Goal: Task Accomplishment & Management: Manage account settings

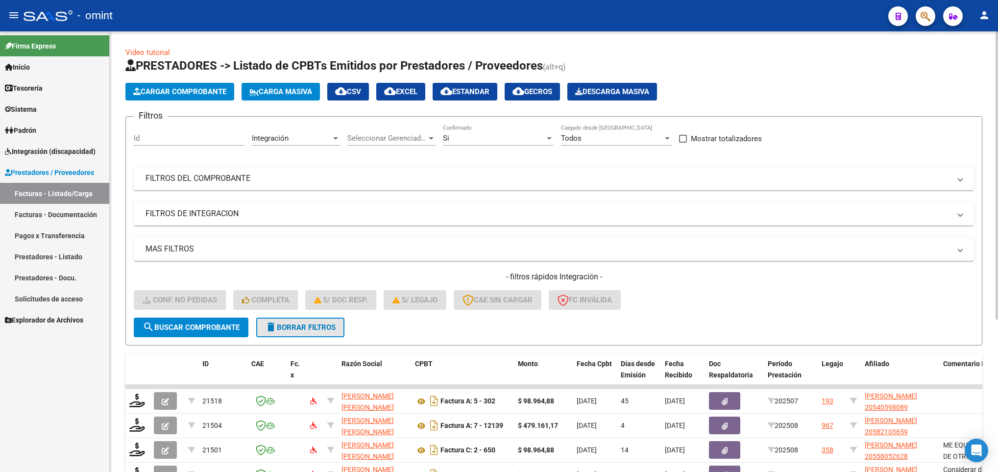
click at [274, 328] on mat-icon "delete" at bounding box center [271, 327] width 12 height 12
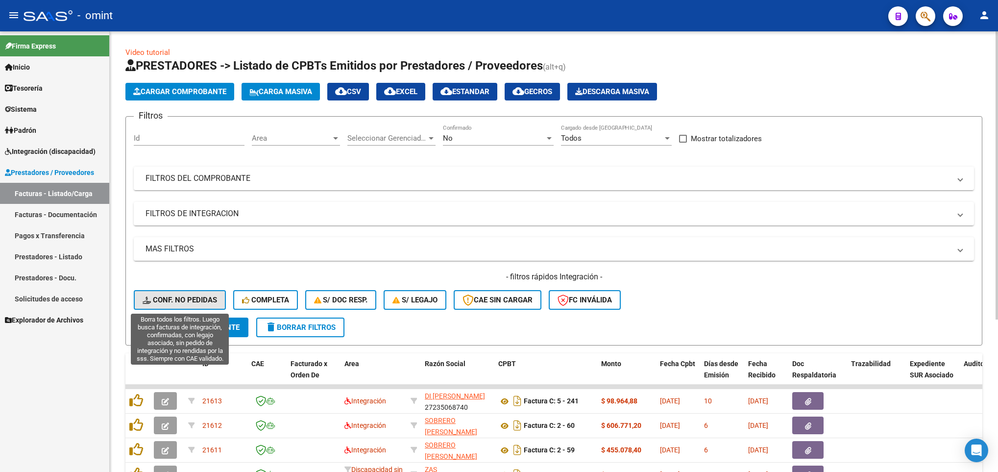
click at [175, 301] on span "Conf. no pedidas" at bounding box center [180, 299] width 74 height 9
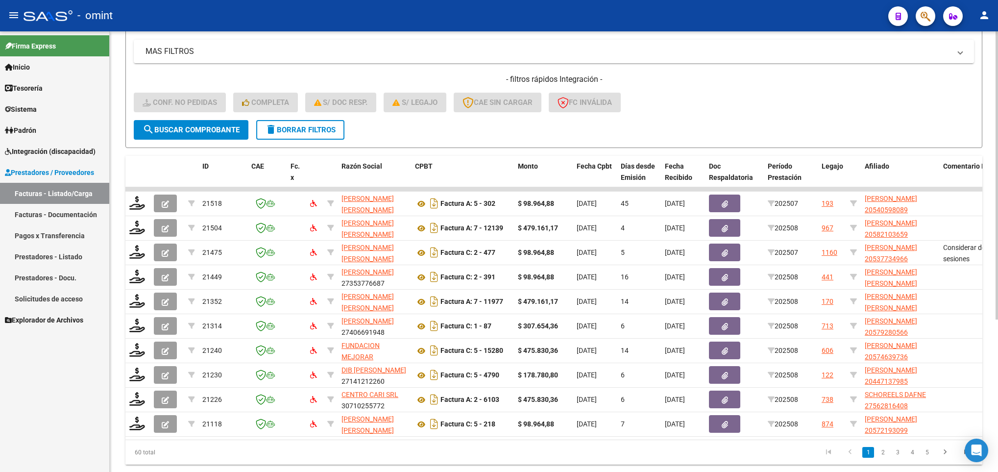
scroll to position [233, 0]
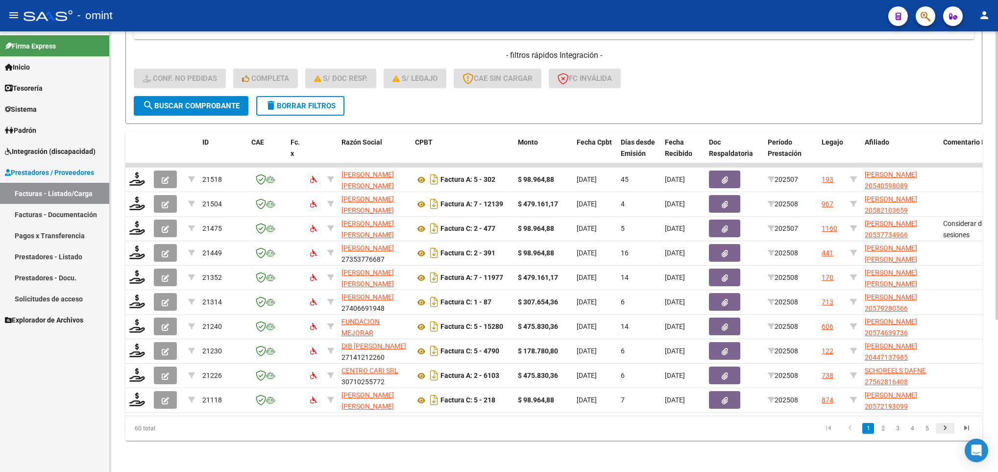
click at [950, 424] on icon "go to next page" at bounding box center [945, 429] width 13 height 12
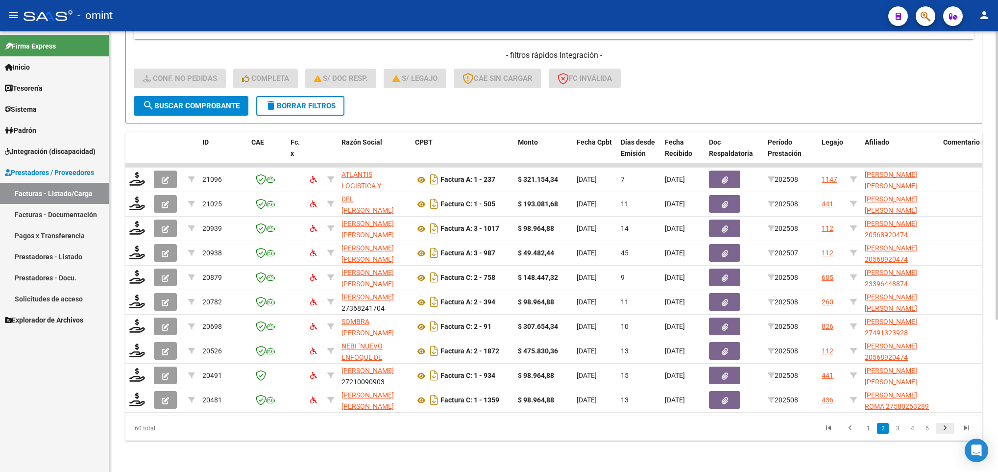
click at [950, 424] on icon "go to next page" at bounding box center [945, 429] width 13 height 12
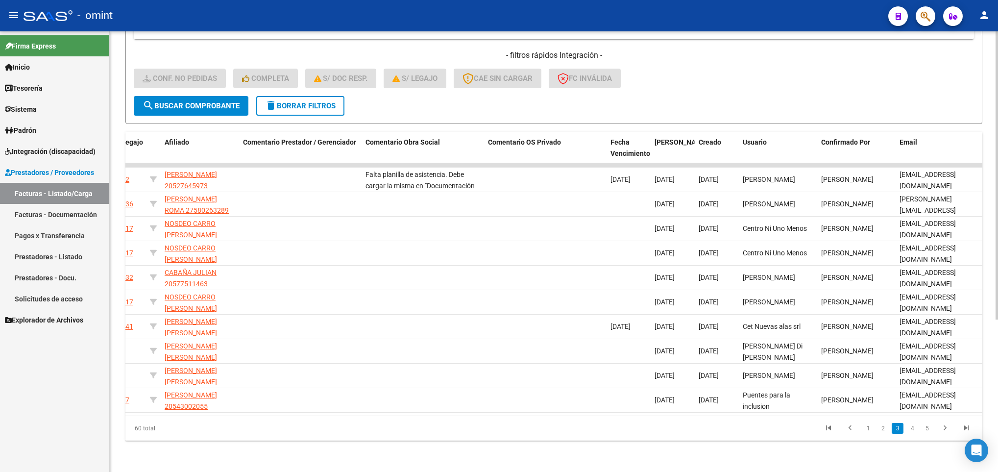
scroll to position [0, 711]
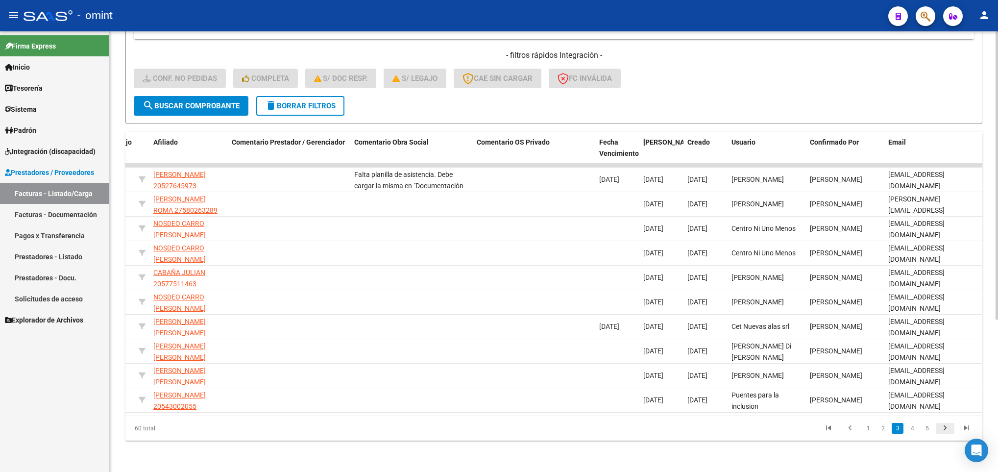
click at [942, 425] on icon "go to next page" at bounding box center [945, 429] width 13 height 12
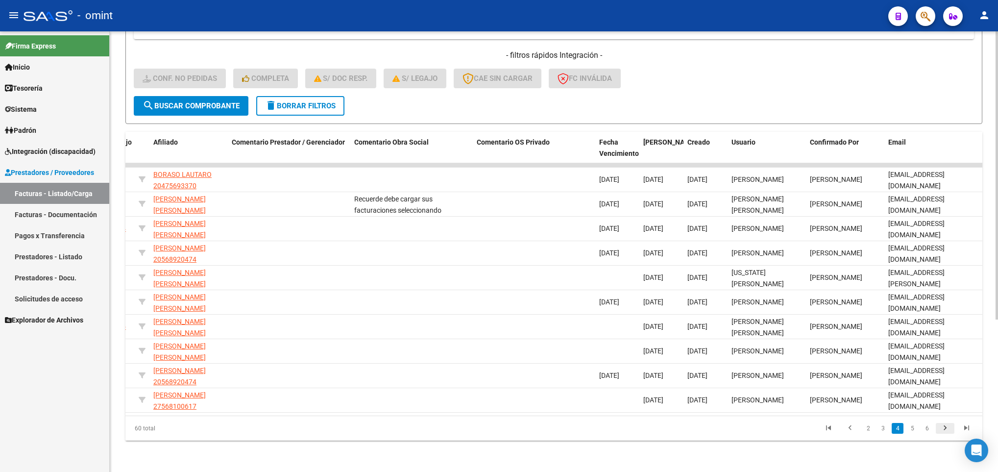
click at [942, 425] on icon "go to next page" at bounding box center [945, 429] width 13 height 12
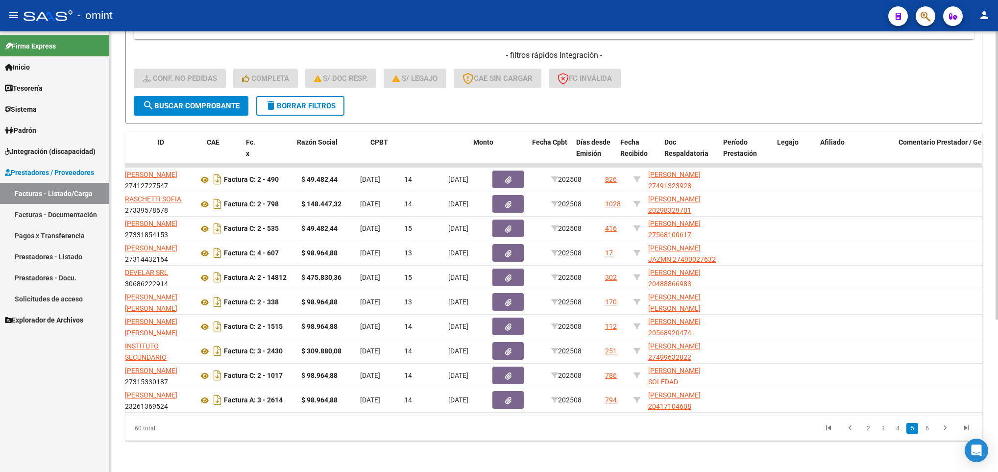
scroll to position [0, 0]
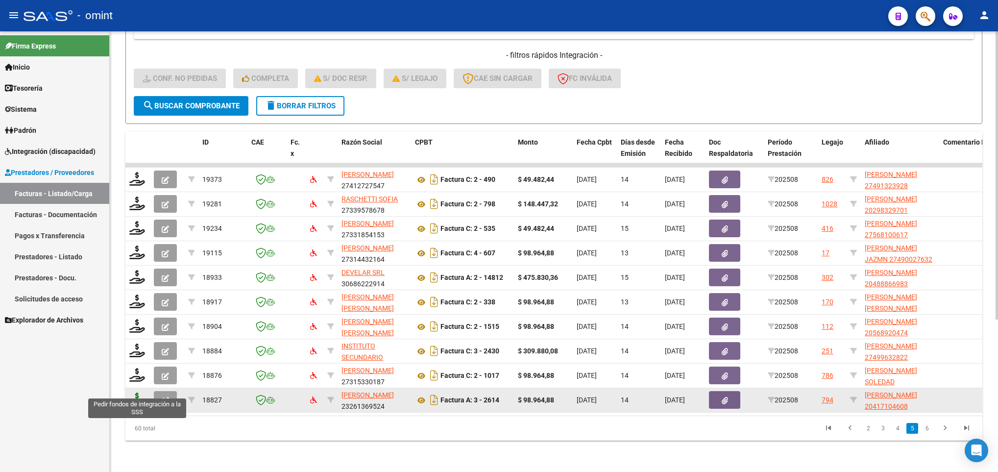
click at [140, 392] on icon at bounding box center [137, 399] width 16 height 14
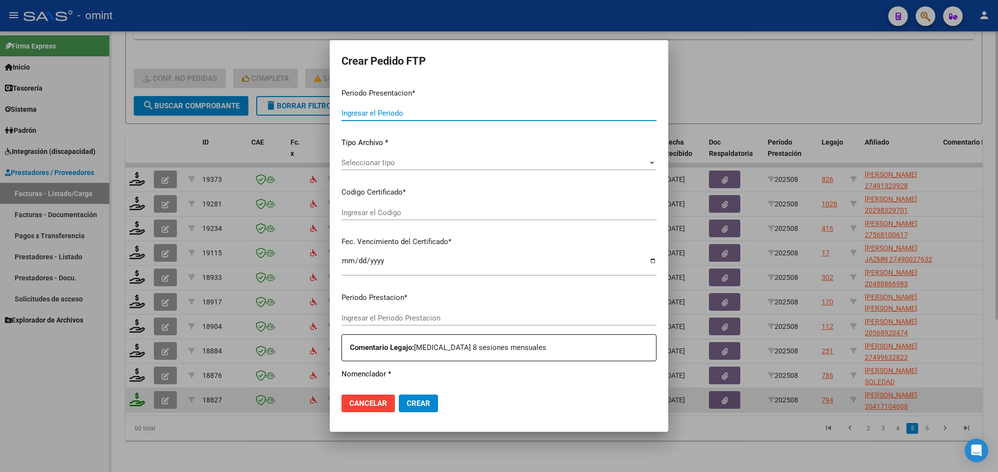
type input "202508"
type input "$ 98.964,88"
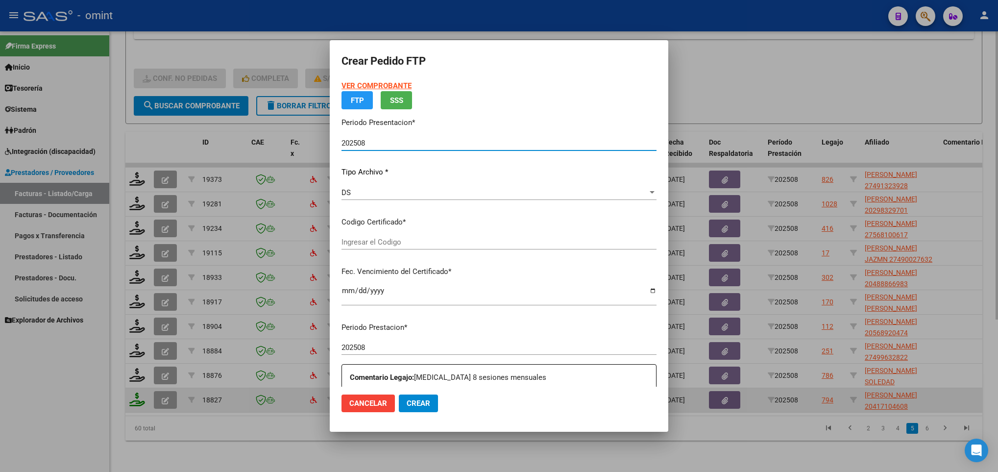
type input "6818248874"
type input "2028-04-26"
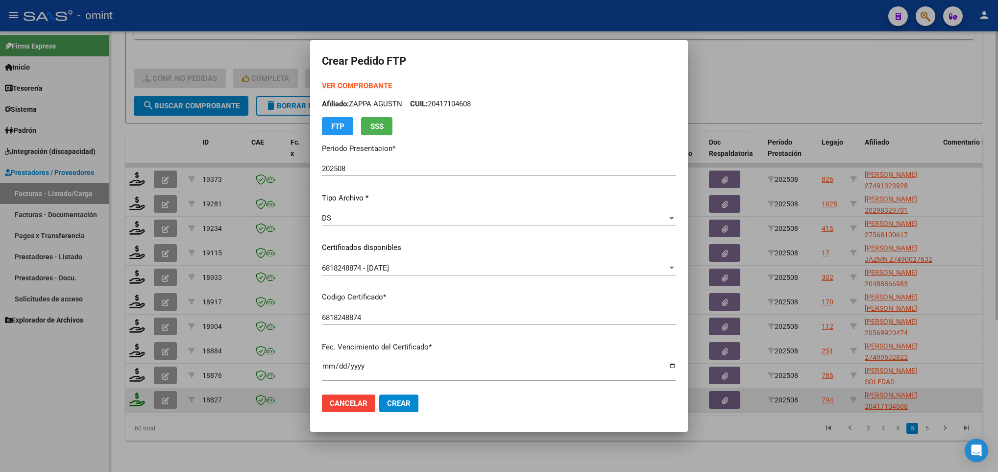
scroll to position [200, 0]
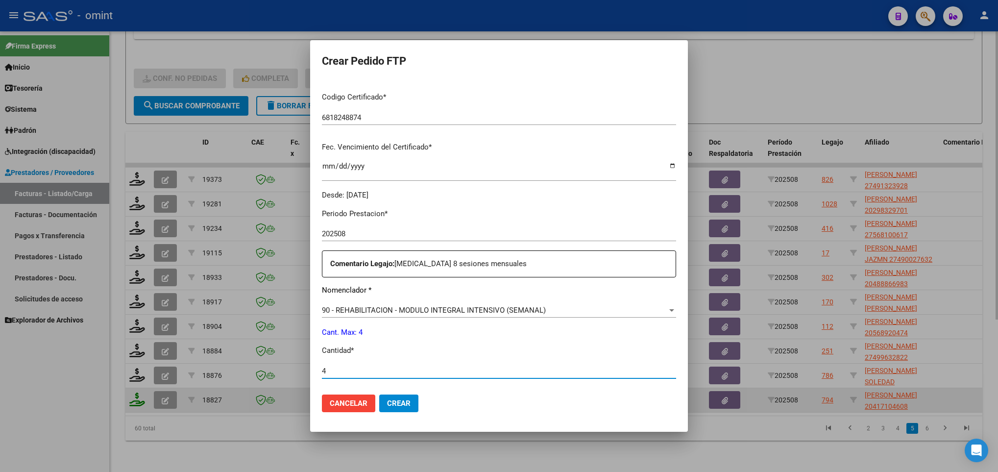
type input "4"
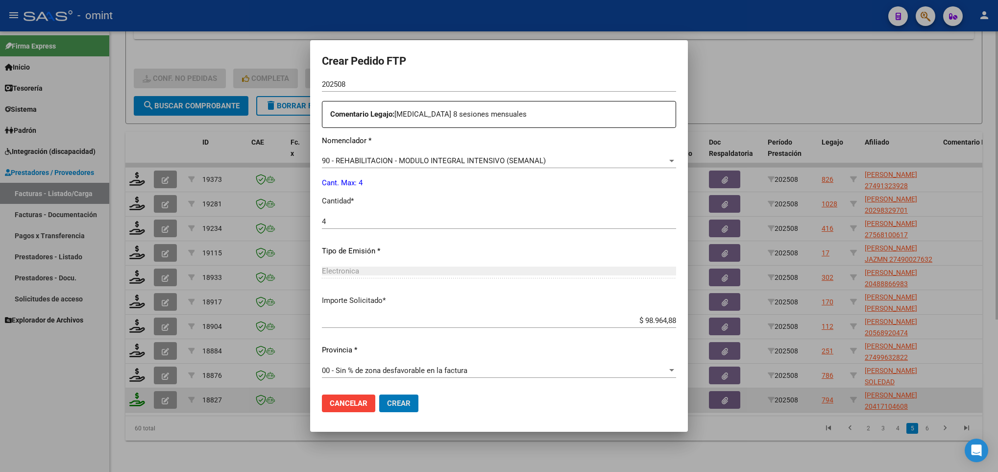
click at [379, 394] on button "Crear" at bounding box center [398, 403] width 39 height 18
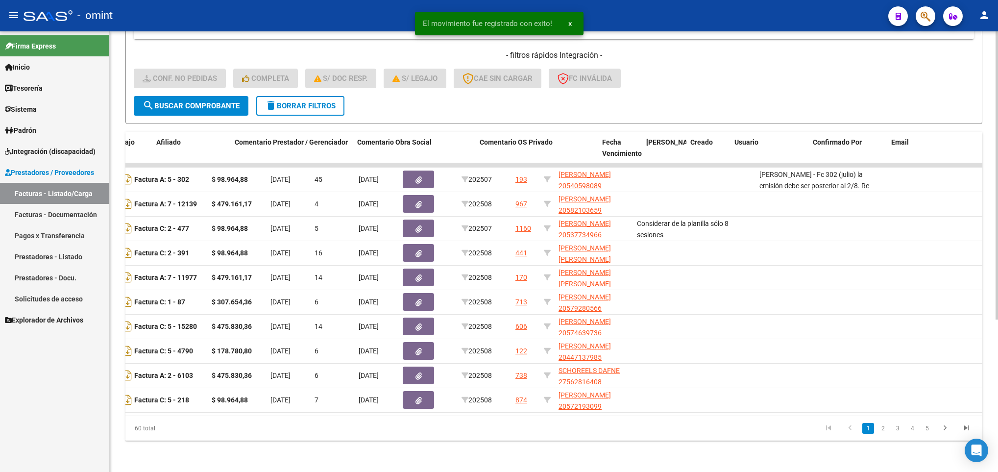
scroll to position [0, 711]
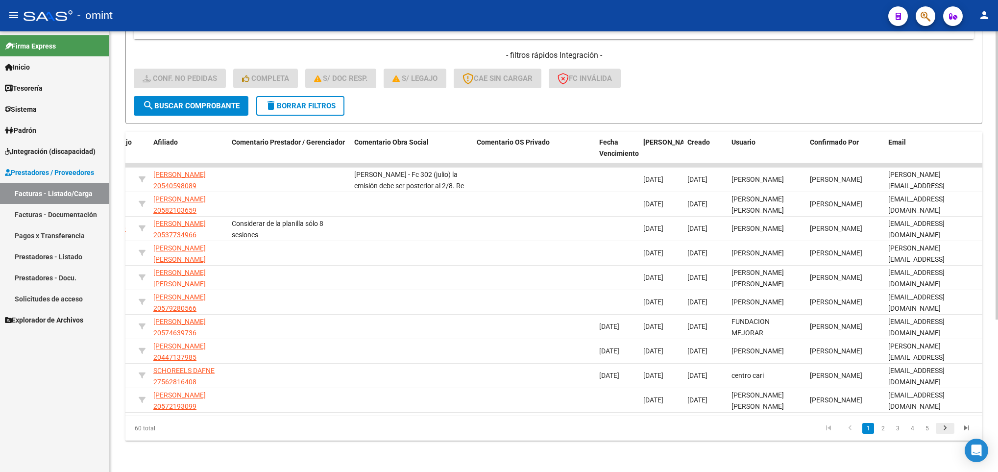
click at [945, 425] on icon "go to next page" at bounding box center [945, 429] width 13 height 12
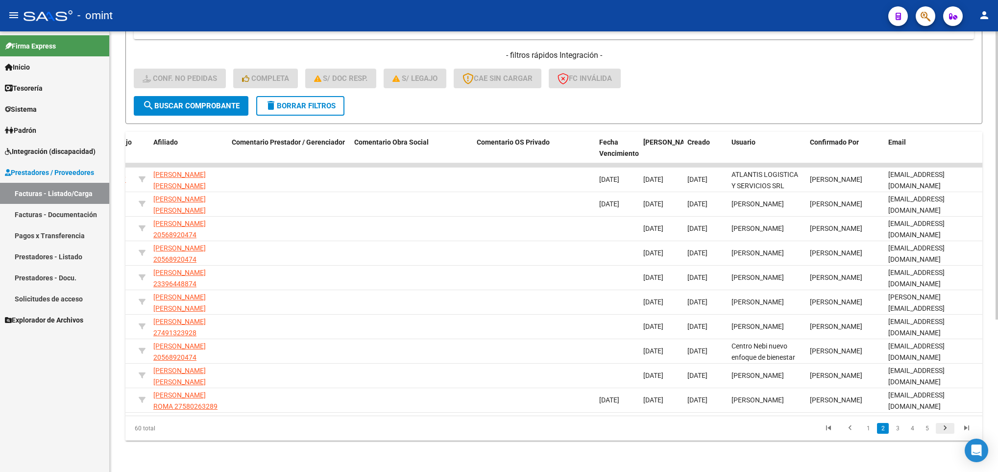
click at [945, 425] on icon "go to next page" at bounding box center [945, 429] width 13 height 12
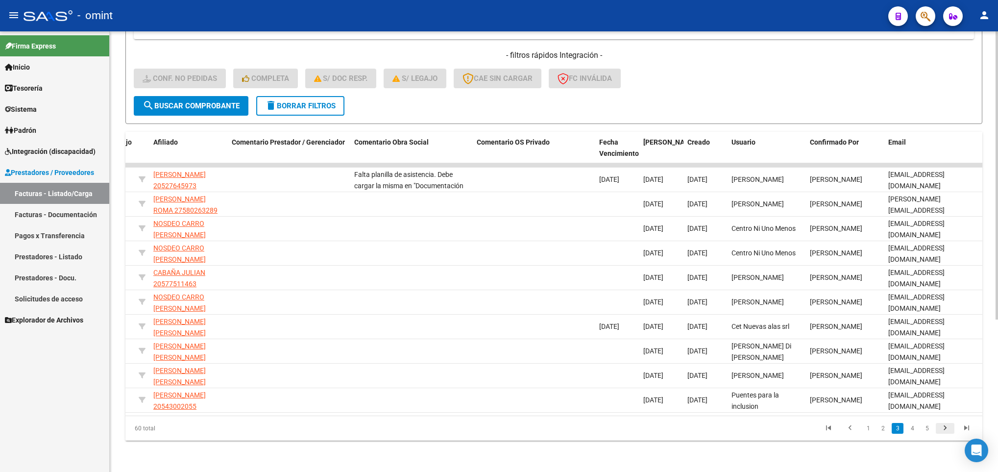
click at [945, 425] on icon "go to next page" at bounding box center [945, 429] width 13 height 12
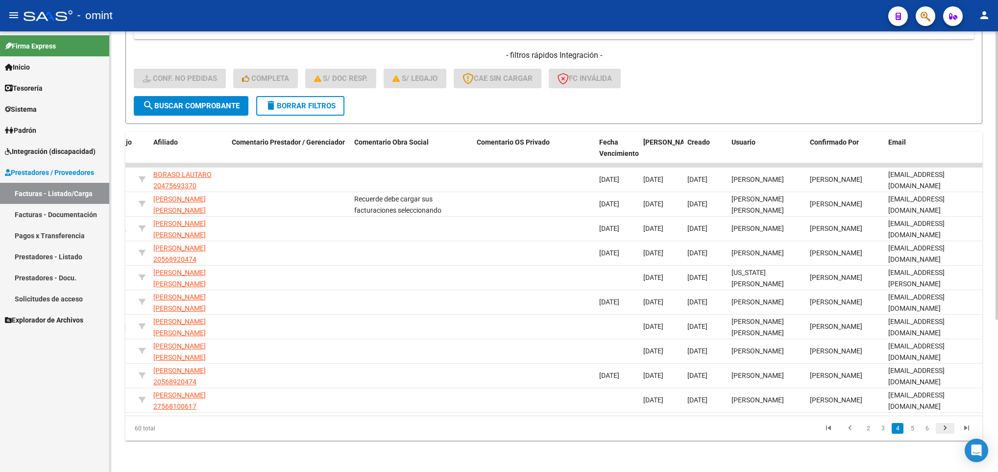
click at [945, 425] on icon "go to next page" at bounding box center [945, 429] width 13 height 12
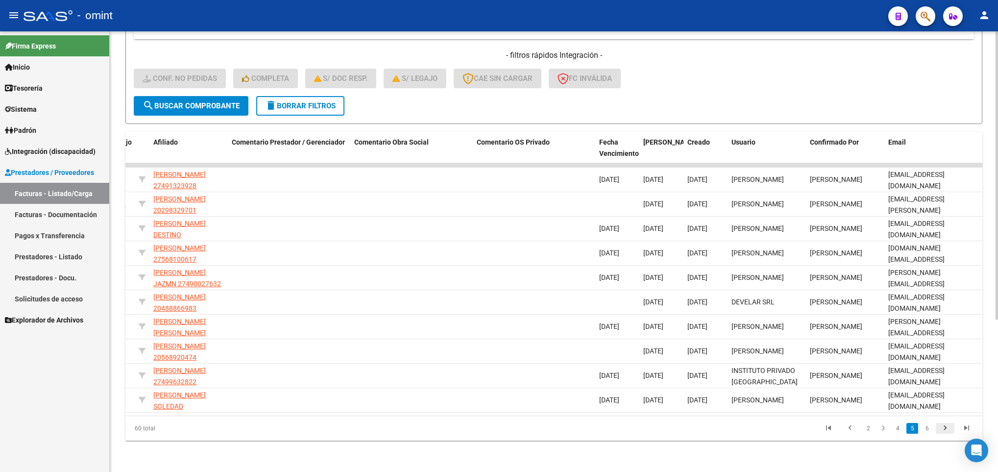
click at [945, 425] on icon "go to next page" at bounding box center [945, 429] width 13 height 12
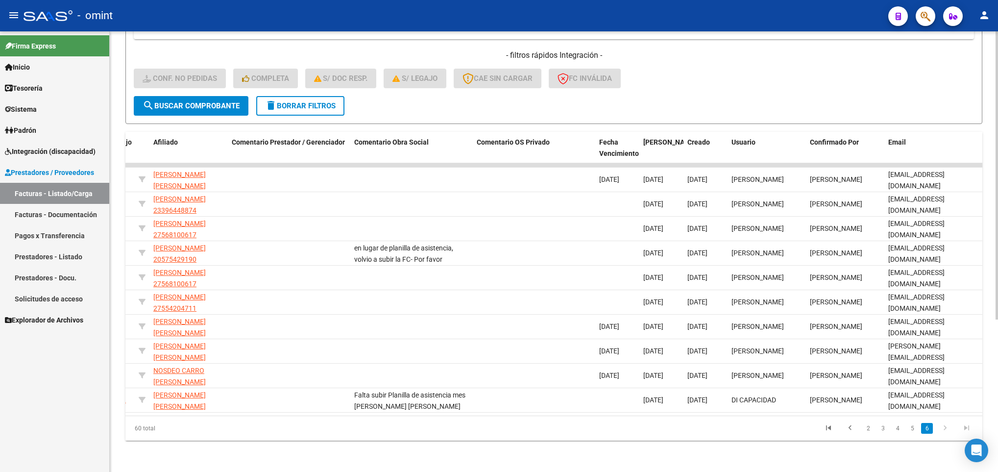
click at [945, 425] on icon "go to next page" at bounding box center [945, 429] width 13 height 12
click at [822, 428] on icon "go to first page" at bounding box center [828, 429] width 13 height 12
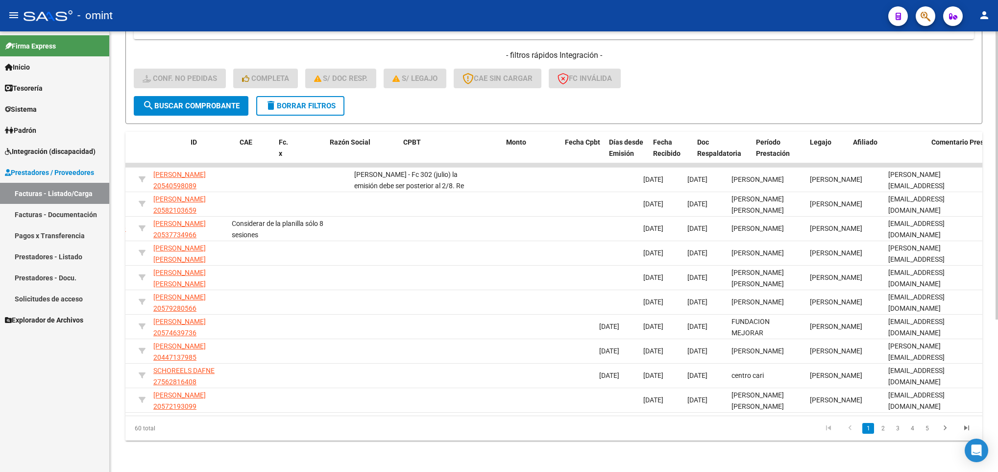
scroll to position [0, 0]
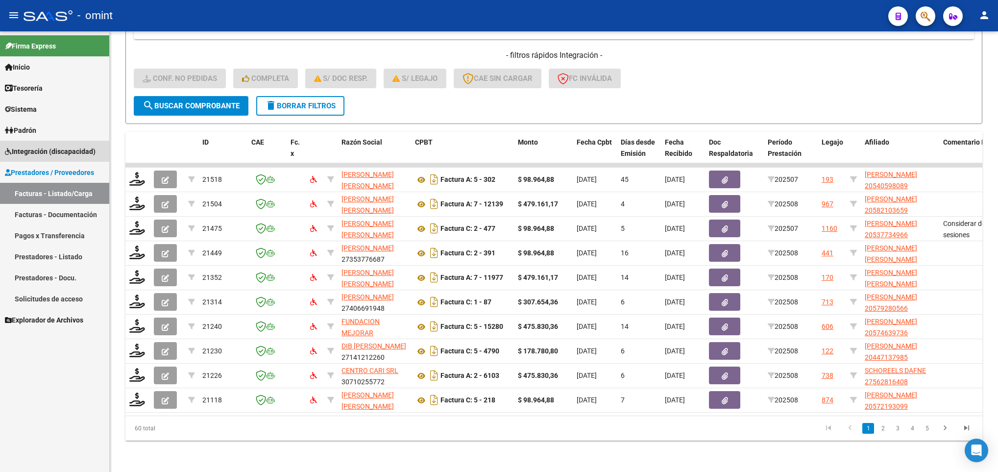
click at [59, 150] on span "Integración (discapacidad)" at bounding box center [50, 151] width 91 height 11
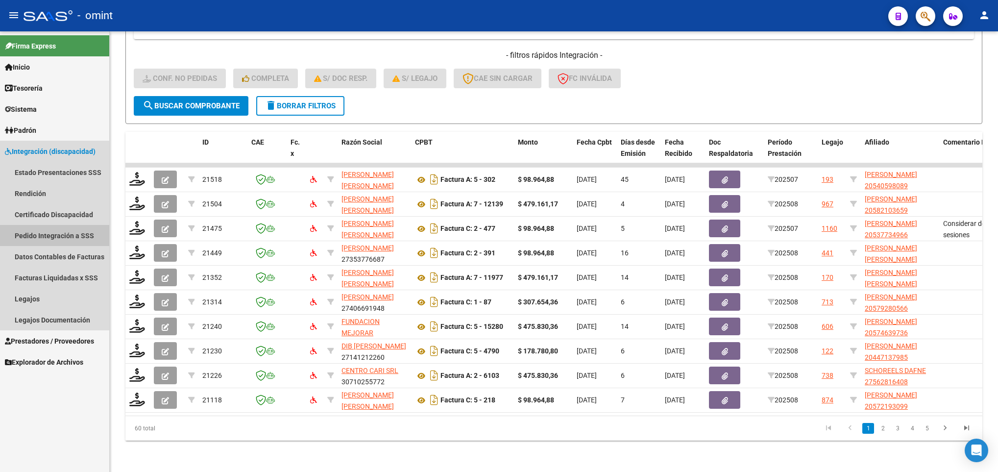
click at [74, 232] on link "Pedido Integración a SSS" at bounding box center [54, 235] width 109 height 21
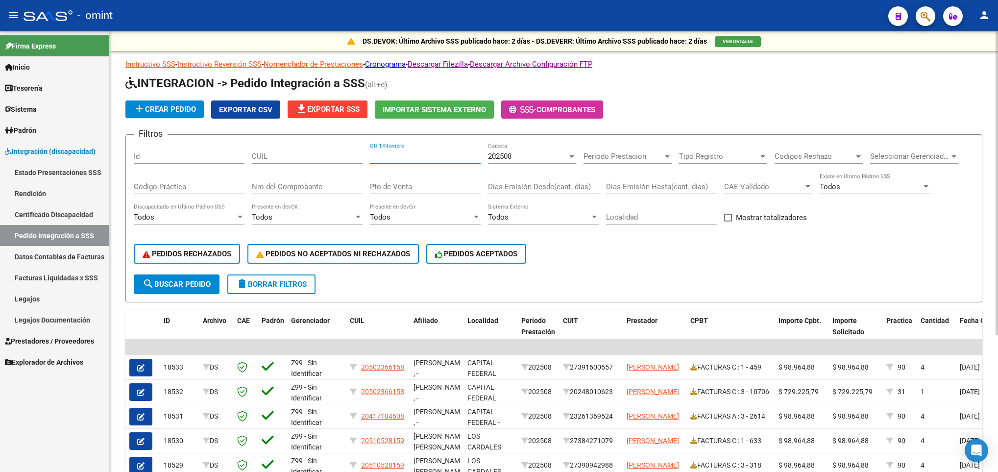
click at [441, 154] on input "CUIT/Nombre" at bounding box center [425, 156] width 111 height 9
paste input "20582537667"
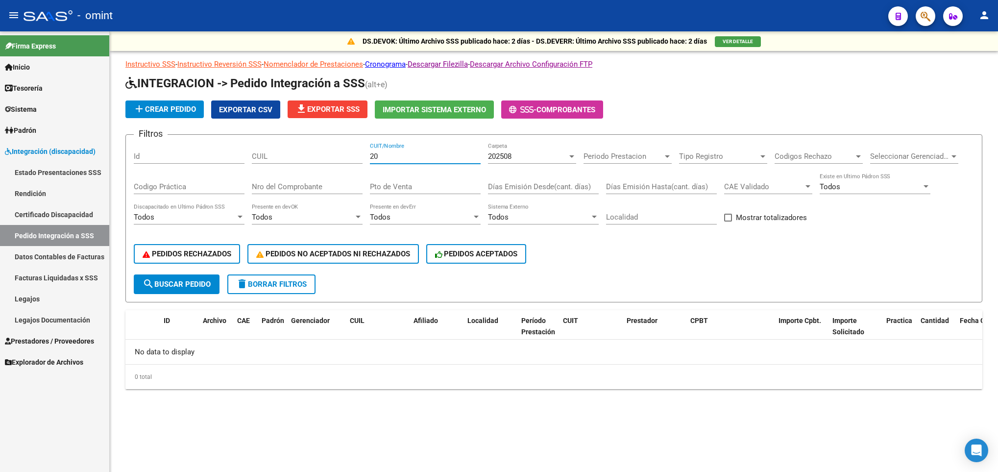
type input "2"
drag, startPoint x: 270, startPoint y: 163, endPoint x: 271, endPoint y: 153, distance: 9.8
click at [271, 153] on div "CUIL" at bounding box center [307, 153] width 111 height 21
click at [271, 153] on input "CUIL" at bounding box center [307, 156] width 111 height 9
paste input "20582537667"
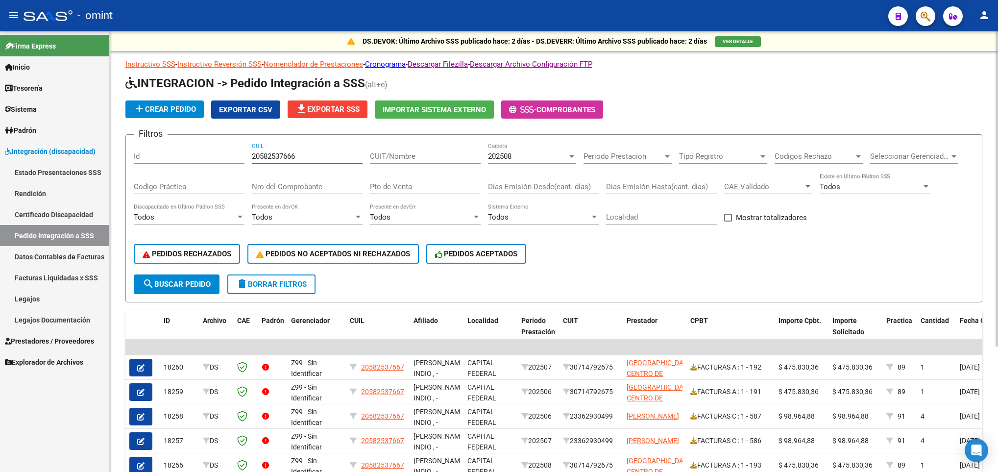
scroll to position [175, 0]
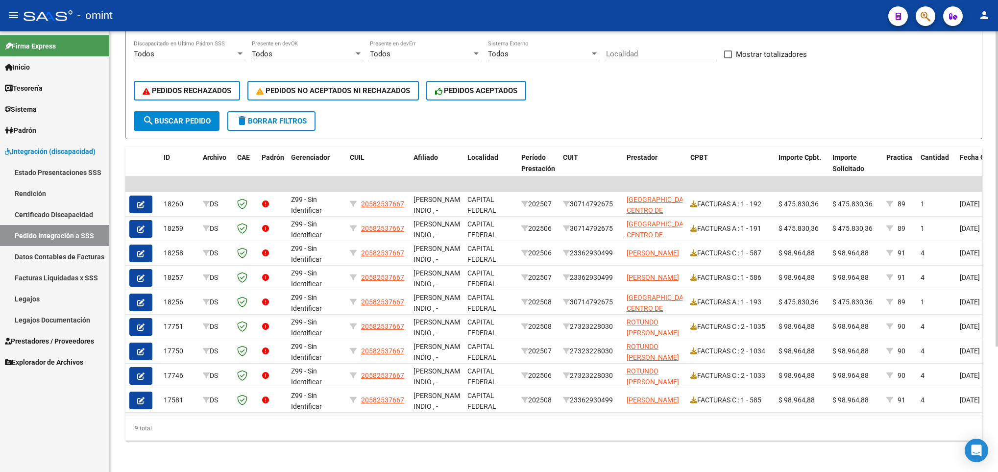
click at [996, 366] on div at bounding box center [997, 251] width 2 height 441
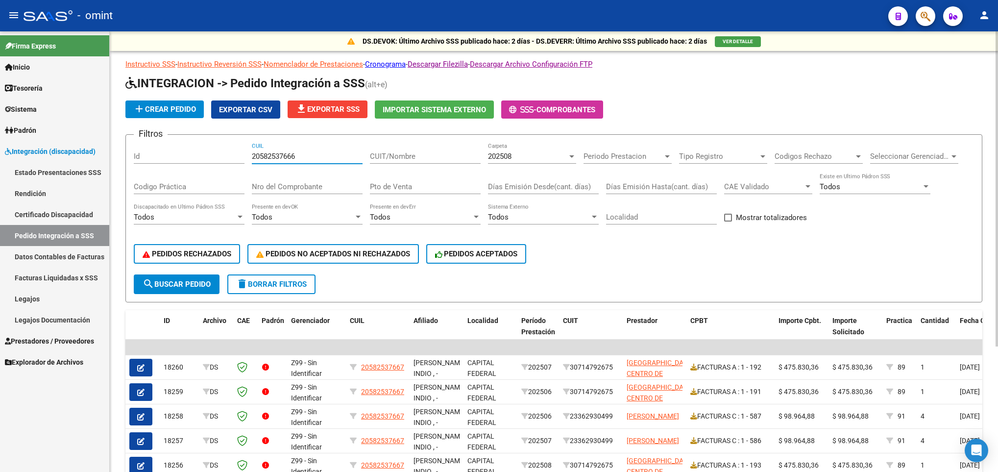
click at [998, 50] on html "menu - omint person Firma Express Inicio Calendario SSS Instructivos Contacto O…" at bounding box center [499, 236] width 998 height 472
click at [307, 155] on input "20582537666" at bounding box center [307, 156] width 111 height 9
type input "2"
paste input "20582537667"
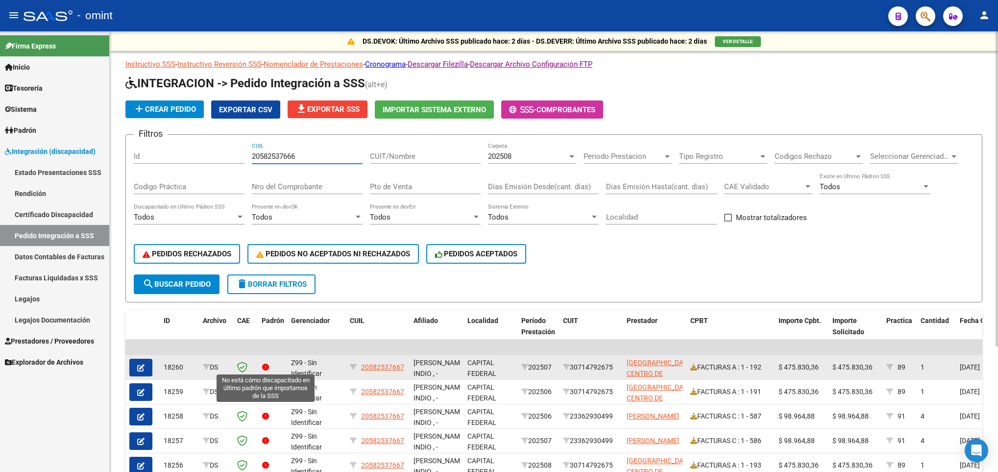
type input "20582537665"
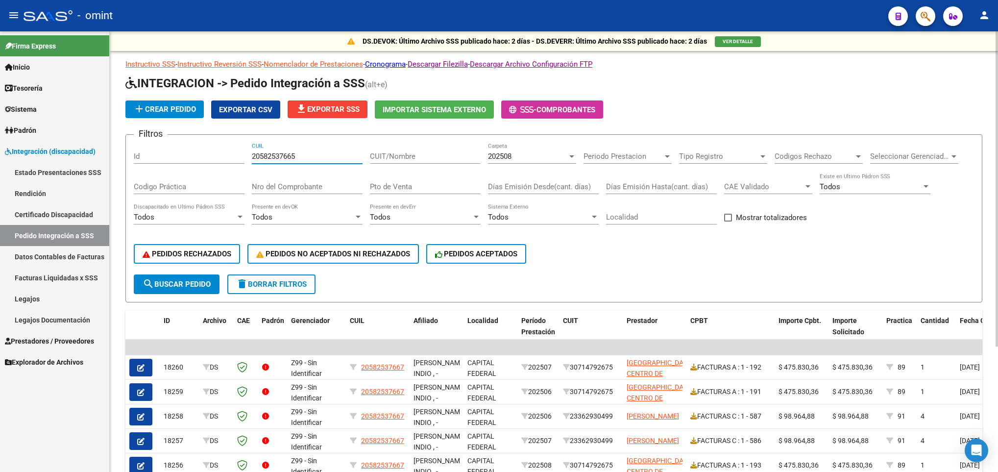
scroll to position [175, 0]
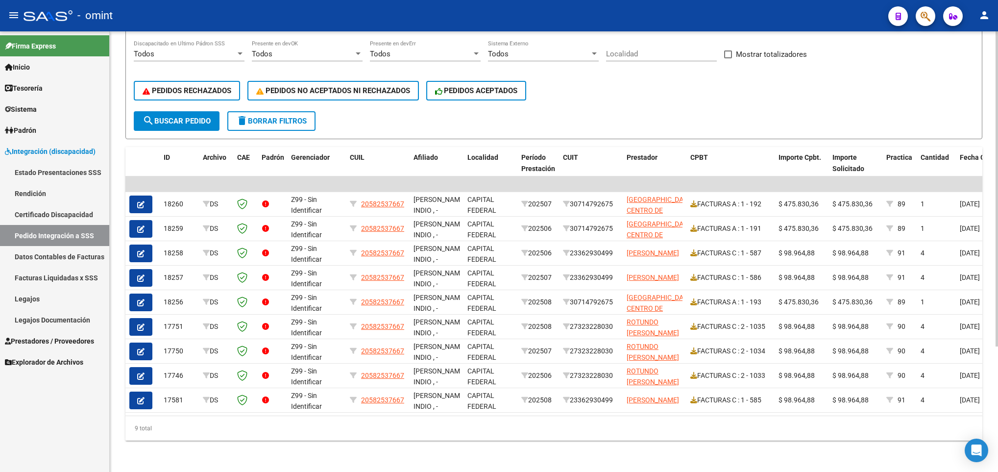
click at [998, 403] on html "menu - omint person Firma Express Inicio Calendario SSS Instructivos Contacto O…" at bounding box center [499, 236] width 998 height 472
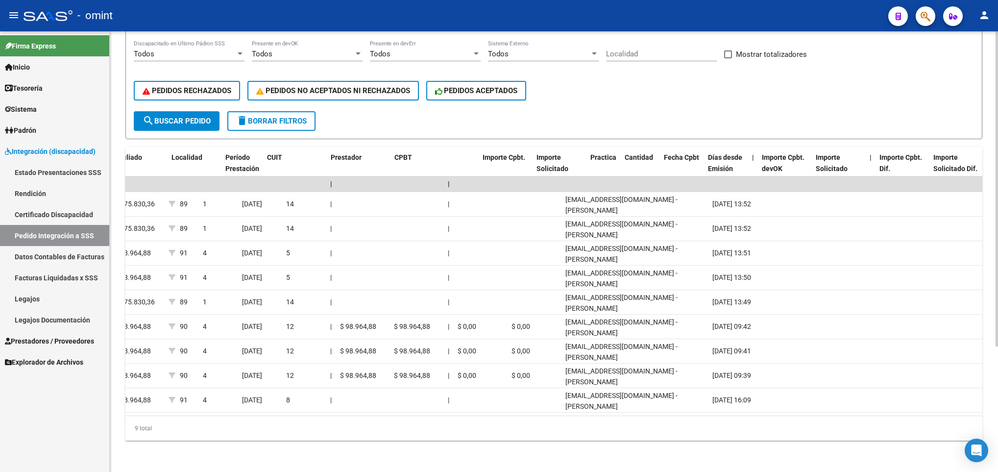
scroll to position [0, 0]
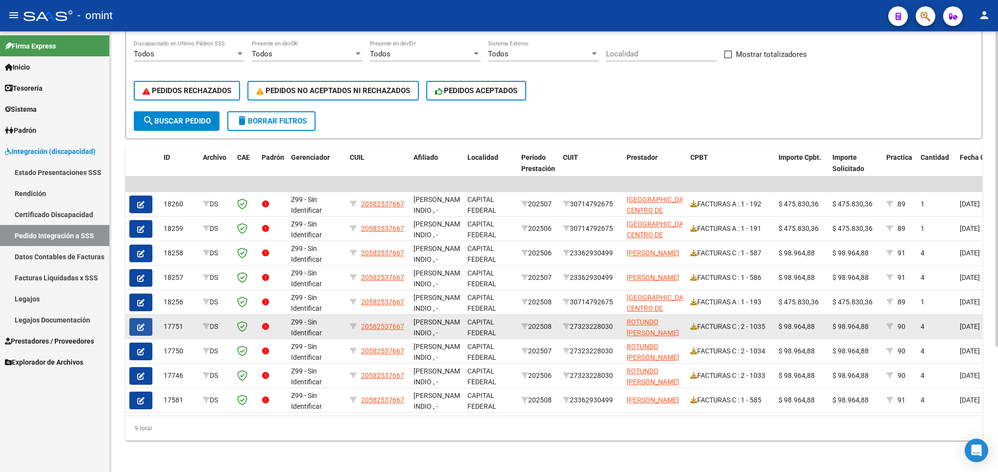
click at [141, 322] on span "button" at bounding box center [140, 326] width 7 height 9
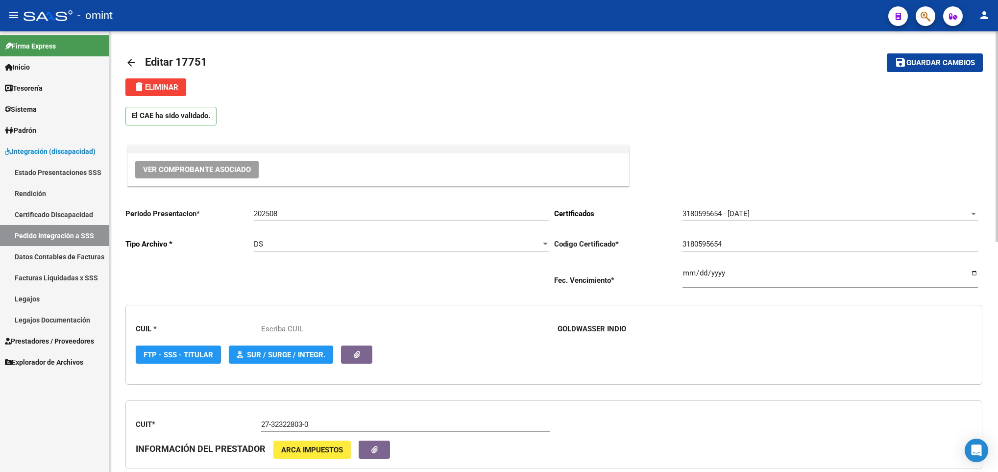
type input "20582537667"
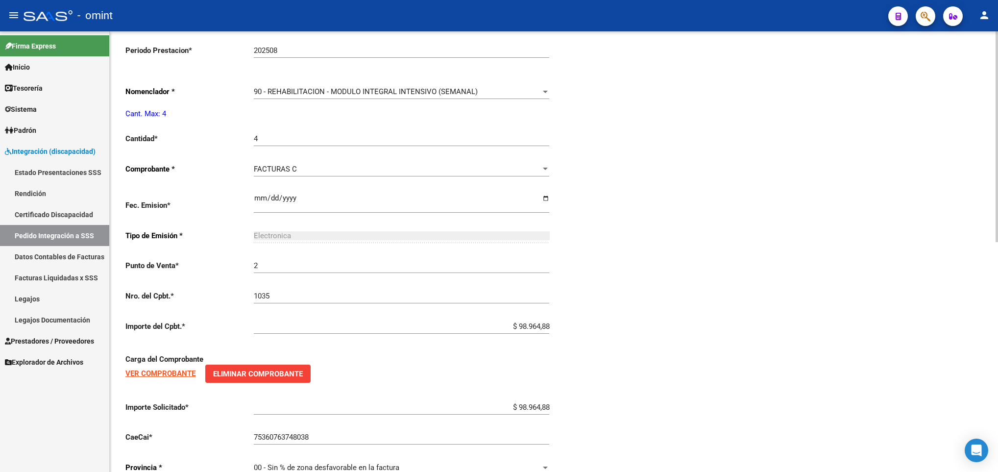
click at [998, 294] on html "menu - omint person Firma Express Inicio Calendario SSS Instructivos Contacto O…" at bounding box center [499, 236] width 998 height 472
click at [470, 94] on span "90 - REHABILITACION - MODULO INTEGRAL INTENSIVO (SEMANAL)" at bounding box center [366, 91] width 224 height 9
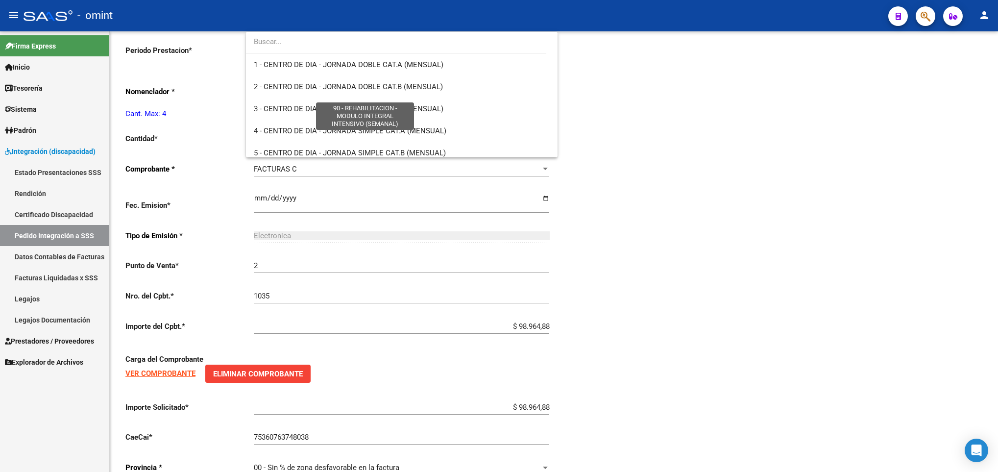
scroll to position [1933, 0]
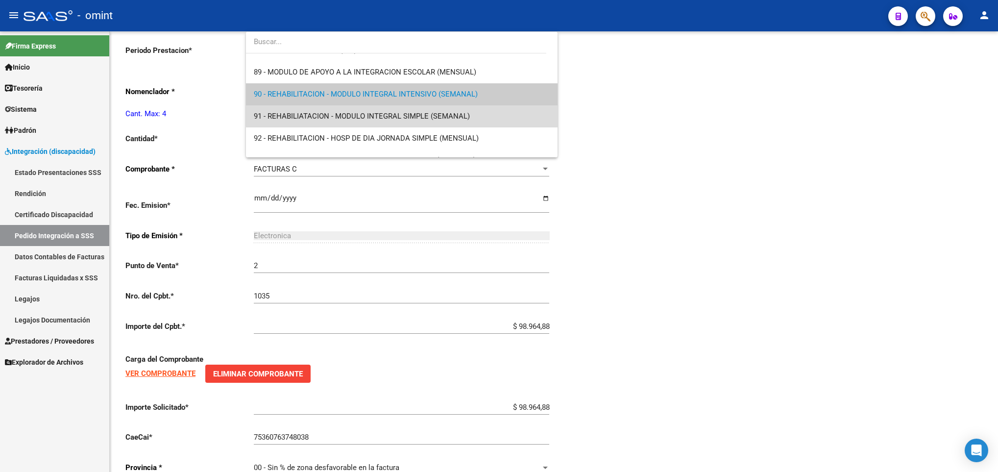
click at [449, 106] on span "91 - REHABILIATACION - MODULO INTEGRAL SIMPLE (SEMANAL)" at bounding box center [401, 116] width 295 height 22
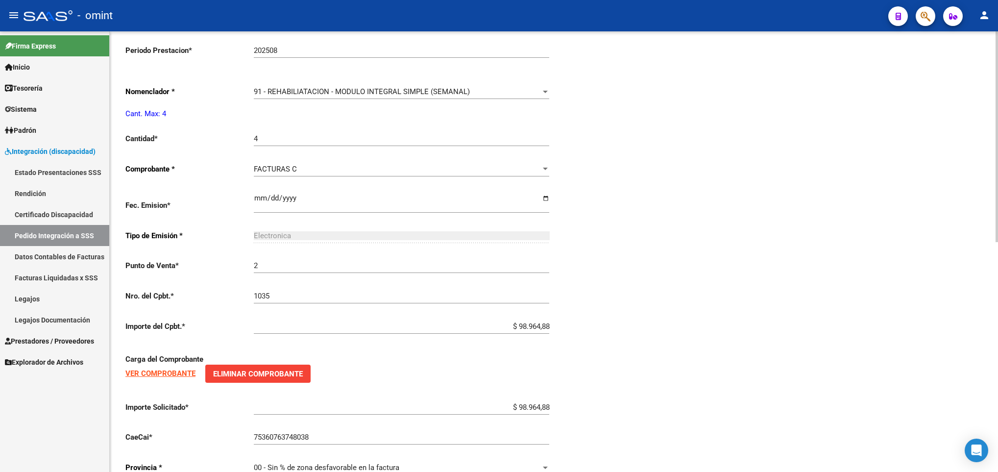
click at [835, 95] on div "Periodo Presentacion * 202508 Ingresar el Periodo Tipo Archivo * DS Seleccionar…" at bounding box center [553, 122] width 857 height 724
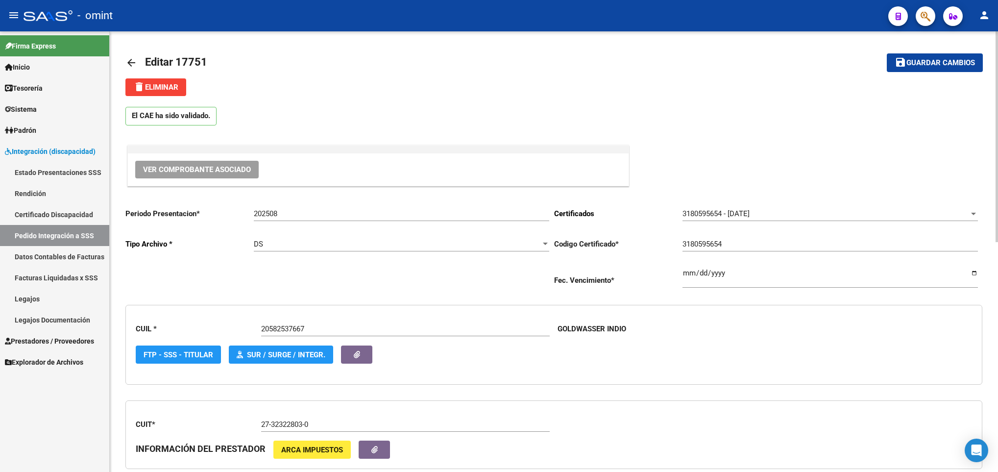
click at [998, 37] on html "menu - omint person Firma Express Inicio Calendario SSS Instructivos Contacto O…" at bounding box center [499, 236] width 998 height 472
click at [947, 66] on span "Guardar cambios" at bounding box center [941, 63] width 69 height 9
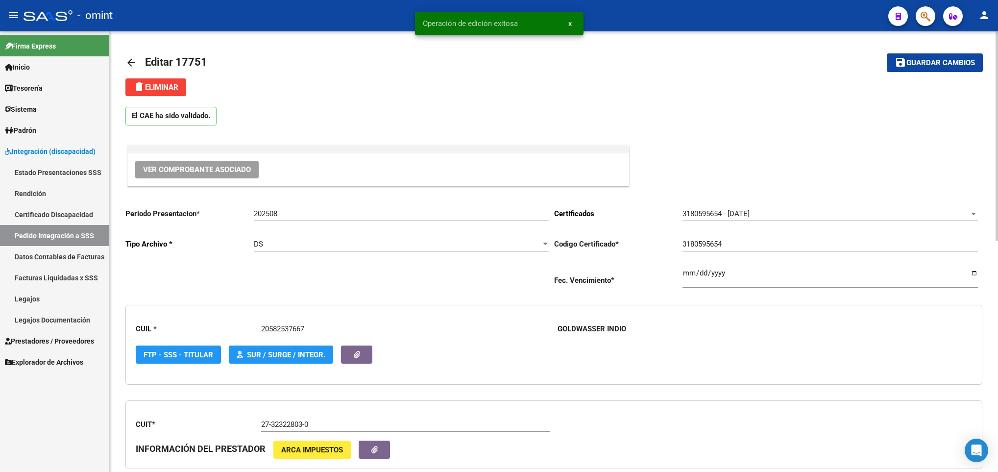
click at [125, 67] on mat-icon "arrow_back" at bounding box center [131, 63] width 12 height 12
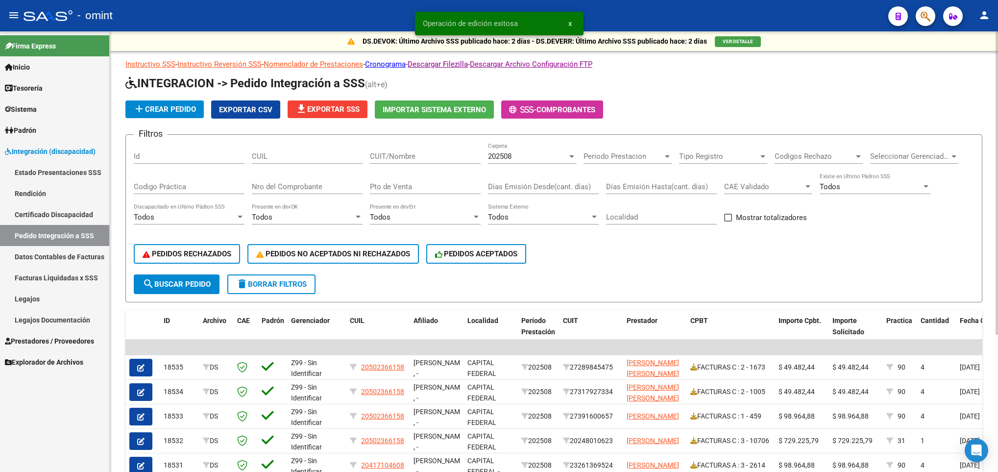
click at [315, 153] on input "CUIL" at bounding box center [307, 156] width 111 height 9
paste input "20582537667"
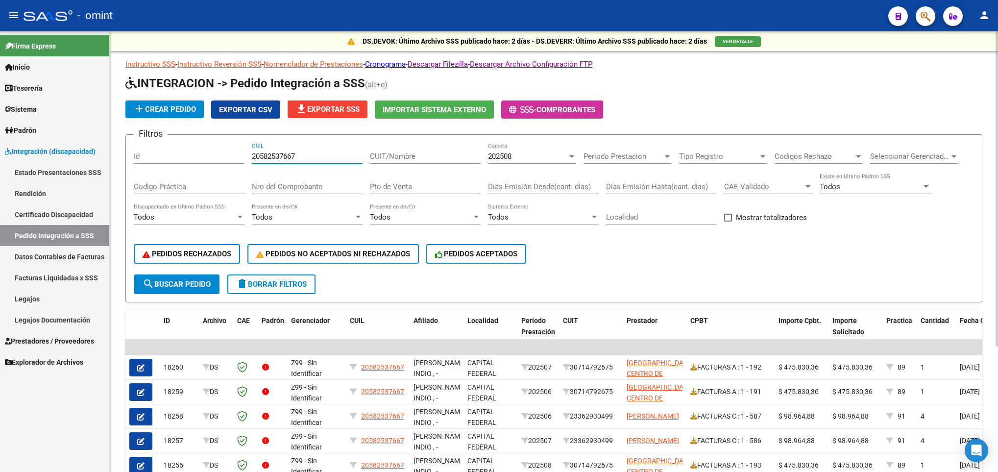
scroll to position [175, 0]
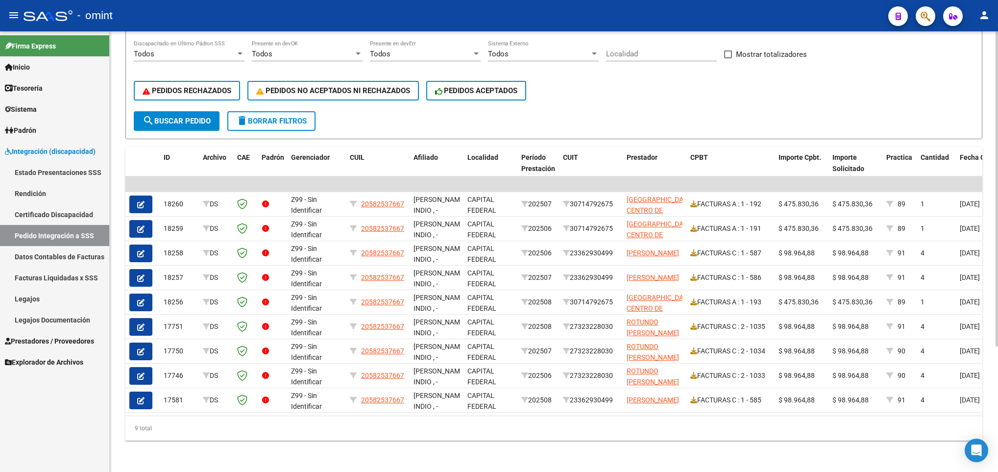
click at [998, 425] on html "menu - omint person Firma Express Inicio Calendario SSS Instructivos Contacto O…" at bounding box center [499, 236] width 998 height 472
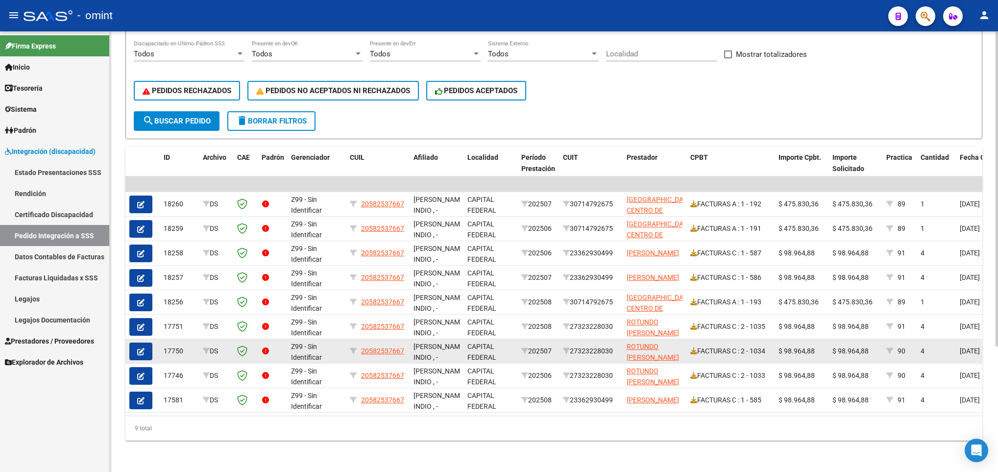
type input "20582537667"
click at [140, 348] on icon "button" at bounding box center [140, 351] width 7 height 7
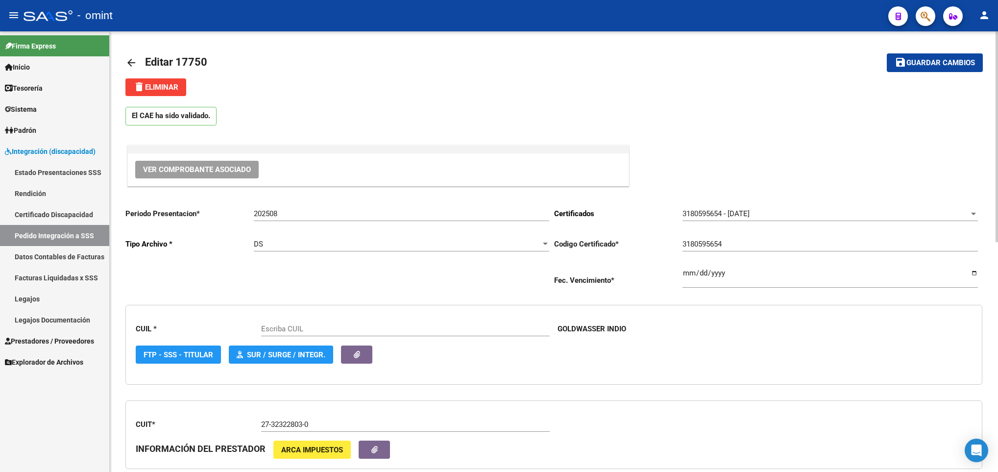
scroll to position [440, 0]
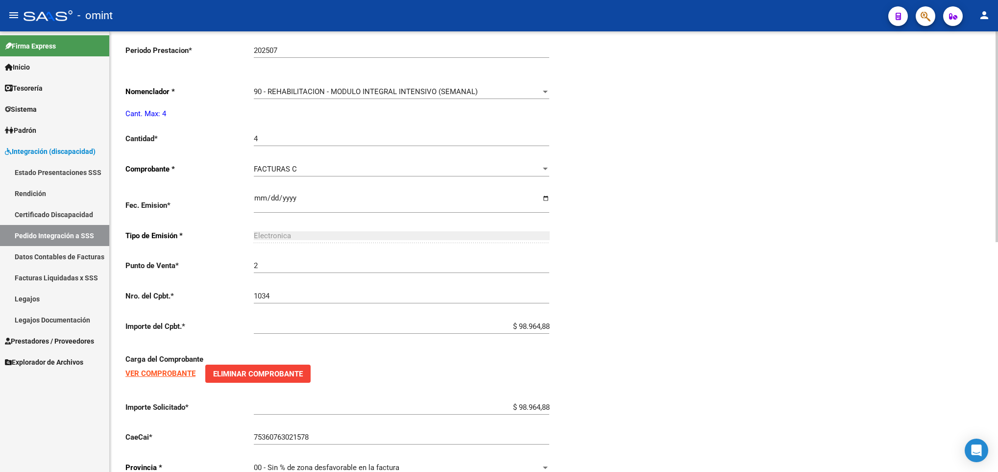
click at [998, 319] on html "menu - omint person Firma Express Inicio Calendario SSS Instructivos Contacto O…" at bounding box center [499, 236] width 998 height 472
type input "20582537667"
click at [368, 90] on span "90 - REHABILITACION - MODULO INTEGRAL INTENSIVO (SEMANAL)" at bounding box center [366, 91] width 224 height 9
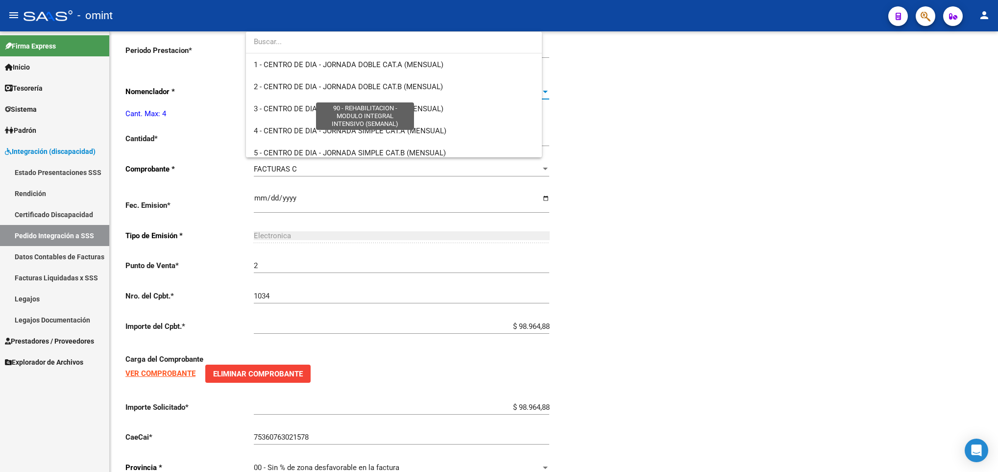
scroll to position [1933, 0]
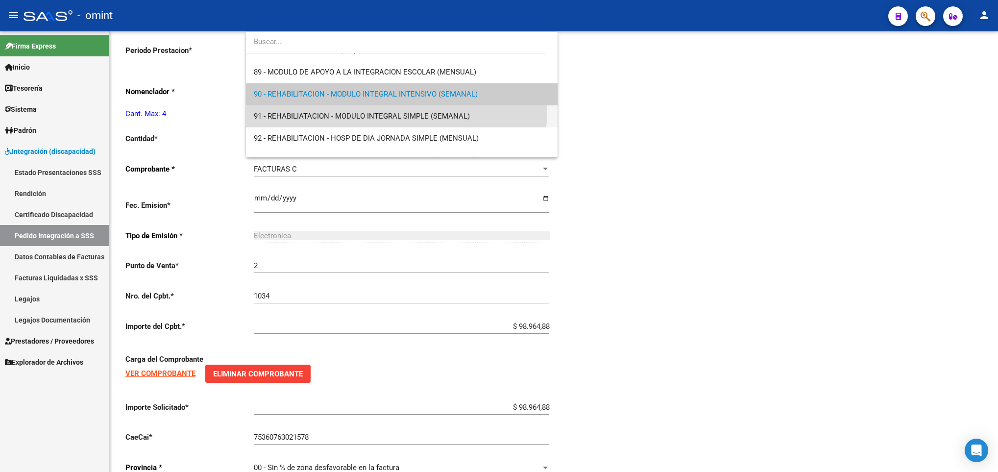
click at [382, 109] on span "91 - REHABILIATACION - MODULO INTEGRAL SIMPLE (SEMANAL)" at bounding box center [401, 116] width 295 height 22
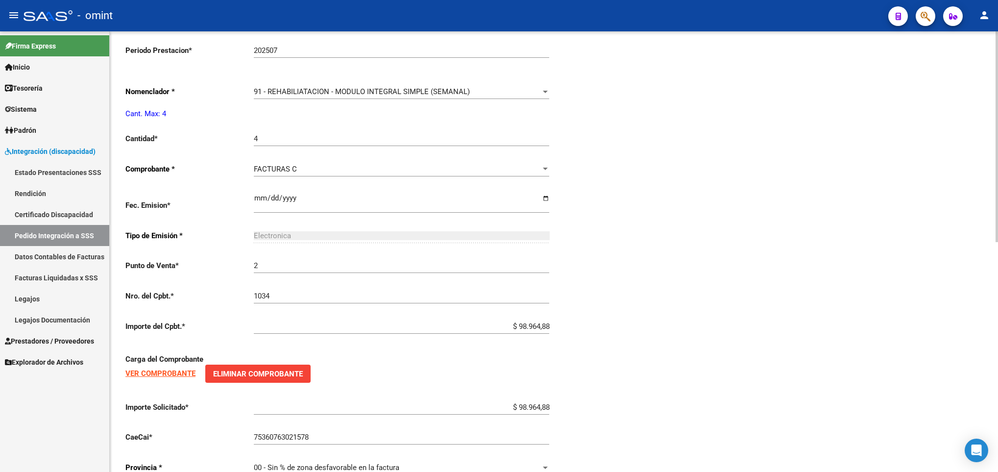
click at [803, 124] on div "Periodo Presentacion * 202508 Ingresar el Periodo Tipo Archivo * DS Seleccionar…" at bounding box center [553, 122] width 857 height 724
click at [992, 46] on div "arrow_back Editar 17750 save Guardar cambios delete Eliminar El CAE ha sido val…" at bounding box center [554, 49] width 888 height 916
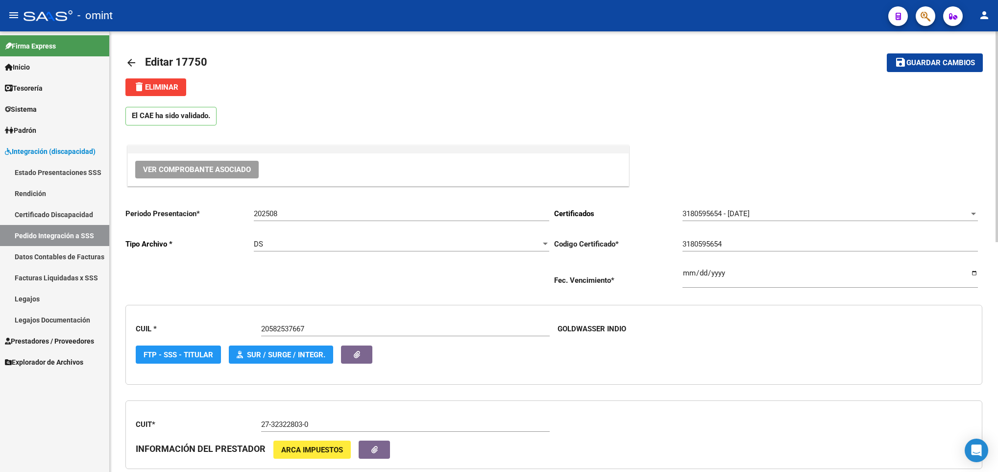
click at [998, 46] on html "menu - omint person Firma Express Inicio Calendario SSS Instructivos Contacto O…" at bounding box center [499, 236] width 998 height 472
click at [932, 62] on span "Guardar cambios" at bounding box center [941, 63] width 69 height 9
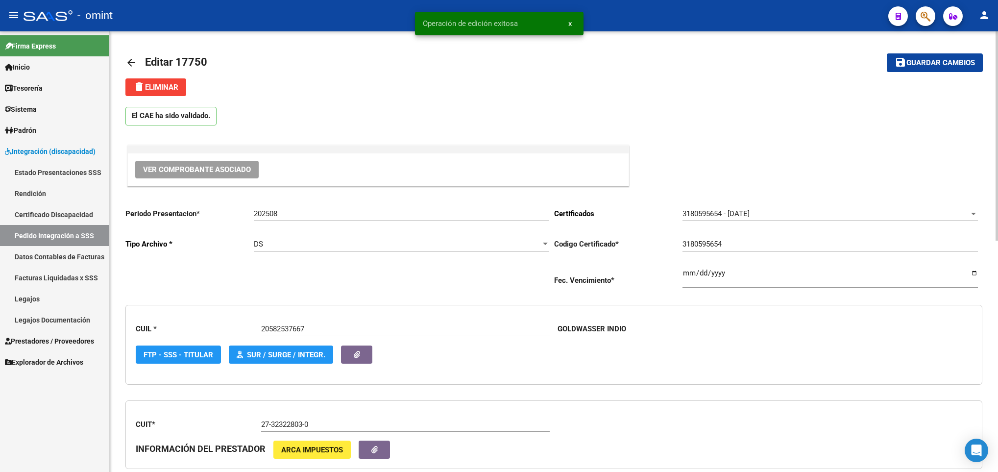
click at [129, 61] on mat-icon "arrow_back" at bounding box center [131, 63] width 12 height 12
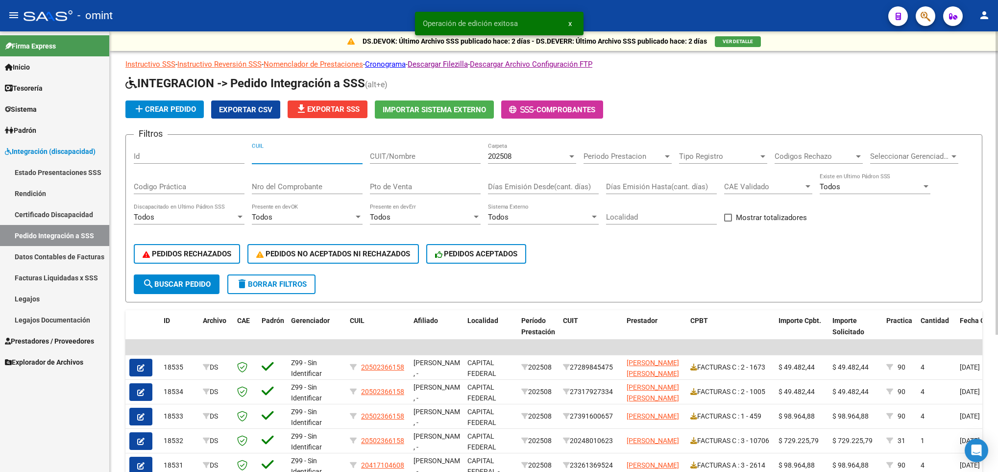
click at [287, 152] on input "CUIL" at bounding box center [307, 156] width 111 height 9
paste input "20582537667"
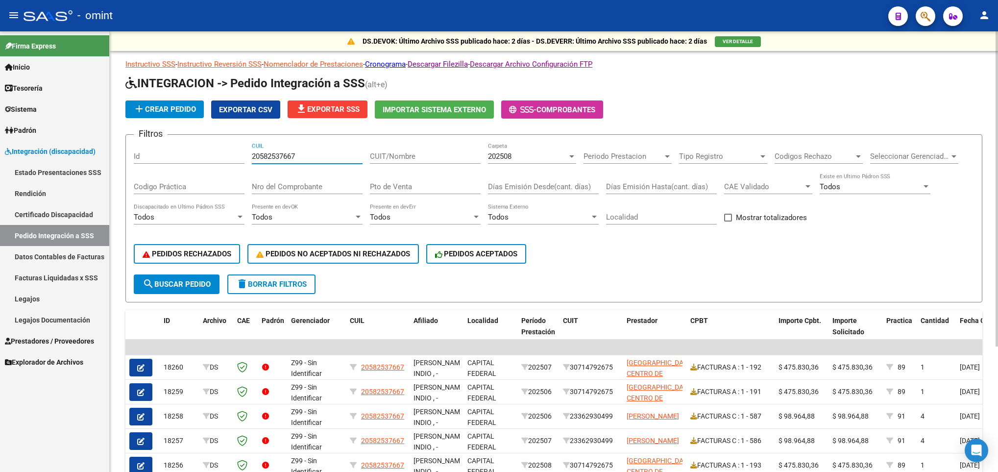
scroll to position [175, 0]
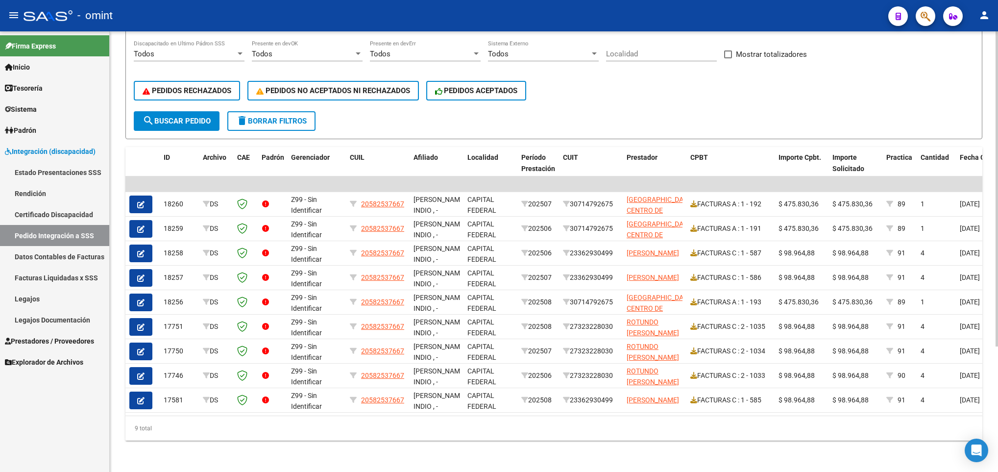
click at [998, 430] on html "menu - omint person Firma Express Inicio Calendario SSS Instructivos Contacto O…" at bounding box center [499, 236] width 998 height 472
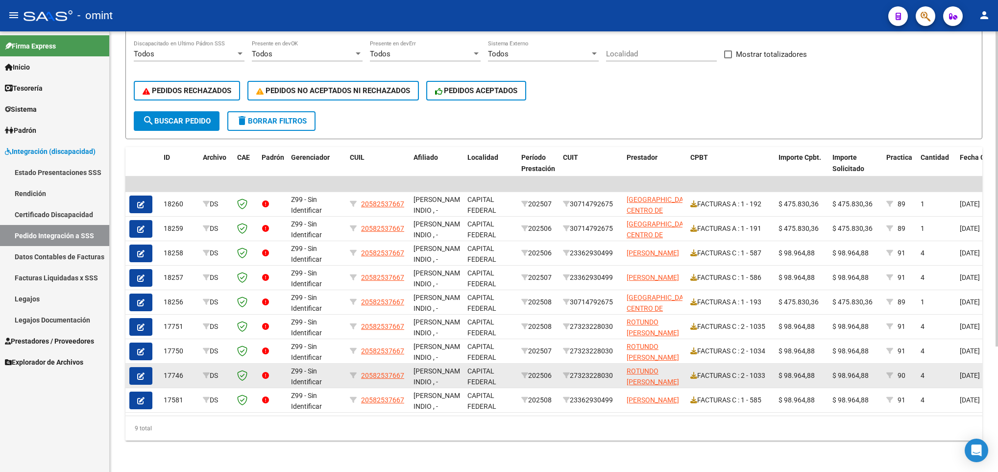
type input "20582537667"
click at [142, 372] on icon "button" at bounding box center [140, 375] width 7 height 7
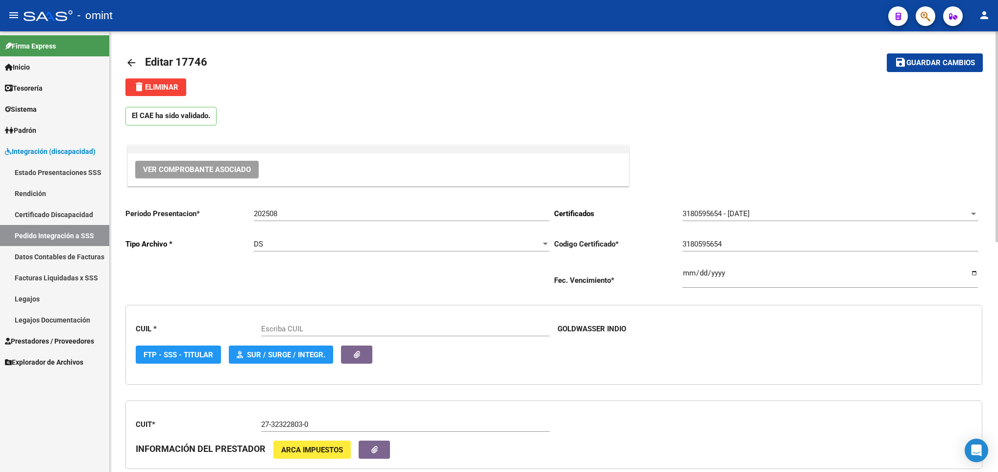
type input "20582537667"
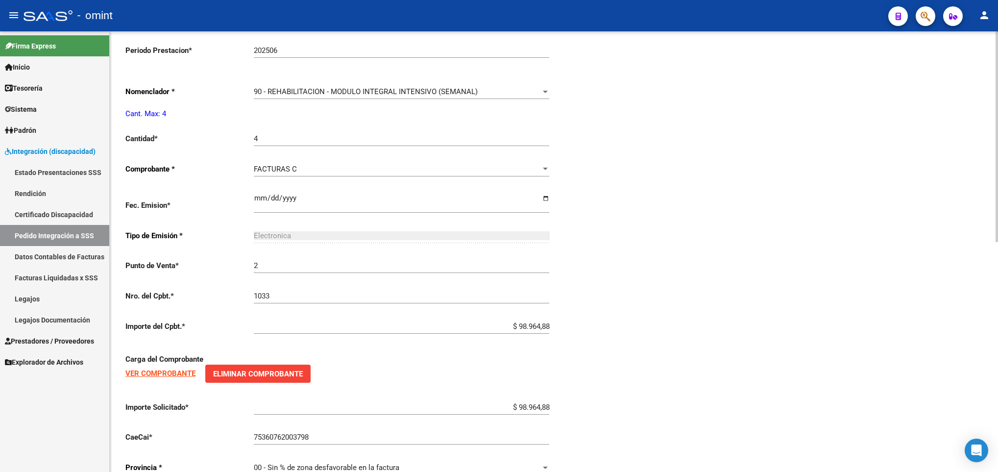
click at [512, 95] on div "arrow_back Editar 17746 save Guardar cambios delete Eliminar El CAE ha sido val…" at bounding box center [555, 49] width 891 height 916
click at [512, 95] on div "90 - REHABILITACION - MODULO INTEGRAL INTENSIVO (SEMANAL)" at bounding box center [397, 91] width 287 height 9
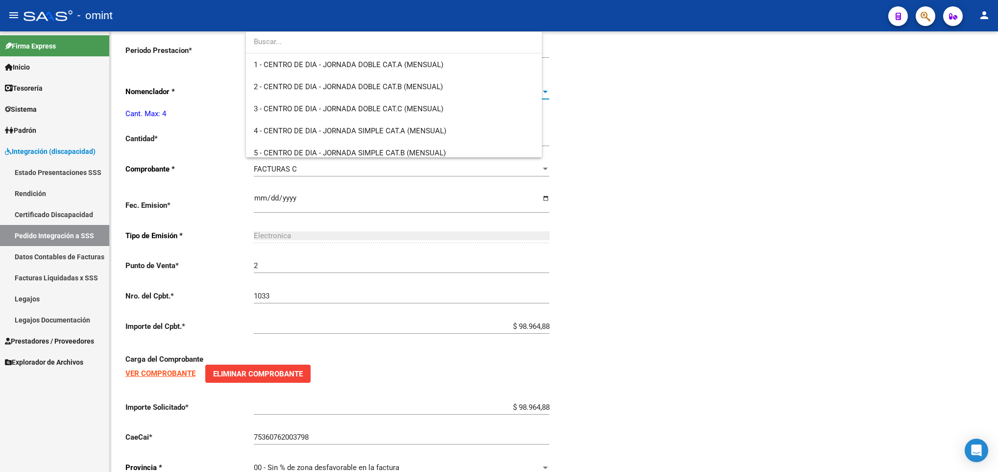
scroll to position [1933, 0]
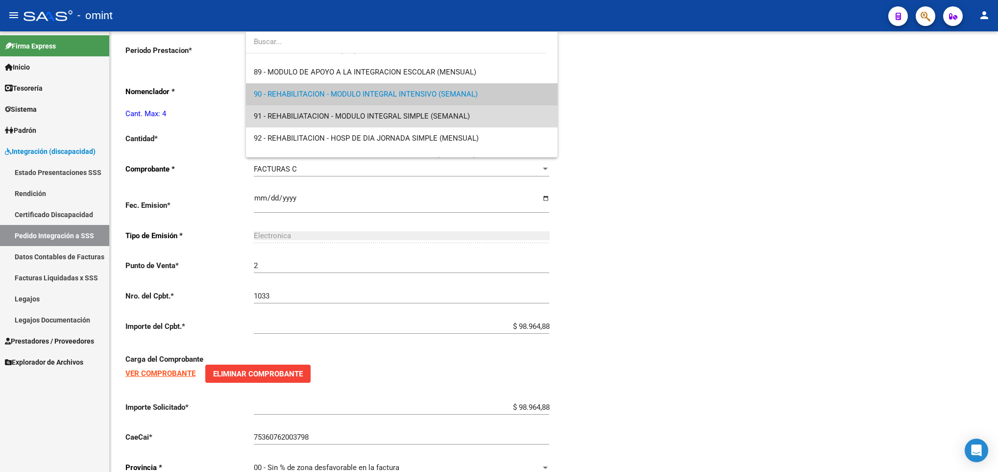
click at [509, 110] on span "91 - REHABILIATACION - MODULO INTEGRAL SIMPLE (SEMANAL)" at bounding box center [401, 116] width 295 height 22
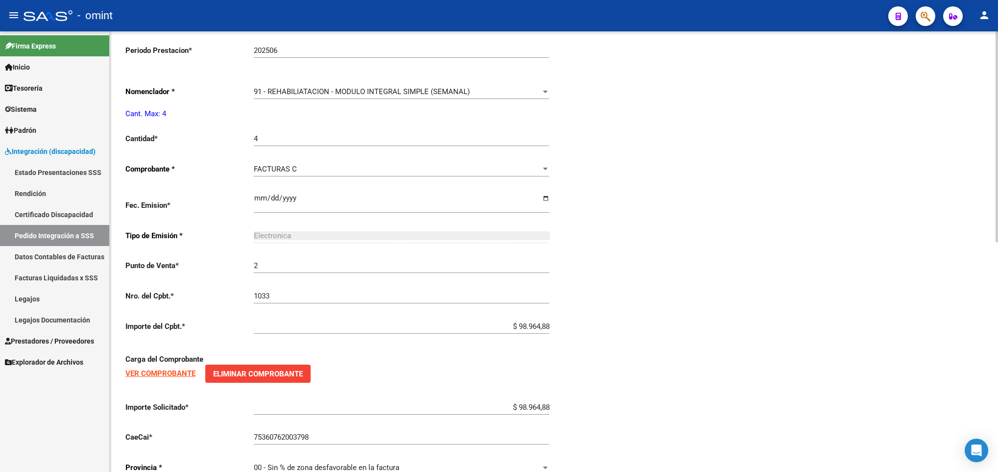
click at [724, 83] on div "Periodo Presentacion * 202508 Ingresar el Periodo Tipo Archivo * DS Seleccionar…" at bounding box center [553, 122] width 857 height 724
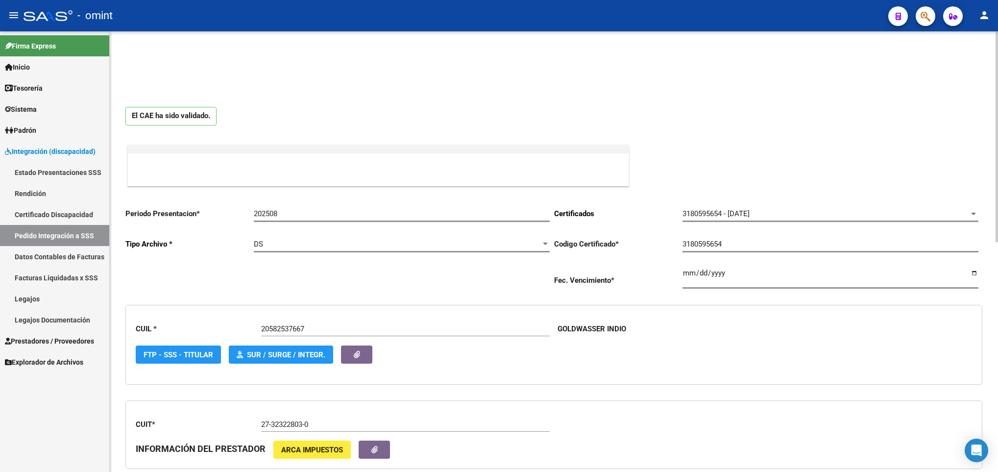
click at [996, 44] on div at bounding box center [997, 251] width 2 height 441
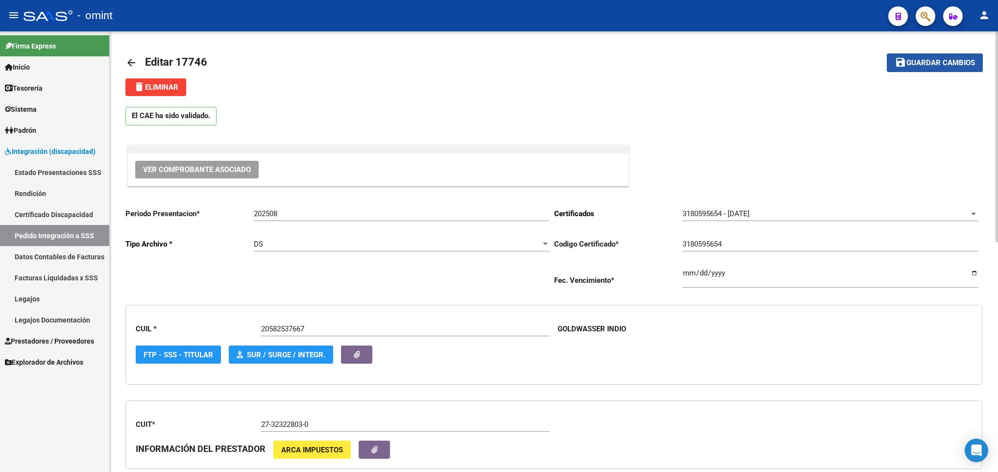
click at [966, 56] on button "save Guardar cambios" at bounding box center [935, 62] width 96 height 18
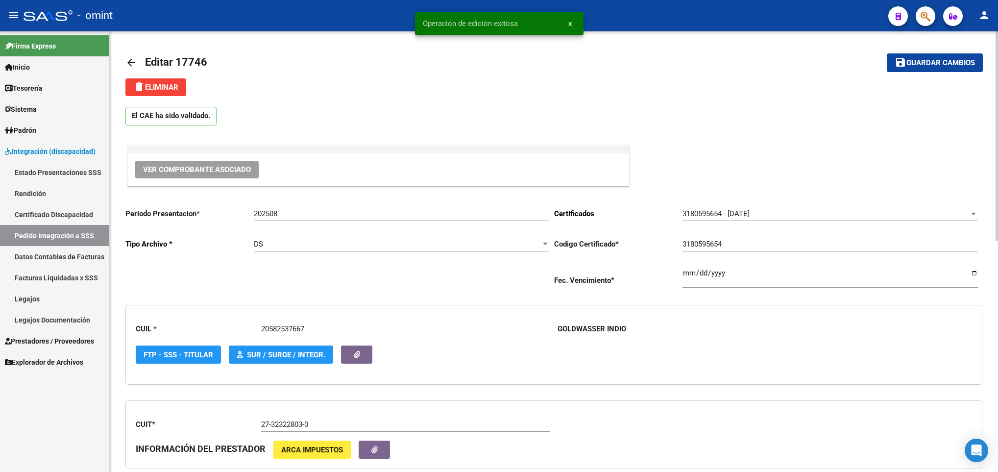
click at [132, 54] on link "arrow_back" at bounding box center [135, 62] width 20 height 23
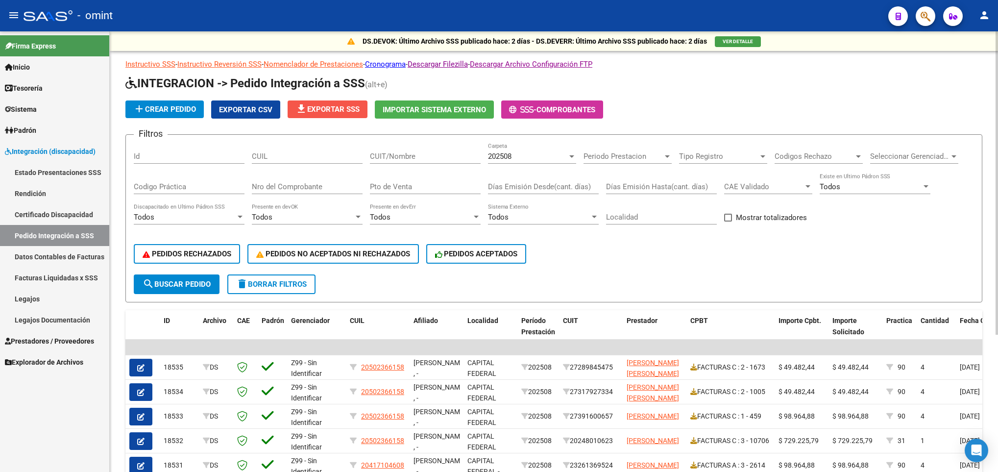
click at [337, 114] on button "file_download Exportar SSS" at bounding box center [328, 109] width 80 height 18
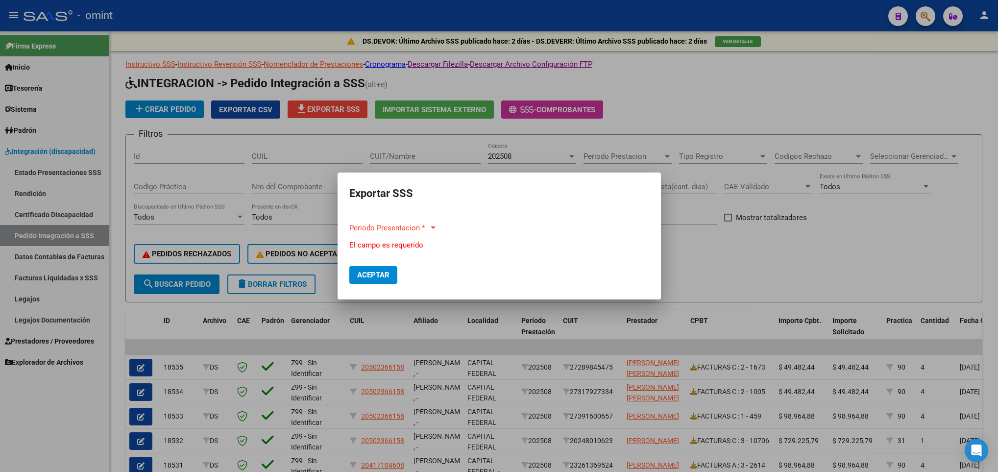
click at [412, 224] on div "Periodo Presentacion * Periodo Presentacion *" at bounding box center [393, 228] width 88 height 15
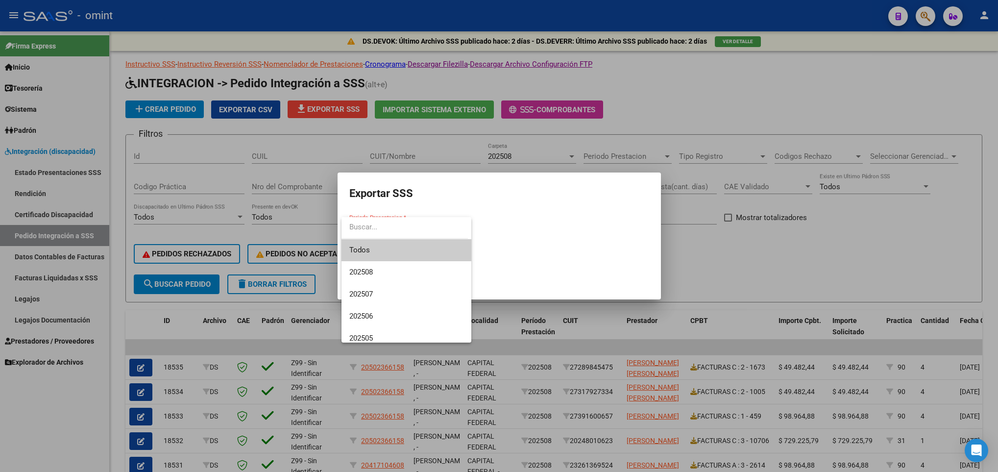
click at [386, 259] on span "Todos" at bounding box center [406, 250] width 114 height 22
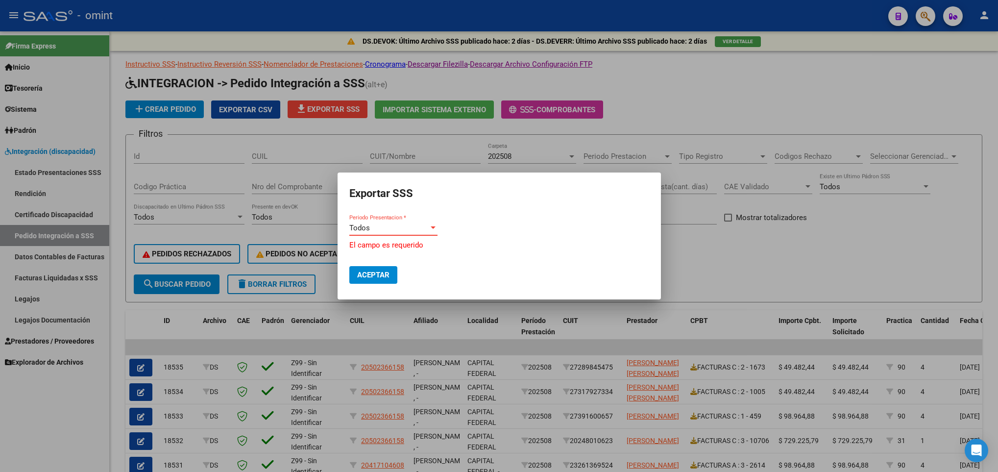
click at [404, 231] on div "Todos" at bounding box center [388, 227] width 79 height 9
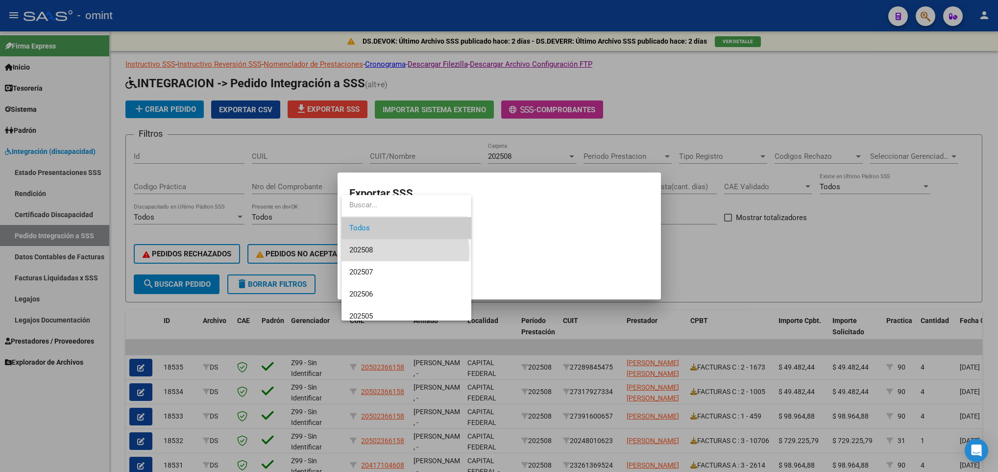
click at [394, 253] on span "202508" at bounding box center [406, 250] width 114 height 22
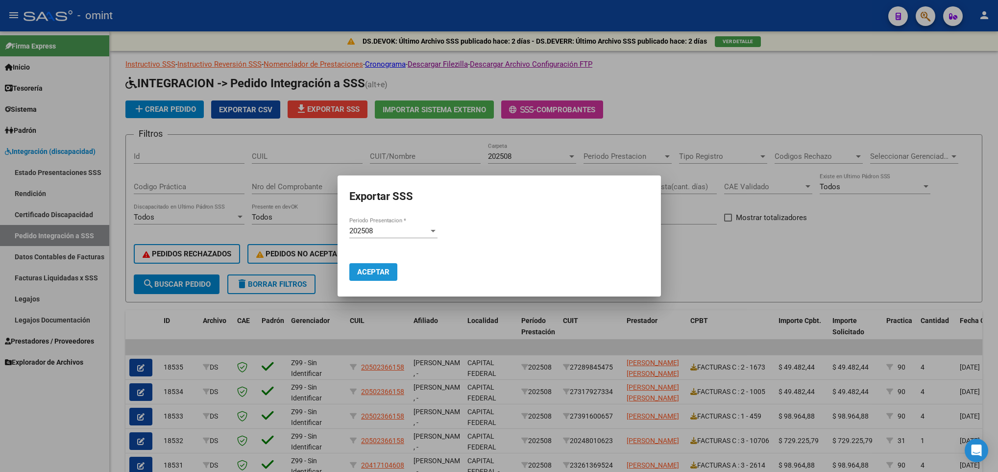
click at [385, 275] on span "Aceptar" at bounding box center [373, 272] width 32 height 9
click at [171, 331] on div at bounding box center [499, 236] width 998 height 472
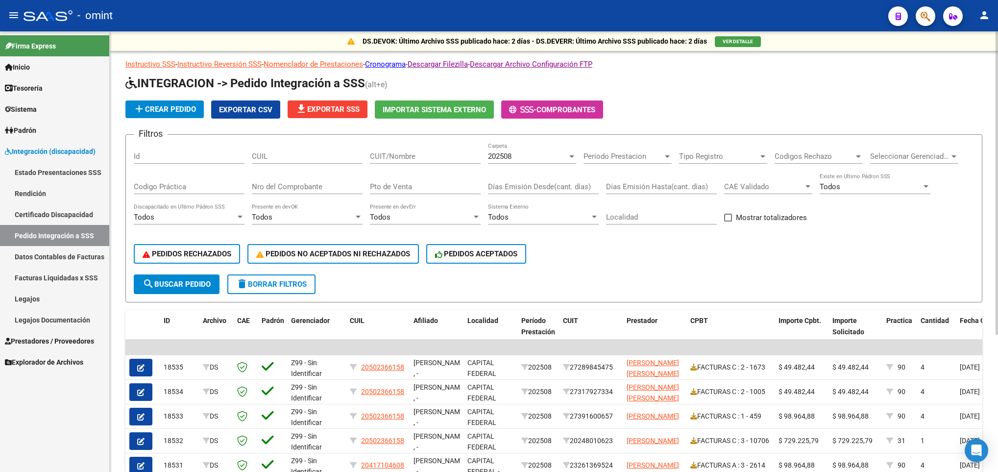
scroll to position [199, 0]
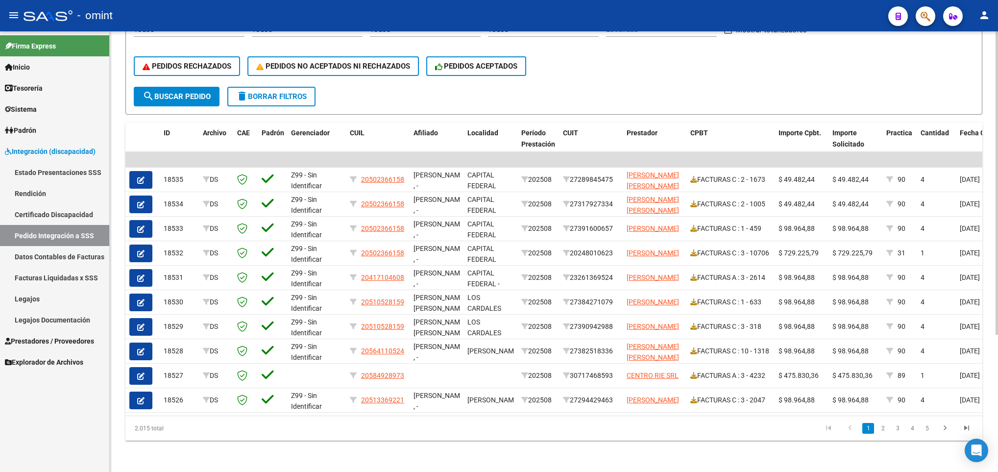
click at [997, 443] on div at bounding box center [997, 251] width 2 height 441
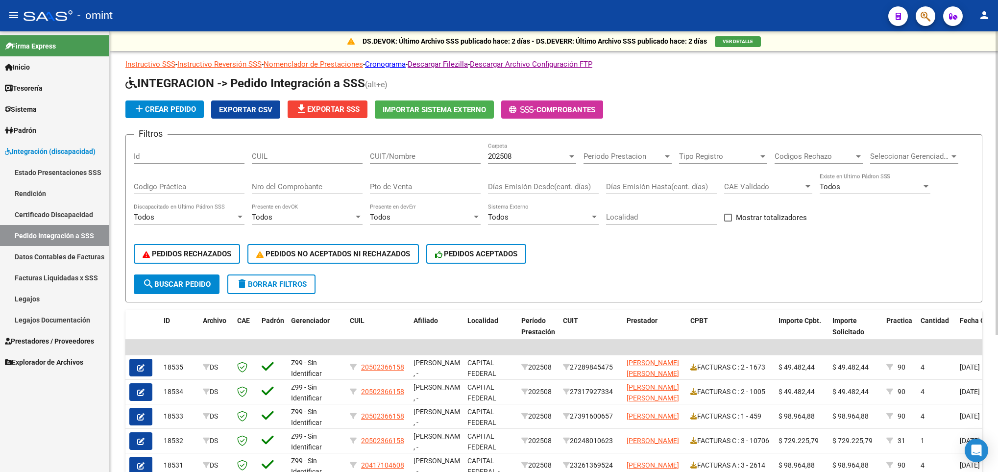
click at [998, 43] on html "menu - omint person Firma Express Inicio Calendario SSS Instructivos Contacto O…" at bounding box center [499, 236] width 998 height 472
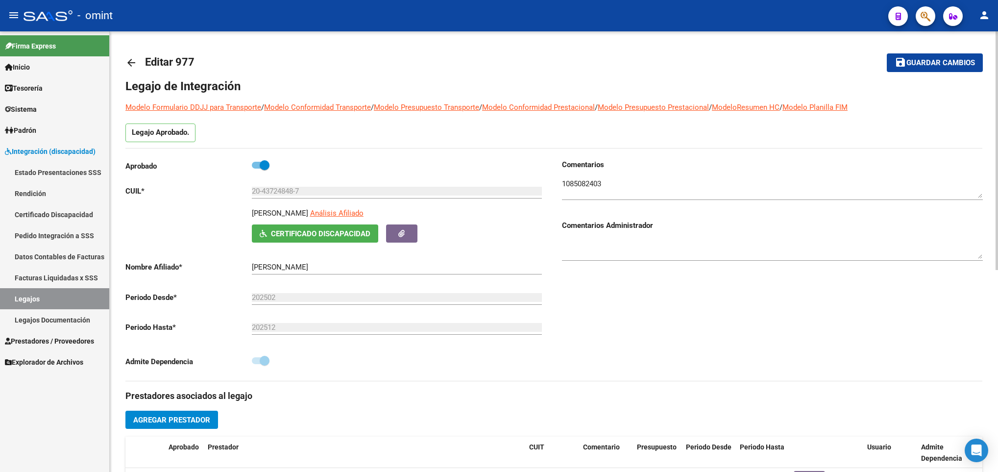
scroll to position [10, 0]
click at [134, 65] on mat-icon "arrow_back" at bounding box center [131, 63] width 12 height 12
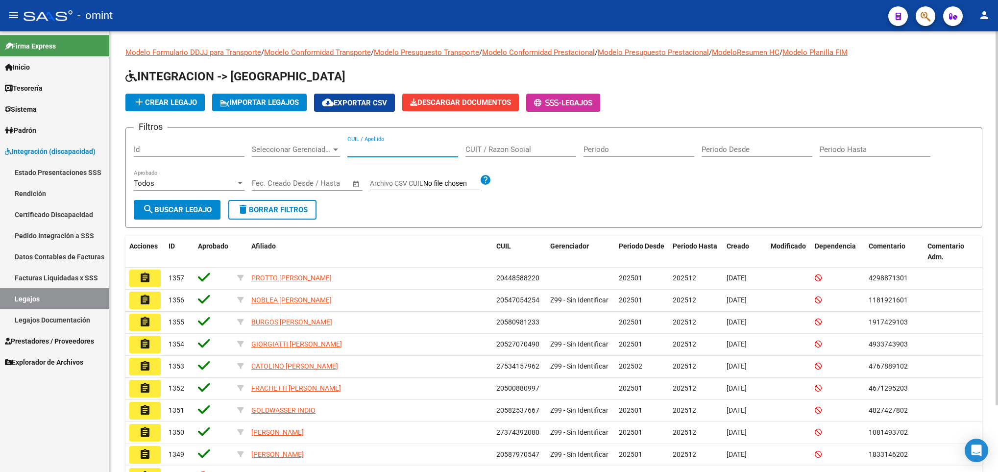
click at [367, 150] on input "CUIL / Apellido" at bounding box center [402, 149] width 111 height 9
paste input "27337897067"
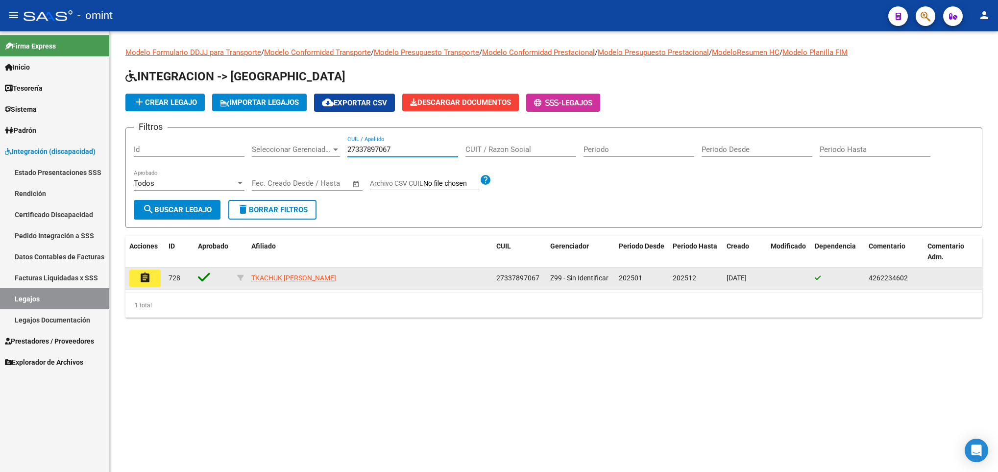
type input "27337897067"
click at [148, 276] on mat-icon "assignment" at bounding box center [145, 278] width 12 height 12
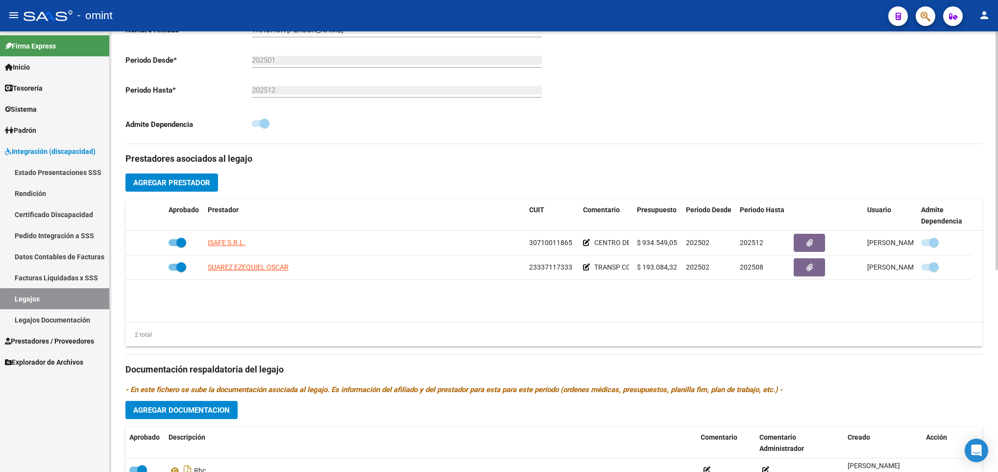
scroll to position [265, 0]
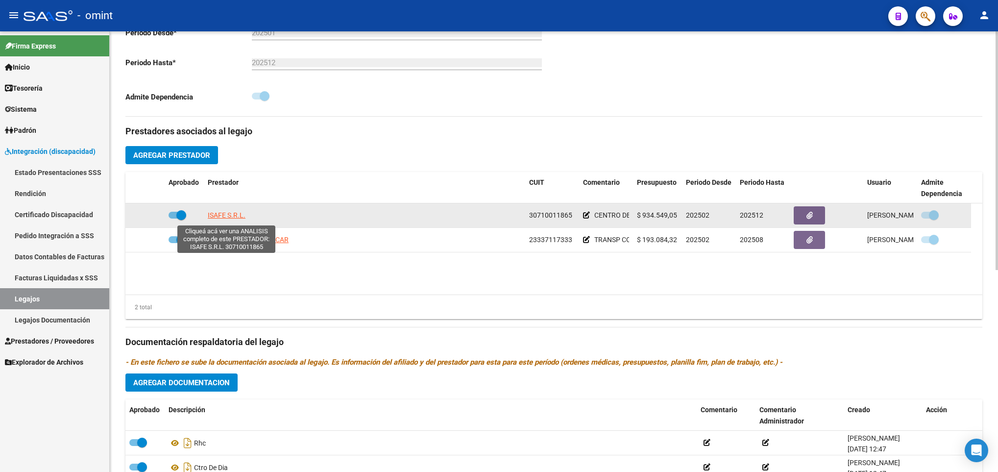
click at [231, 219] on span "ISAFE S.R.L." at bounding box center [227, 215] width 38 height 8
type textarea "30710011865"
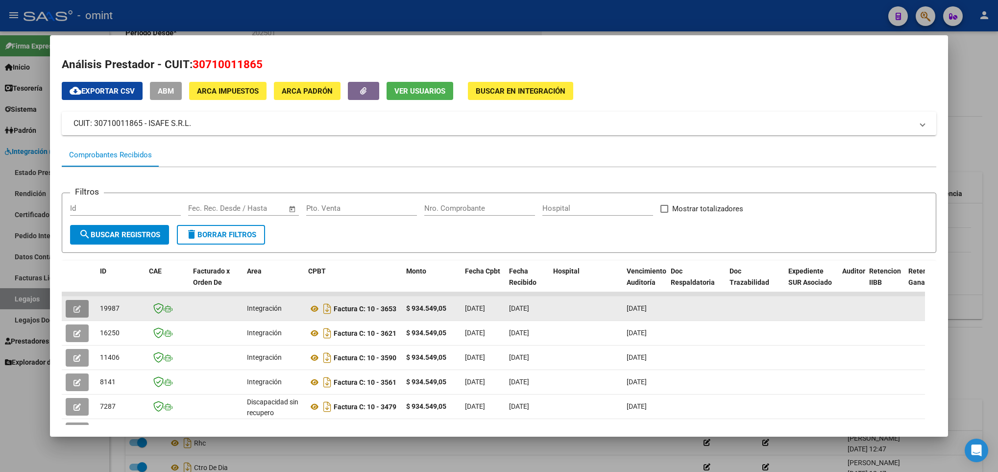
click at [81, 312] on span "button" at bounding box center [77, 308] width 7 height 9
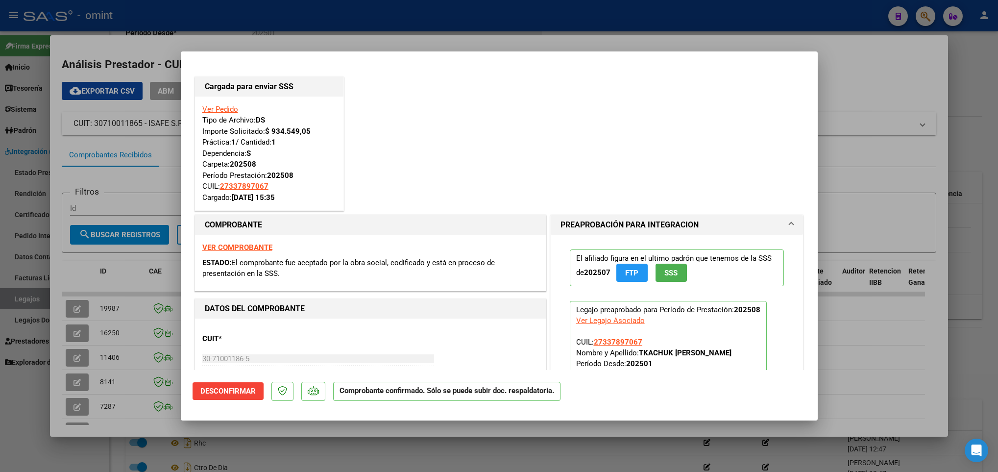
scroll to position [268, 0]
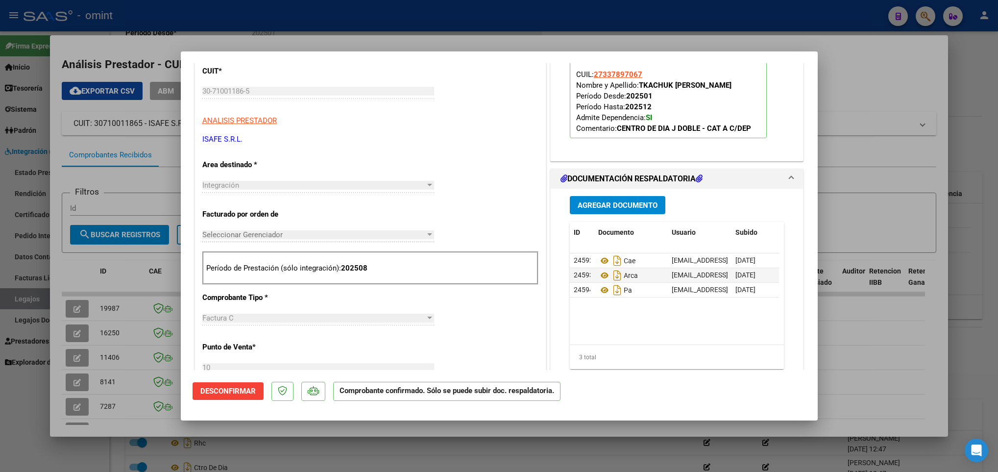
click at [674, 441] on div at bounding box center [499, 236] width 998 height 472
type input "$ 0,00"
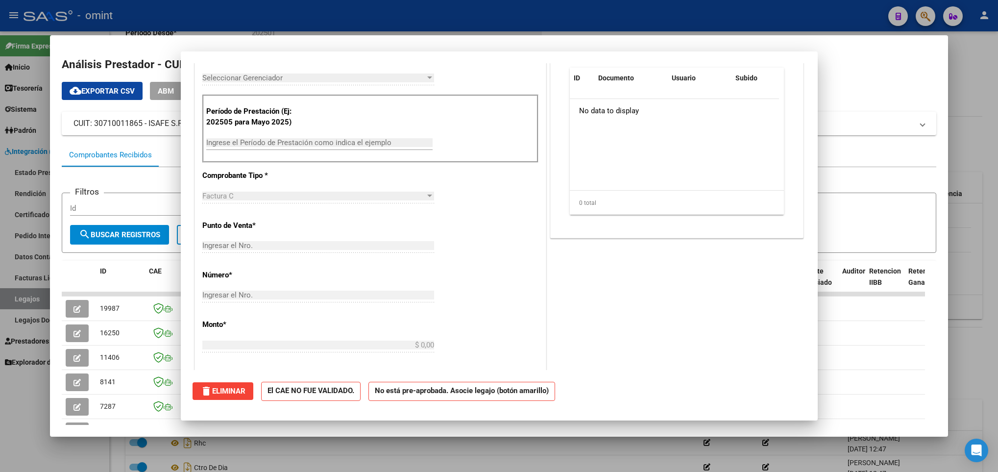
scroll to position [0, 0]
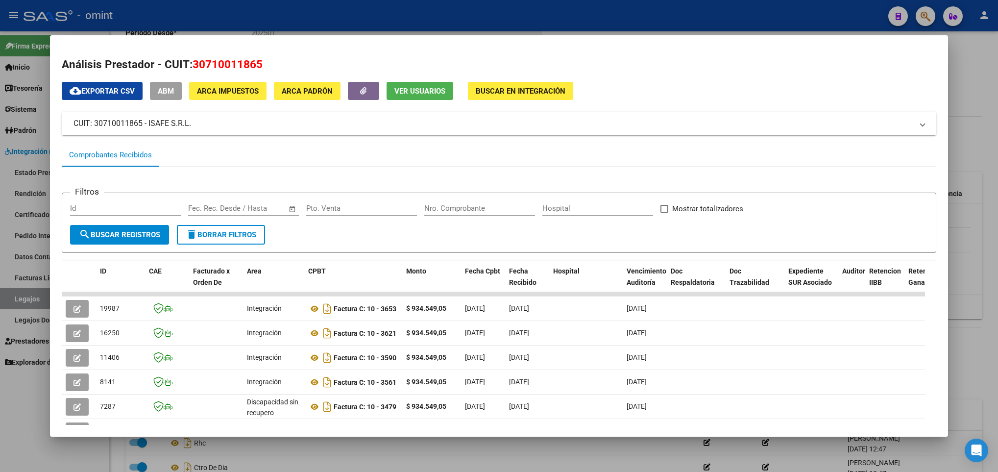
click at [621, 456] on div at bounding box center [499, 236] width 998 height 472
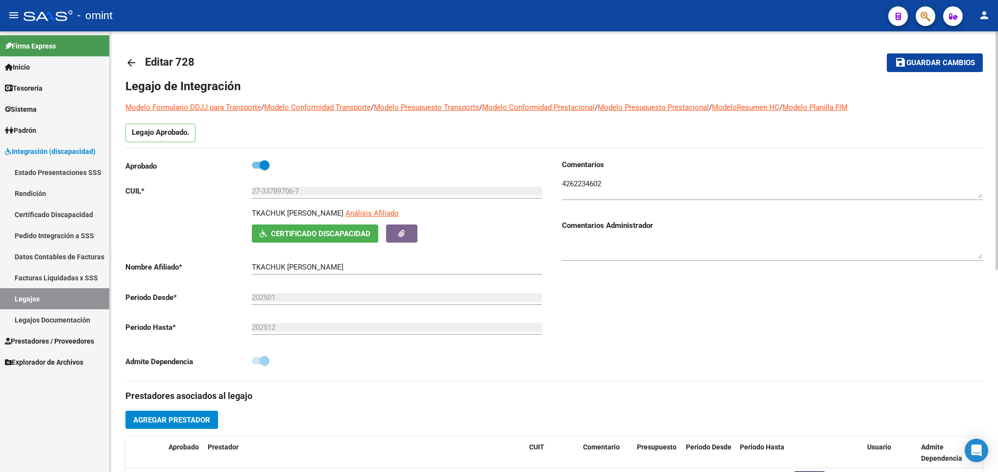
click at [996, 49] on div at bounding box center [997, 251] width 2 height 441
click at [140, 61] on link "arrow_back" at bounding box center [135, 62] width 20 height 23
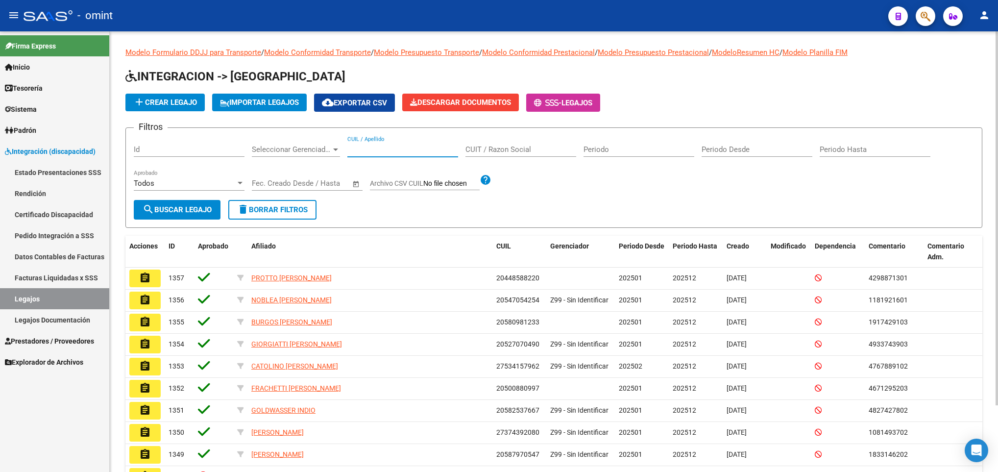
click at [381, 153] on input "CUIL / Apellido" at bounding box center [402, 149] width 111 height 9
paste input "20582537667"
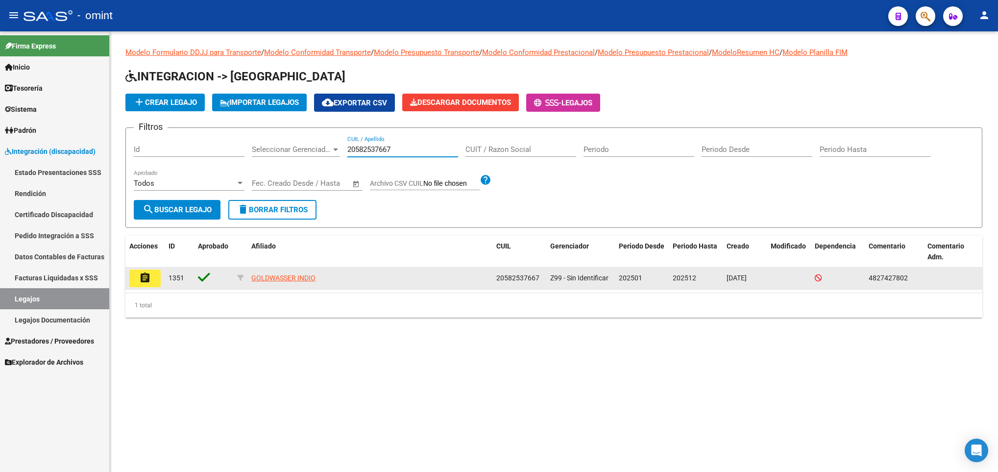
type input "20582537667"
click at [146, 287] on button "assignment" at bounding box center [144, 279] width 31 height 18
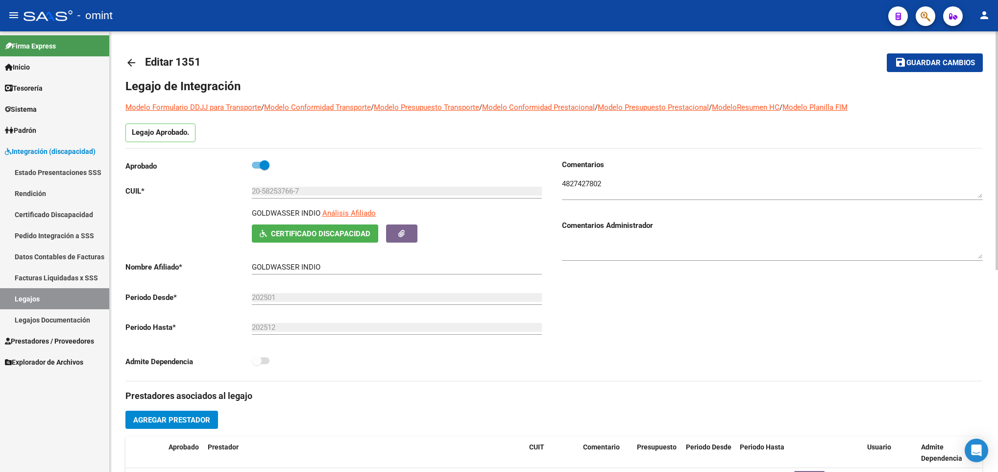
click at [998, 90] on html "menu - omint person Firma Express Inicio Calendario SSS Instructivos Contacto O…" at bounding box center [499, 236] width 998 height 472
click at [131, 63] on mat-icon "arrow_back" at bounding box center [131, 63] width 12 height 12
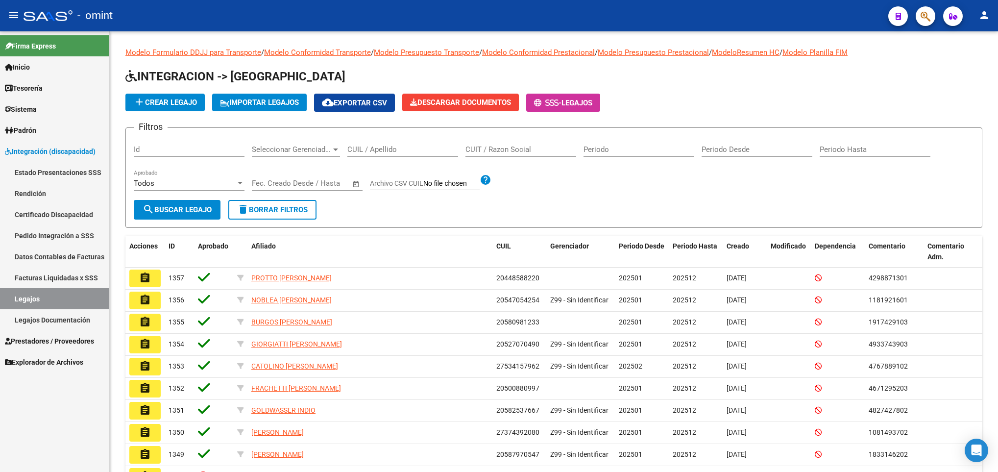
click at [363, 143] on div "CUIL / Apellido" at bounding box center [402, 146] width 111 height 21
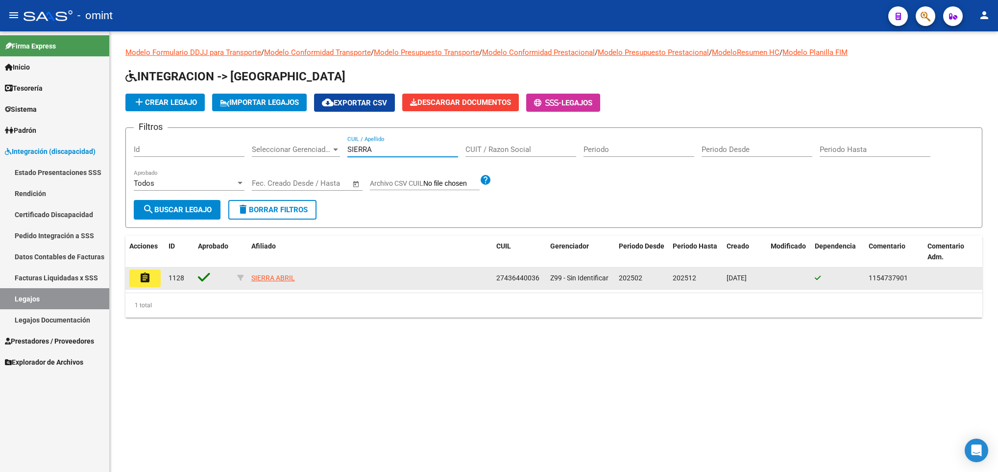
type input "SIERRA"
click at [139, 275] on mat-icon "assignment" at bounding box center [145, 278] width 12 height 12
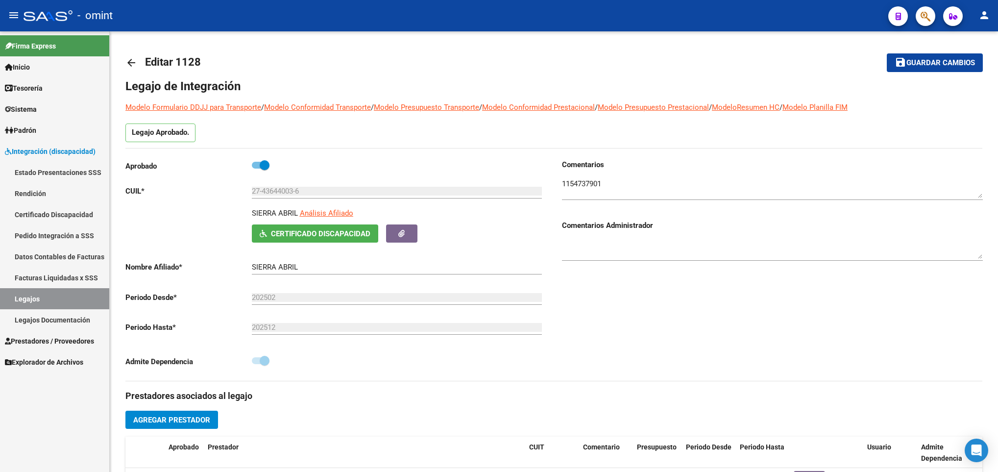
click at [127, 57] on mat-icon "arrow_back" at bounding box center [131, 63] width 12 height 12
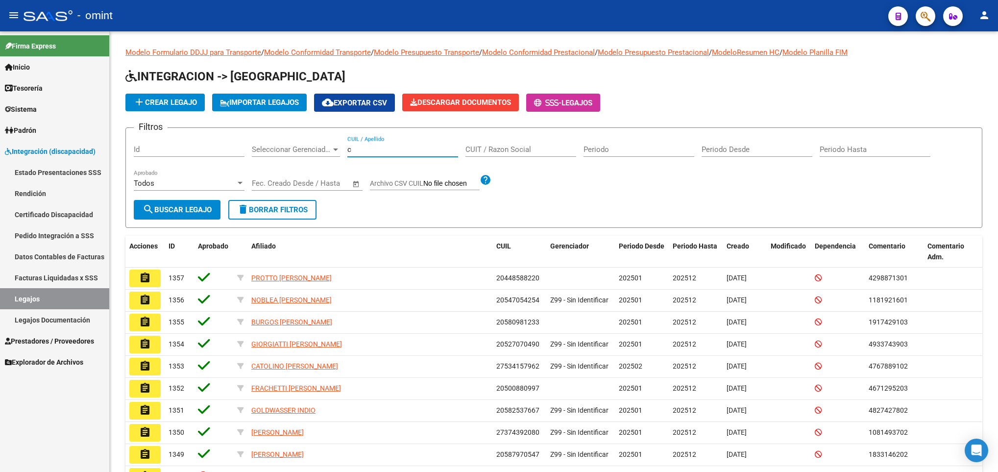
click at [357, 152] on input "c" at bounding box center [402, 149] width 111 height 9
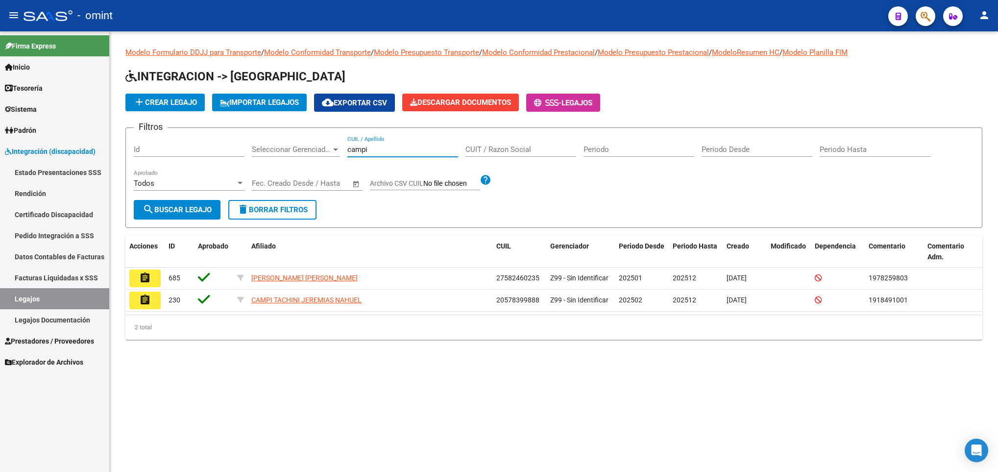
type input "campi"
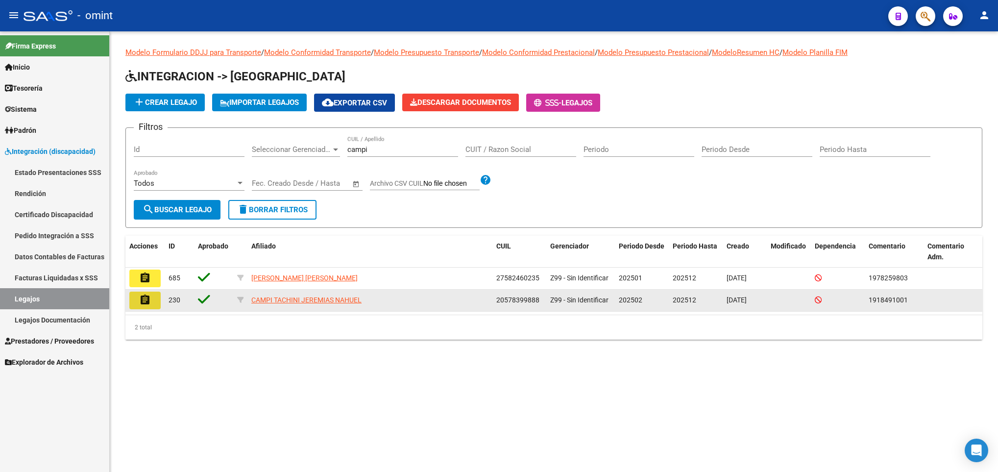
click at [146, 294] on mat-icon "assignment" at bounding box center [145, 300] width 12 height 12
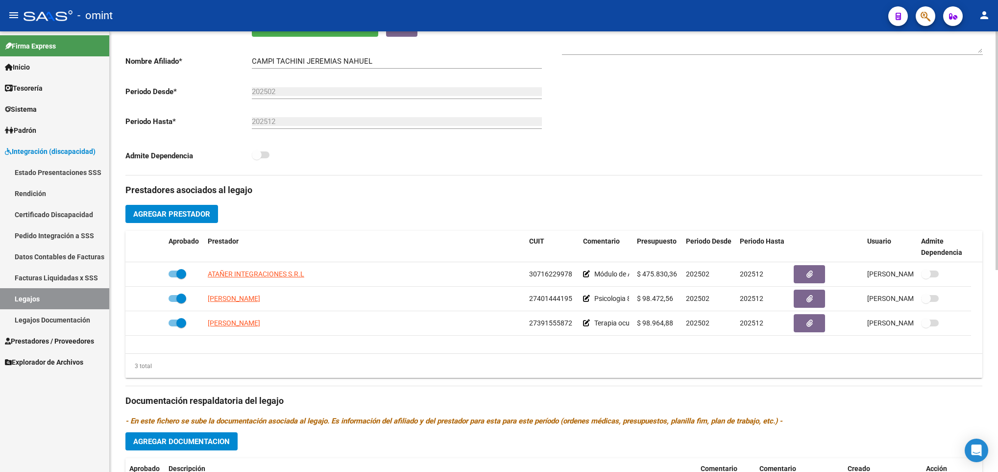
scroll to position [235, 0]
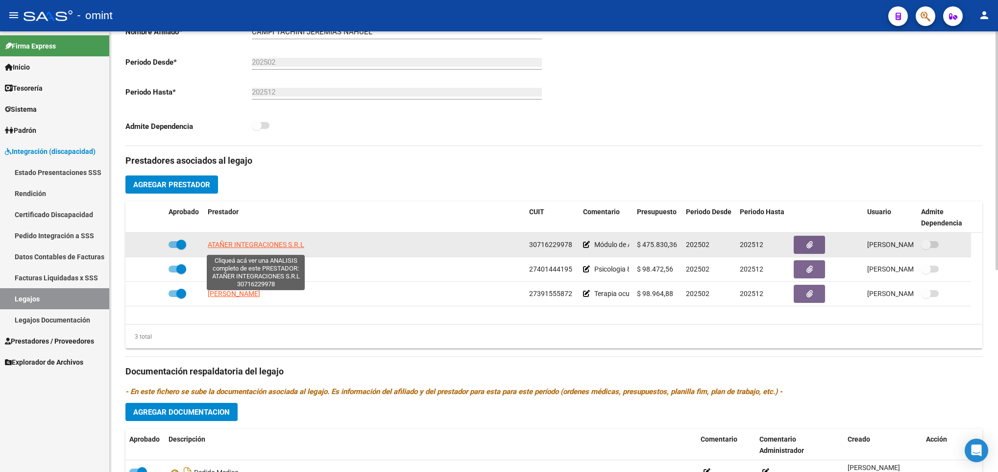
click at [251, 243] on span "ATAÑER INTEGRACIONES S.R.L" at bounding box center [256, 245] width 97 height 8
type textarea "30716229978"
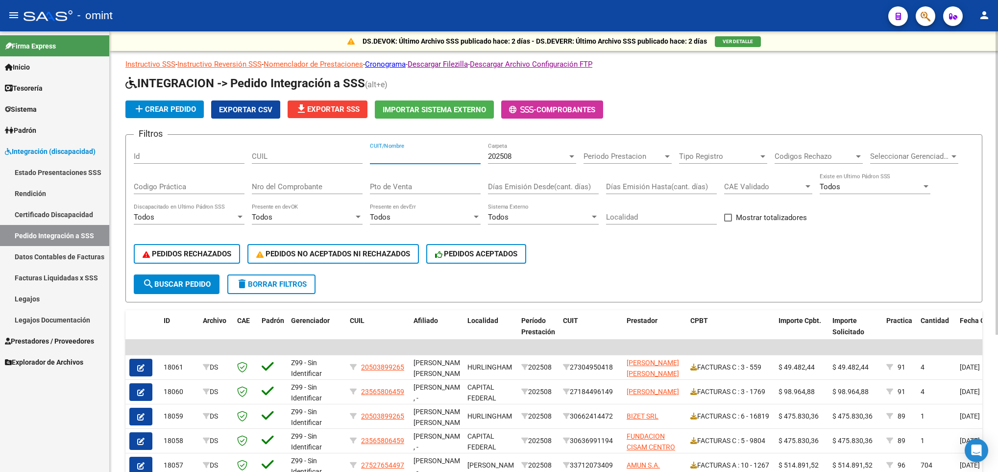
click at [403, 159] on input "CUIT/Nombre" at bounding box center [425, 156] width 111 height 9
paste input "27389513992"
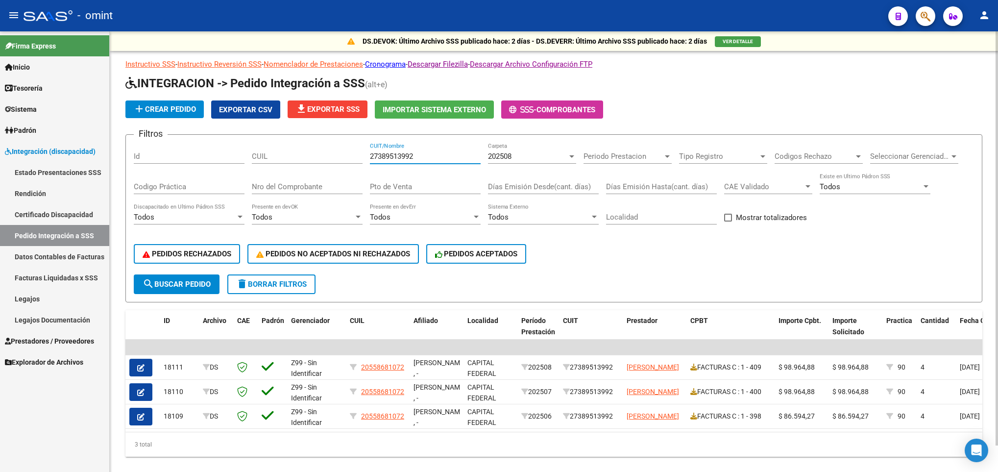
type input "27389513992"
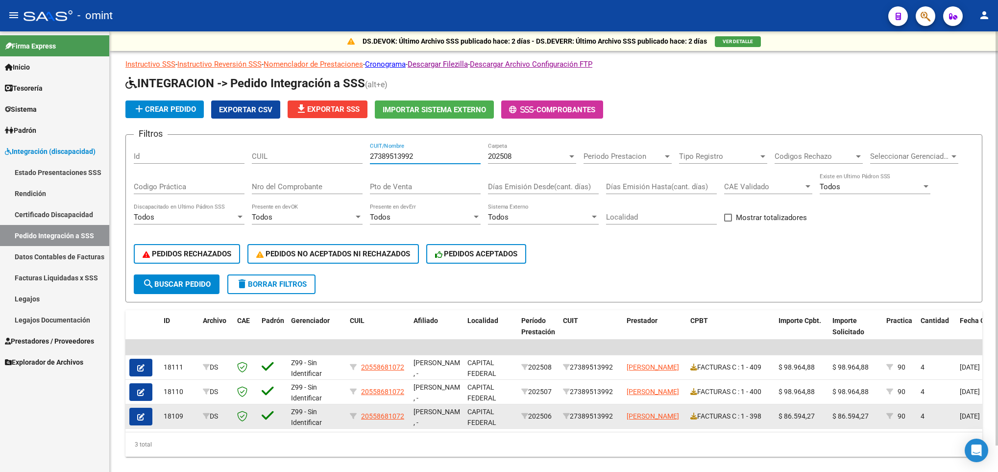
click at [149, 411] on button "button" at bounding box center [140, 417] width 23 height 18
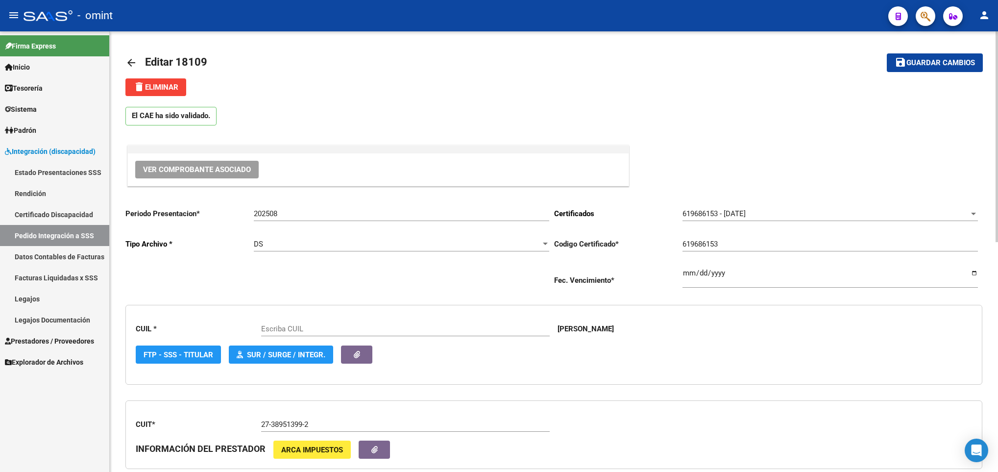
type input "20558681072"
click at [159, 81] on button "delete Eliminar" at bounding box center [155, 87] width 61 height 18
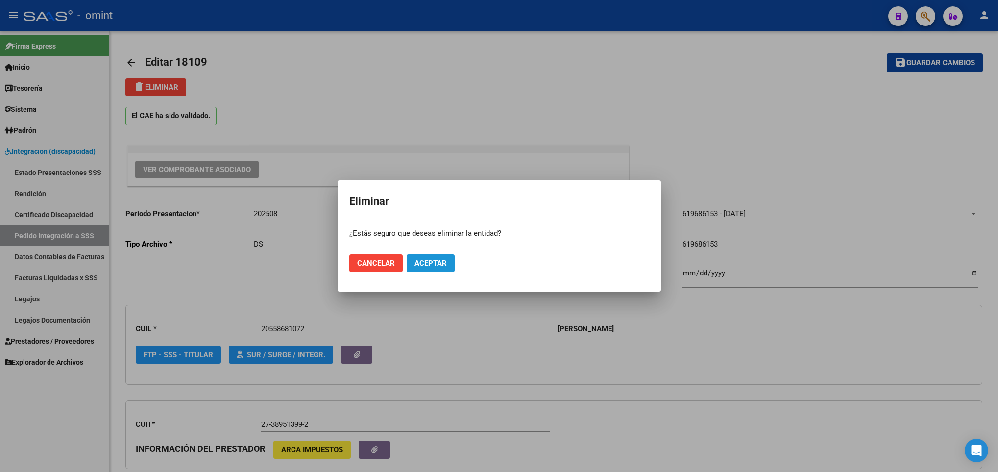
click at [441, 259] on span "Aceptar" at bounding box center [431, 263] width 32 height 9
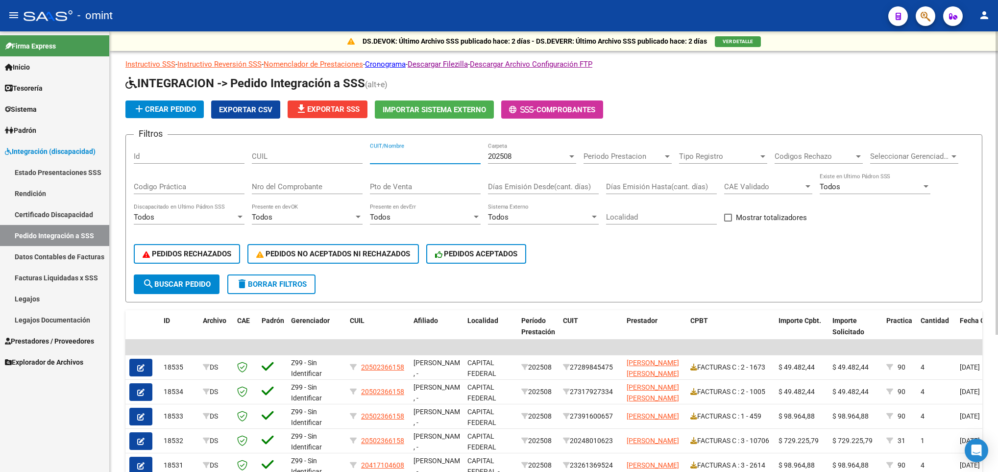
click at [403, 156] on input "CUIT/Nombre" at bounding box center [425, 156] width 111 height 9
paste input "27017944571"
click at [403, 156] on input "27017944571" at bounding box center [425, 156] width 111 height 9
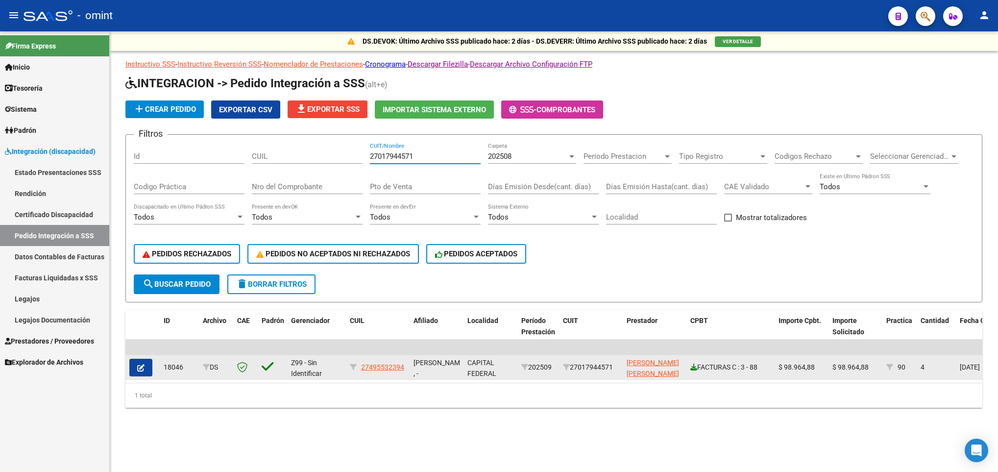
type input "27017944571"
click at [691, 367] on icon at bounding box center [693, 367] width 7 height 7
click at [140, 369] on icon "button" at bounding box center [140, 367] width 7 height 7
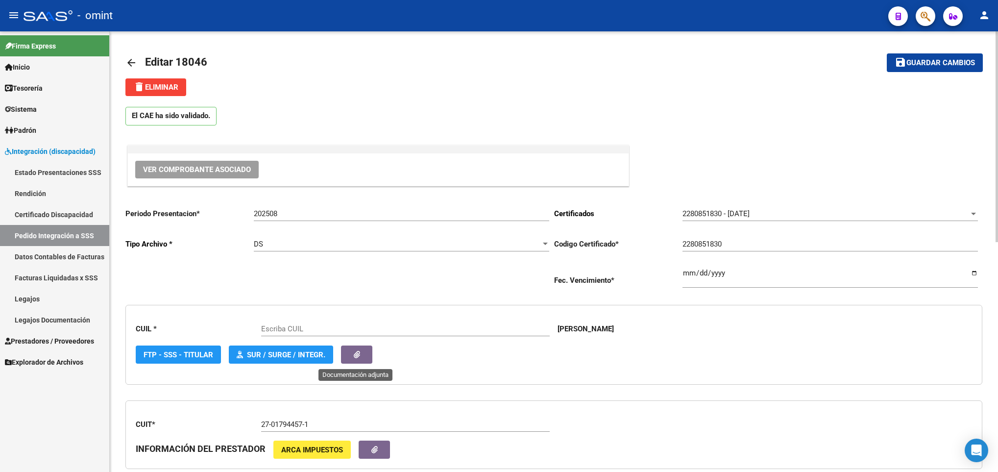
type input "27495532394"
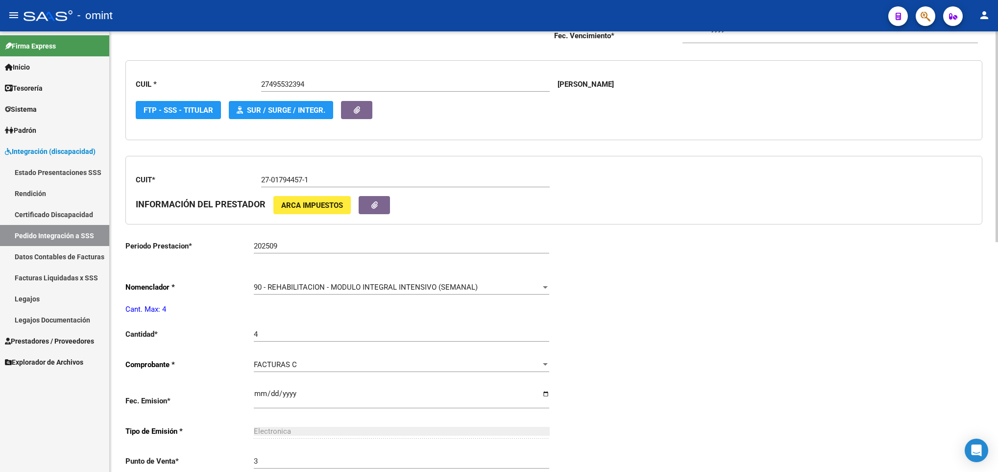
scroll to position [246, 0]
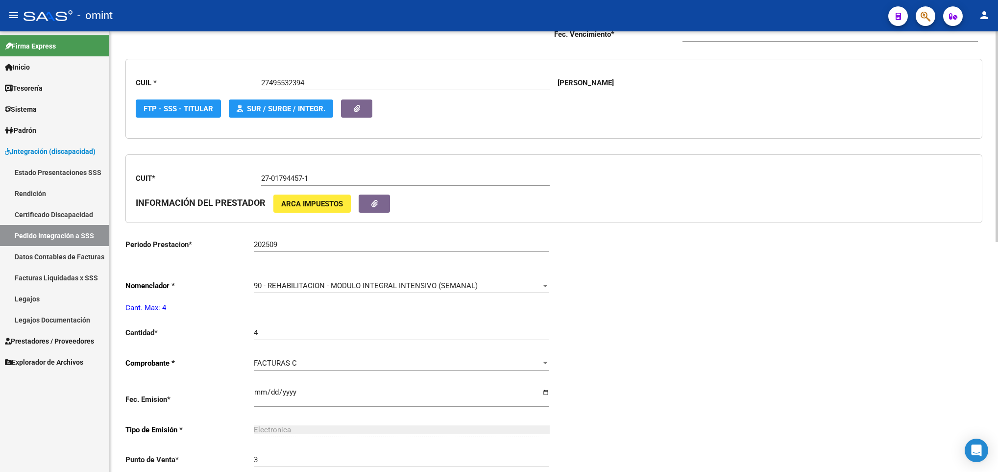
click at [991, 258] on div "arrow_back Editar 18046 save Guardar cambios delete Eliminar El CAE ha sido val…" at bounding box center [555, 243] width 891 height 916
click at [450, 247] on input "202509" at bounding box center [401, 244] width 295 height 9
type input "202508"
click at [994, 40] on div "arrow_back Editar 18046 save Guardar cambios delete Eliminar El CAE ha sido val…" at bounding box center [554, 243] width 888 height 916
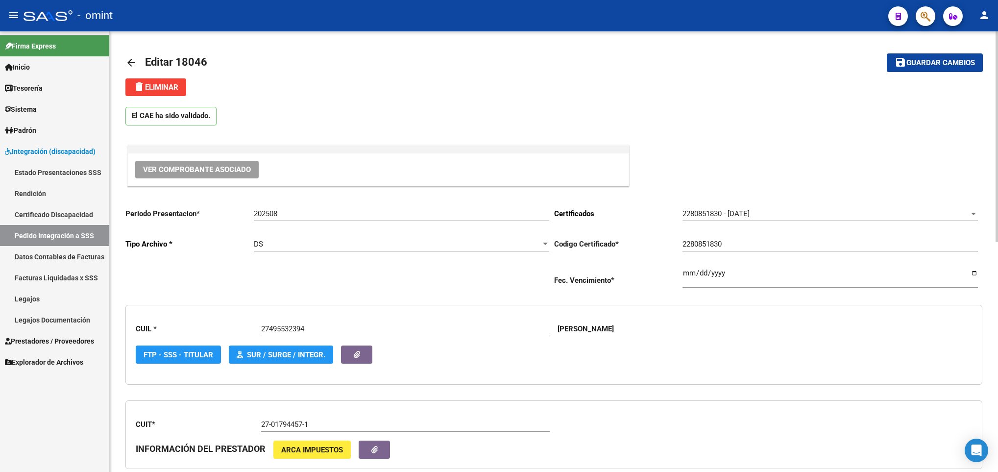
click at [998, 43] on html "menu - omint person Firma Express Inicio Calendario SSS Instructivos Contacto O…" at bounding box center [499, 236] width 998 height 472
click at [954, 25] on div "menu - omint person Firma Express Inicio Calendario SSS Instructivos Contacto O…" at bounding box center [499, 236] width 998 height 472
click at [936, 59] on span "Guardar cambios" at bounding box center [941, 63] width 69 height 9
click at [128, 64] on mat-icon "arrow_back" at bounding box center [131, 63] width 12 height 12
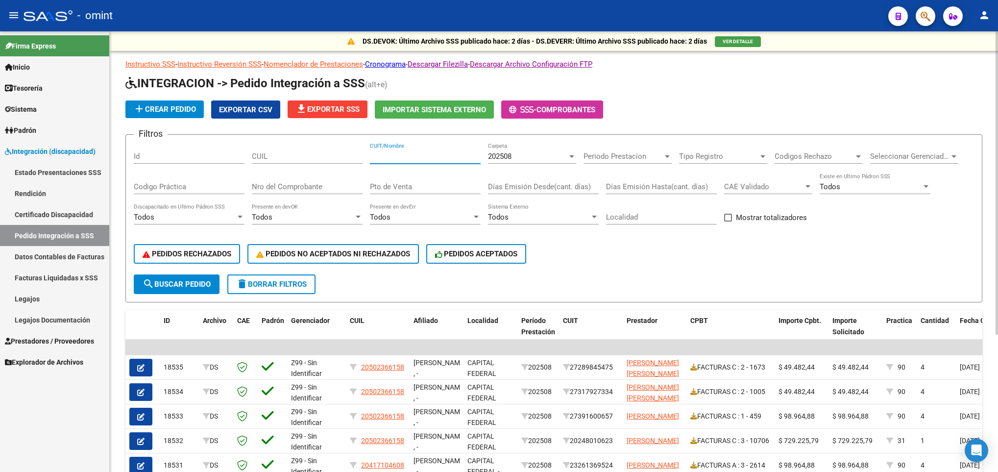
click at [398, 152] on input "CUIT/Nombre" at bounding box center [425, 156] width 111 height 9
paste input "27262815205"
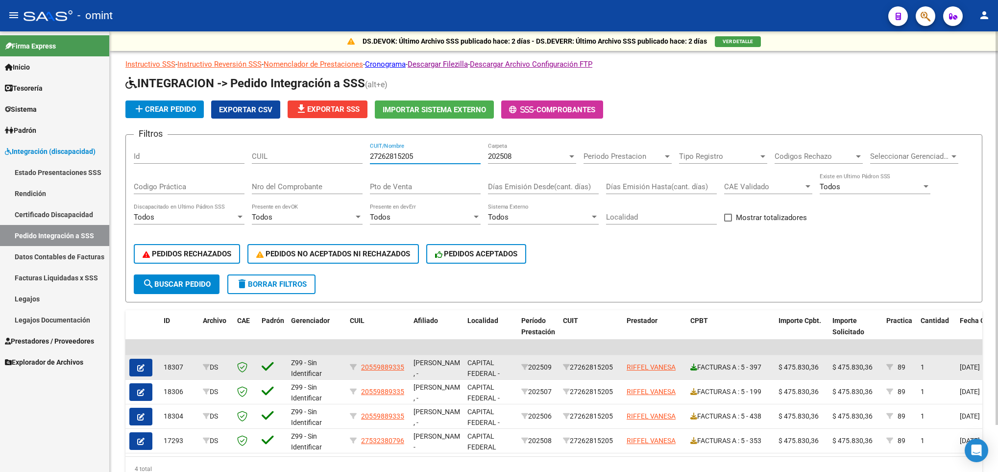
type input "27262815205"
click at [695, 369] on icon at bounding box center [693, 367] width 7 height 7
click at [136, 361] on button "button" at bounding box center [140, 368] width 23 height 18
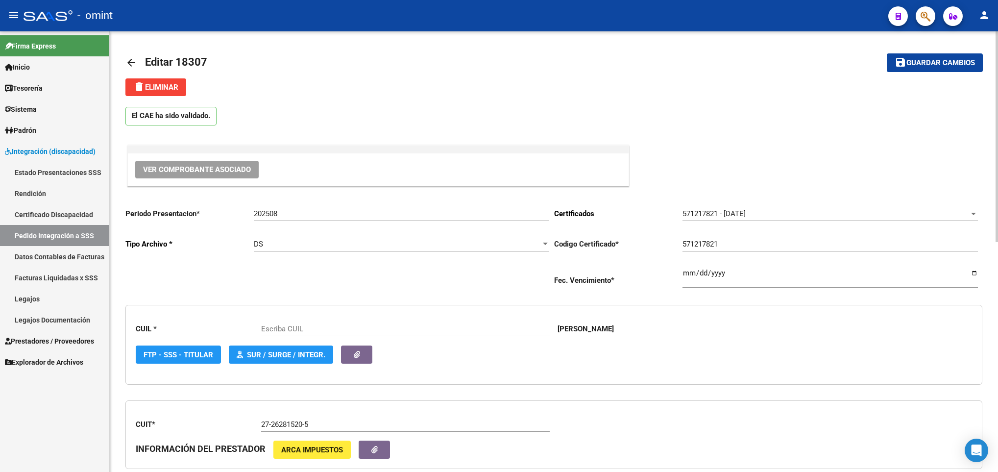
type input "20559889335"
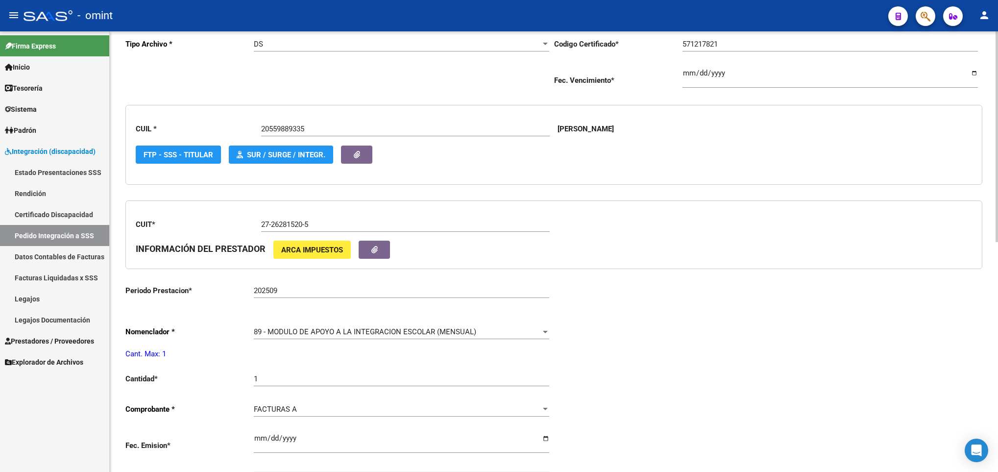
scroll to position [201, 0]
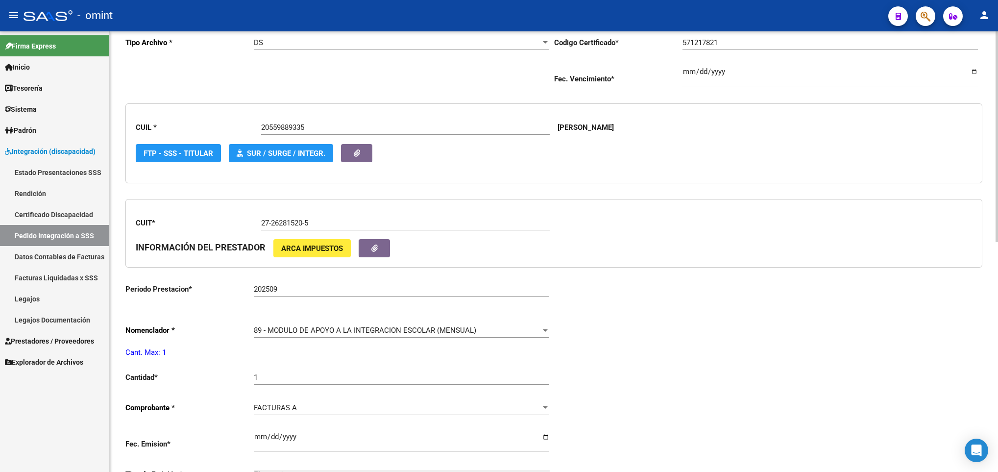
click at [998, 325] on html "menu - omint person Firma Express Inicio Calendario SSS Instructivos Contacto O…" at bounding box center [499, 236] width 998 height 472
click at [434, 296] on div "202509 Ingresar el Periodo Prestacion" at bounding box center [401, 285] width 295 height 21
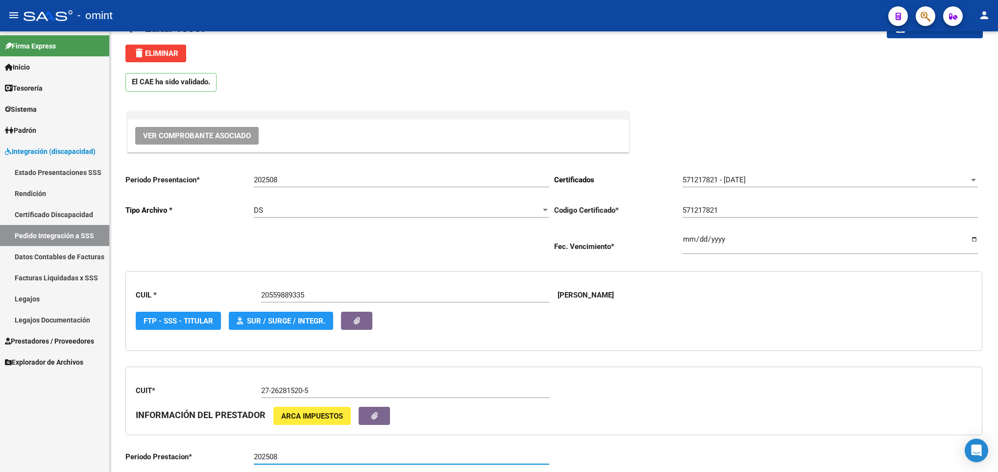
scroll to position [0, 0]
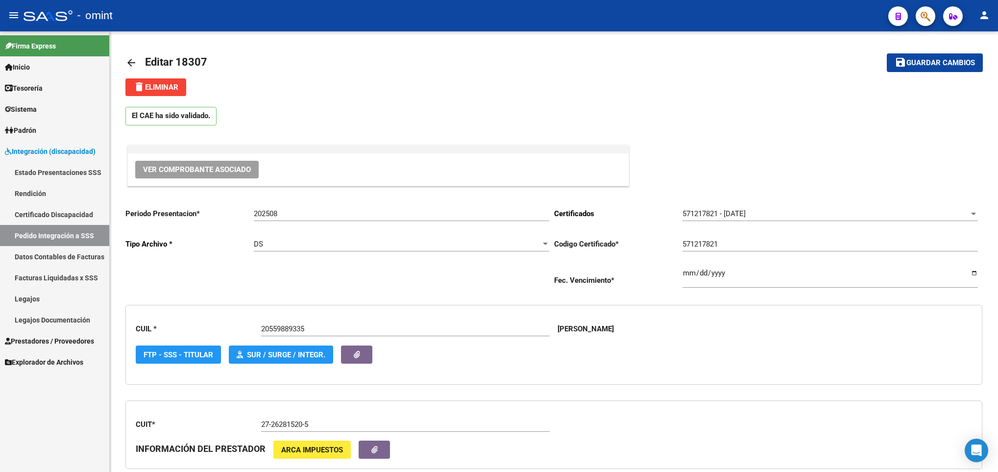
type input "202508"
click at [950, 64] on span "Guardar cambios" at bounding box center [941, 63] width 69 height 9
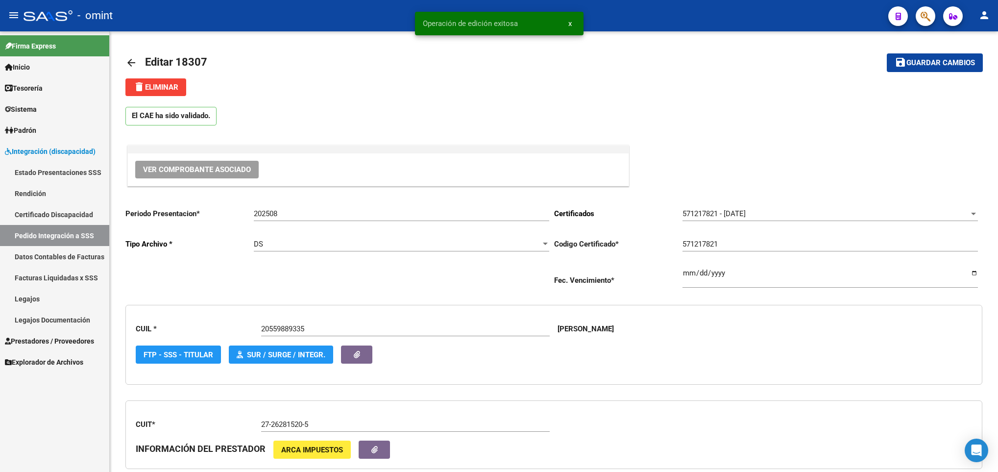
click at [131, 58] on mat-icon "arrow_back" at bounding box center [131, 63] width 12 height 12
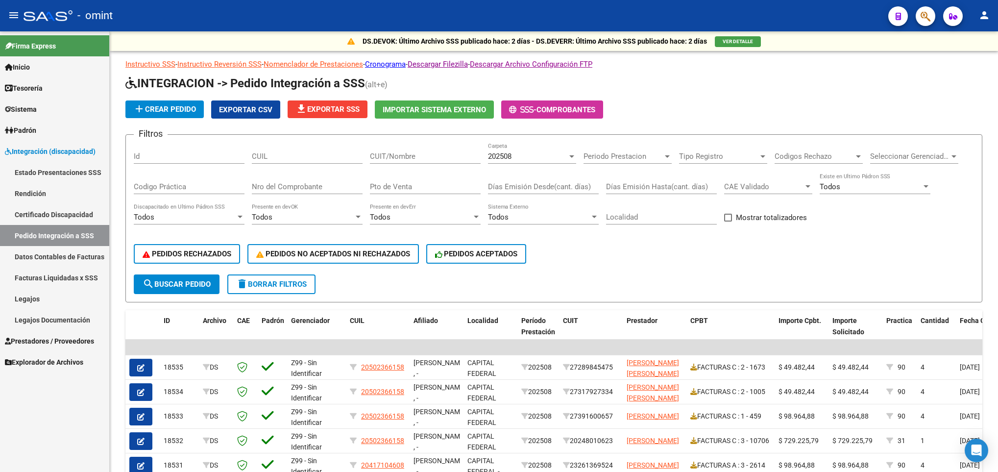
click at [428, 161] on div "CUIT/Nombre" at bounding box center [425, 153] width 111 height 21
paste input "27223552396"
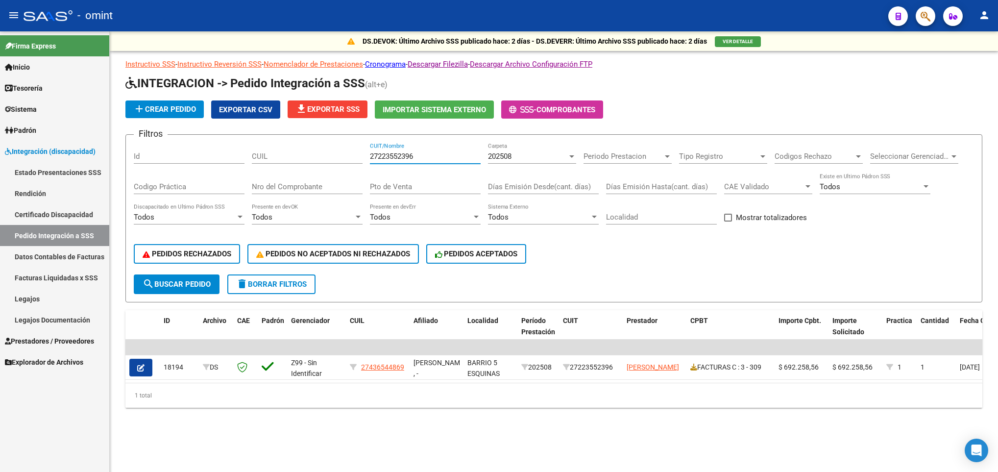
scroll to position [0, 718]
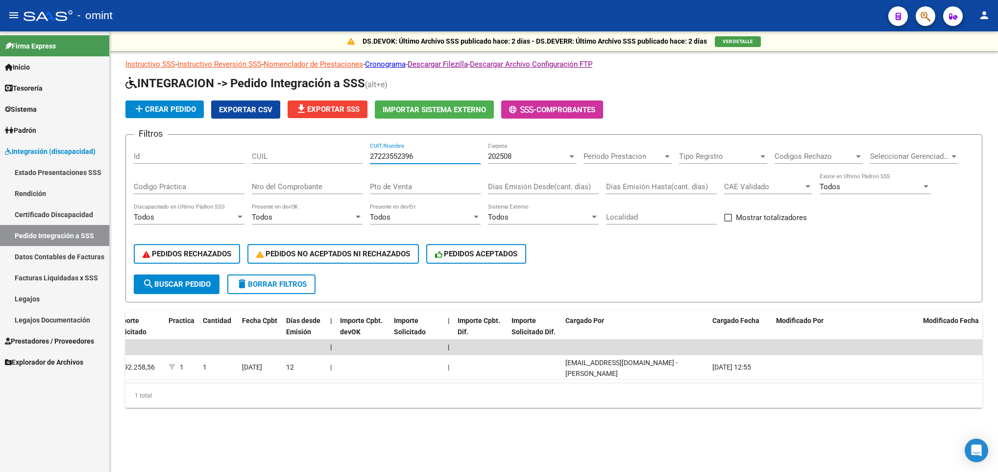
type input "27223552396"
click at [222, 394] on div "1 total" at bounding box center [553, 395] width 857 height 25
drag, startPoint x: 222, startPoint y: 394, endPoint x: 212, endPoint y: 388, distance: 12.1
click at [212, 388] on div "ID Archivo CAE Padrón Gerenciador CUIL Afiliado Localidad Período Prestación CU…" at bounding box center [553, 359] width 857 height 98
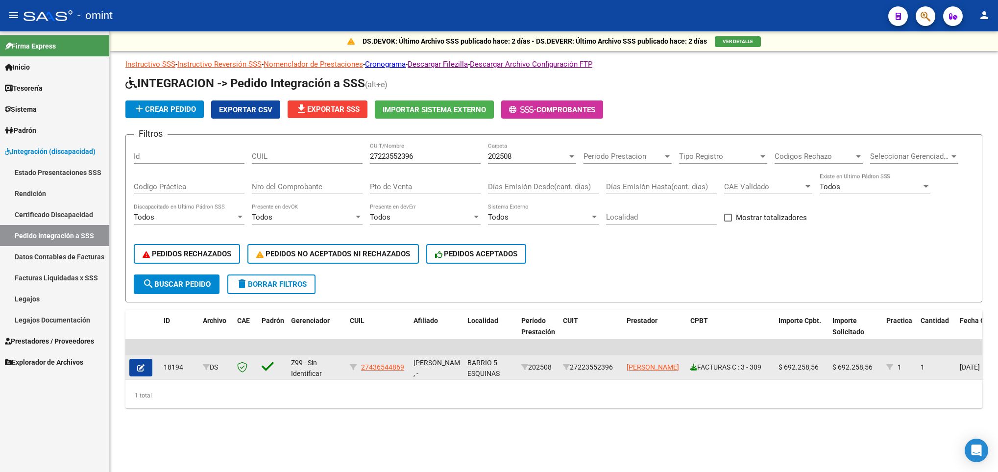
click at [694, 365] on icon at bounding box center [693, 367] width 7 height 7
click at [146, 365] on button "button" at bounding box center [140, 368] width 23 height 18
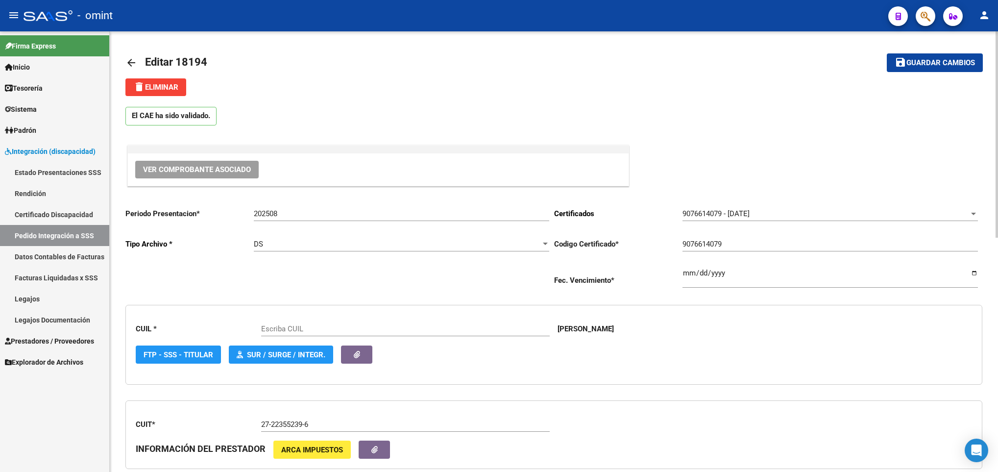
type input "27436544869"
click at [868, 442] on div "CUIT * 27-22355239-6 Ingresar el CUIT INFORMACIÓN DEL PRESTADOR ARCA Impuestos" at bounding box center [553, 434] width 857 height 69
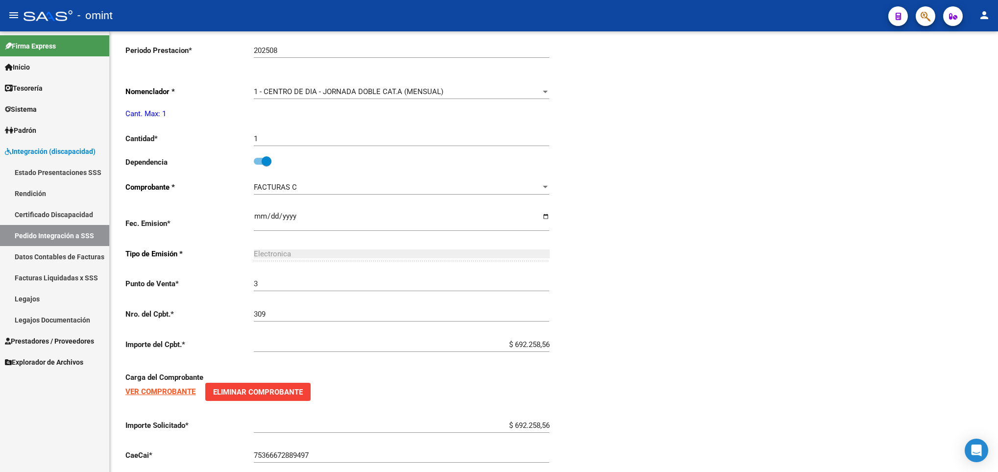
click at [996, 373] on div at bounding box center [997, 251] width 2 height 441
click at [252, 162] on p "Dependencia" at bounding box center [189, 162] width 128 height 11
click at [259, 162] on span at bounding box center [263, 161] width 18 height 7
click at [259, 165] on input "checkbox" at bounding box center [258, 165] width 0 height 0
checkbox input "false"
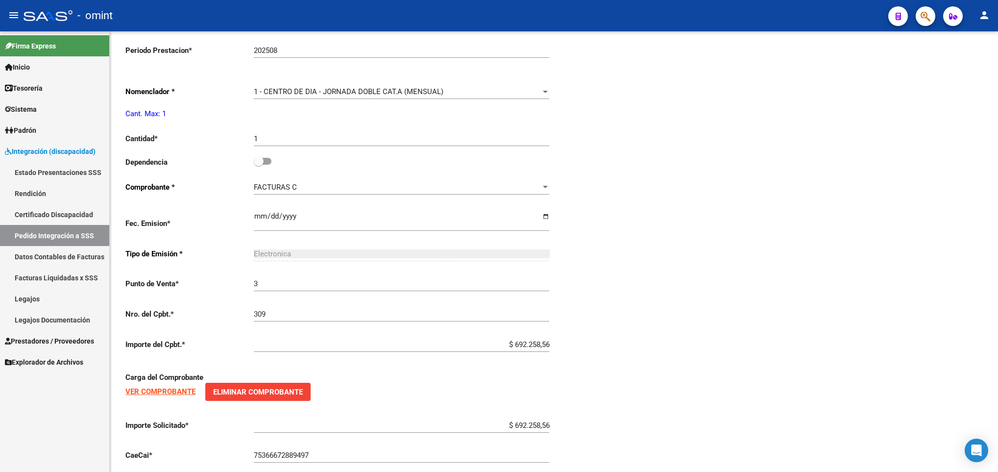
scroll to position [0, 0]
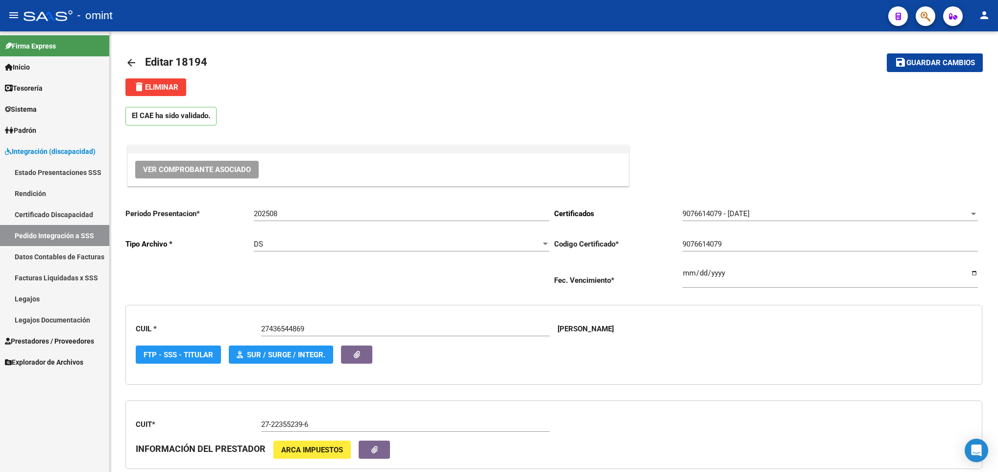
click at [996, 58] on div at bounding box center [997, 251] width 2 height 441
click at [996, 58] on div at bounding box center [997, 134] width 2 height 206
click at [922, 63] on span "Guardar cambios" at bounding box center [941, 63] width 69 height 9
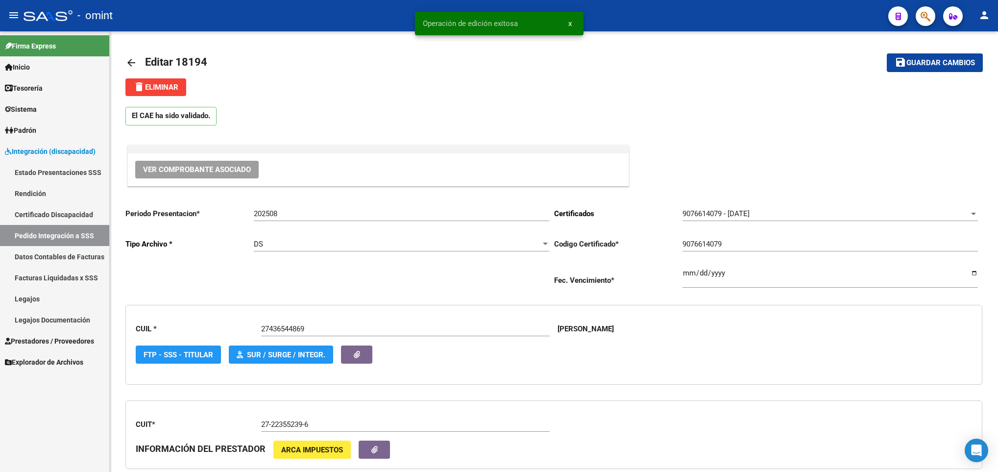
click at [129, 60] on mat-icon "arrow_back" at bounding box center [131, 63] width 12 height 12
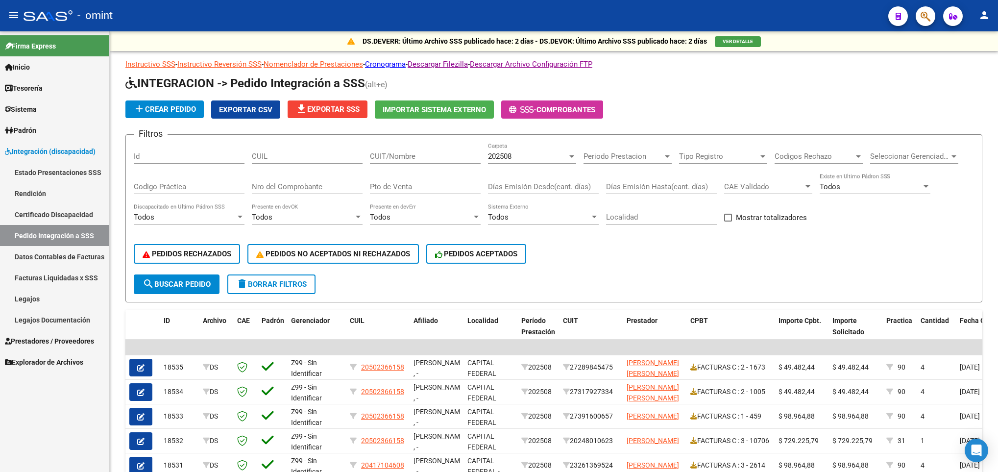
click at [397, 157] on input "CUIT/Nombre" at bounding box center [425, 156] width 111 height 9
paste input "30713676809"
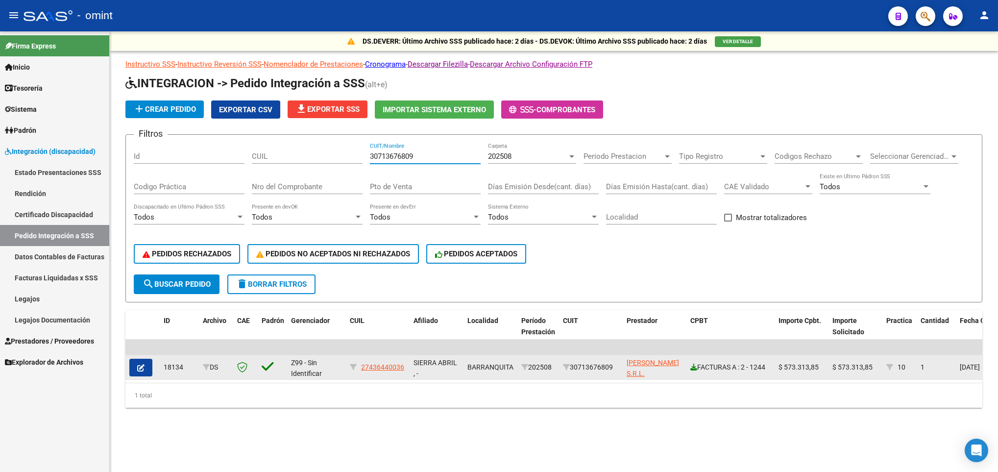
type input "30713676809"
click at [691, 368] on icon at bounding box center [693, 367] width 7 height 7
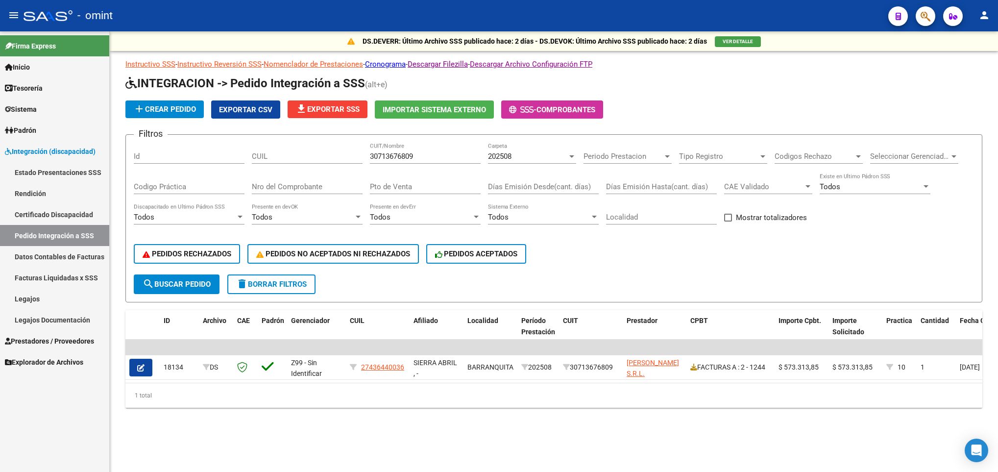
drag, startPoint x: 387, startPoint y: 370, endPoint x: 362, endPoint y: 415, distance: 51.1
click at [362, 408] on div "1 total" at bounding box center [553, 395] width 857 height 25
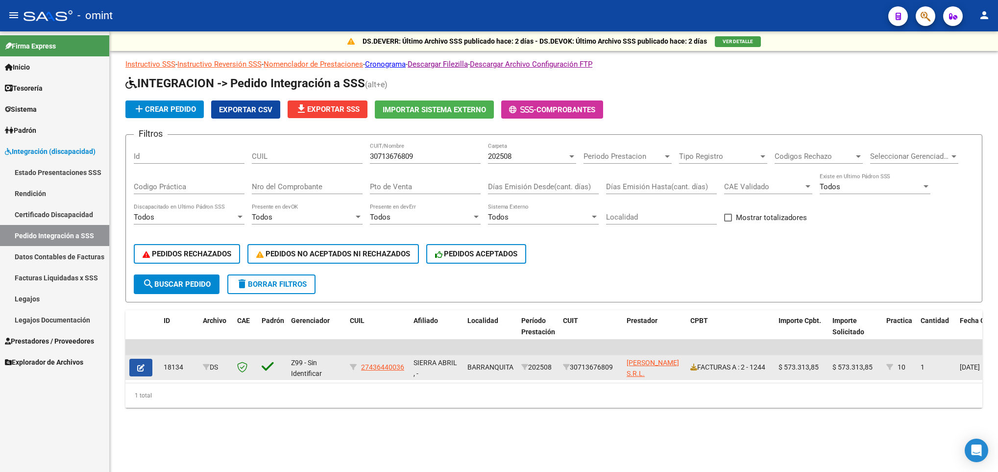
click at [141, 363] on span "button" at bounding box center [140, 367] width 7 height 9
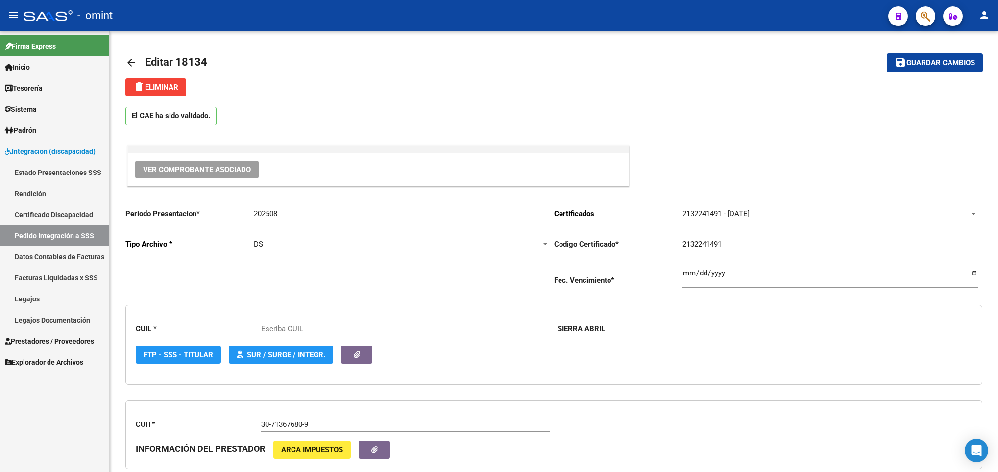
type input "27436440036"
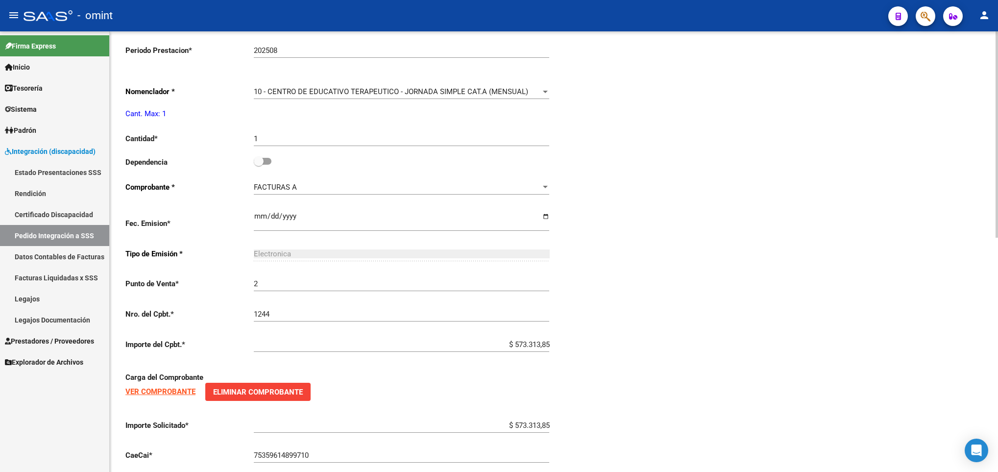
click at [996, 390] on div at bounding box center [997, 251] width 2 height 441
click at [266, 160] on span at bounding box center [263, 161] width 18 height 7
click at [259, 165] on input "checkbox" at bounding box center [258, 165] width 0 height 0
checkbox input "true"
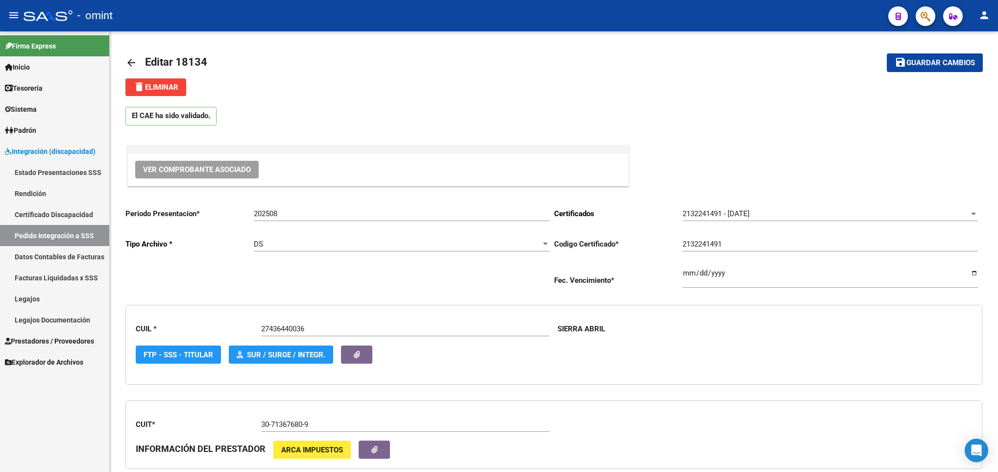
click at [997, 53] on div at bounding box center [997, 251] width 2 height 441
click at [961, 59] on span "Guardar cambios" at bounding box center [941, 63] width 69 height 9
click at [125, 63] on mat-icon "arrow_back" at bounding box center [131, 63] width 12 height 12
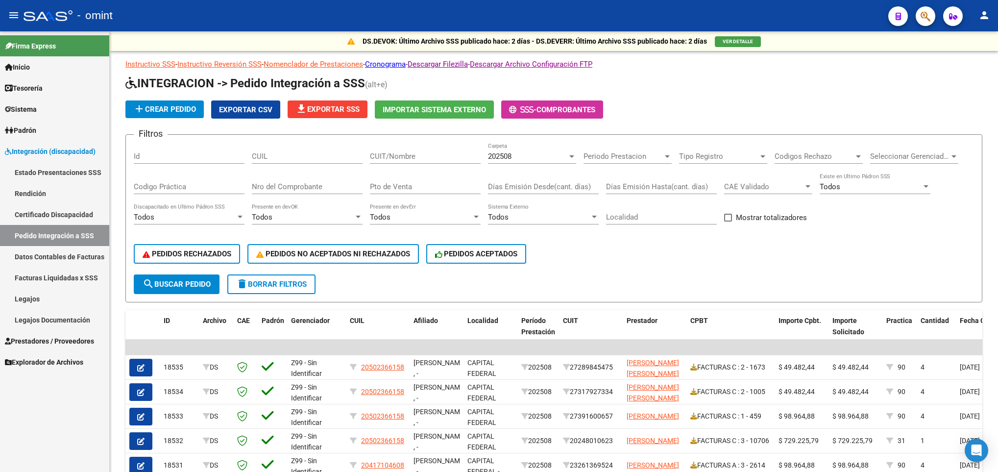
click at [386, 163] on div "CUIT/Nombre" at bounding box center [425, 153] width 111 height 21
paste input "27235676090"
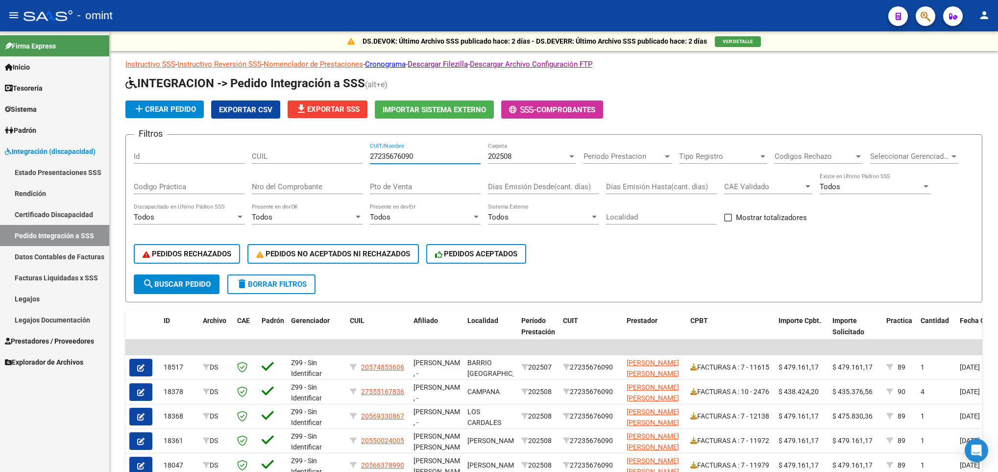
scroll to position [199, 0]
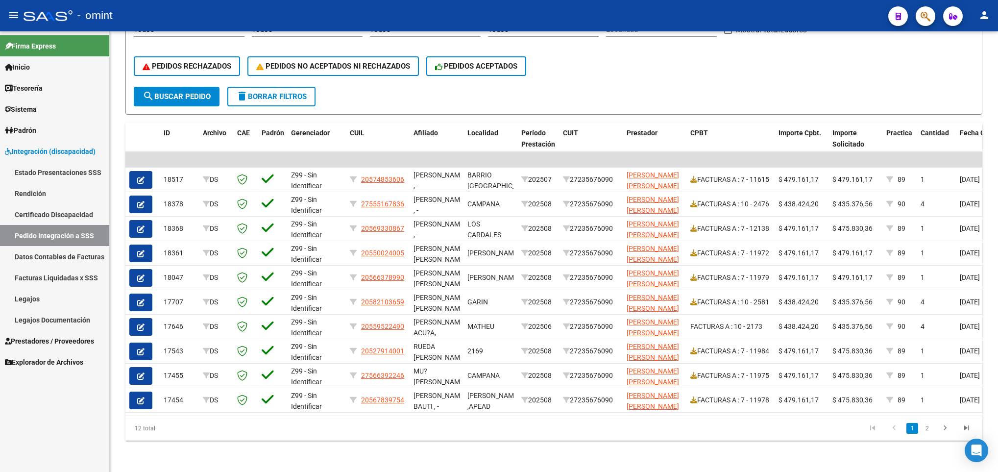
click at [997, 407] on div at bounding box center [997, 251] width 2 height 441
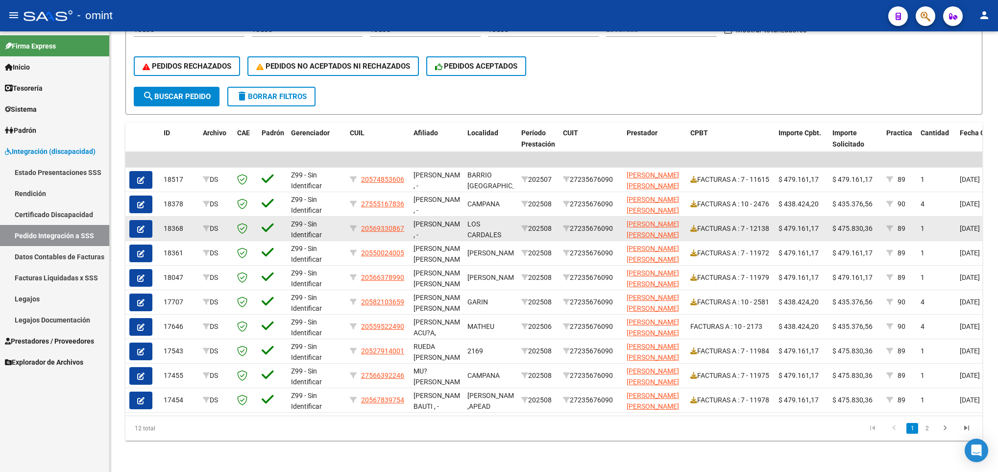
type input "27235676090"
click at [847, 224] on span "$ 475.830,36" at bounding box center [853, 228] width 40 height 8
copy span "475.830,36"
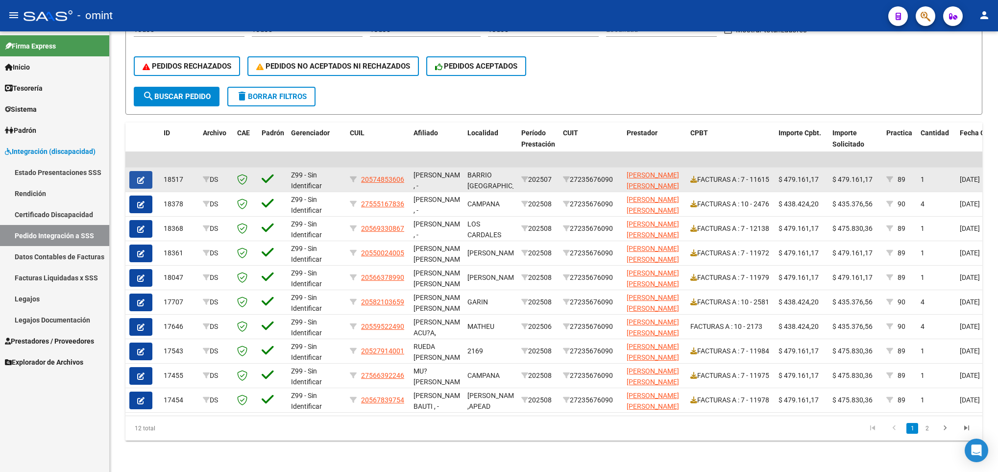
click at [138, 176] on icon "button" at bounding box center [140, 179] width 7 height 7
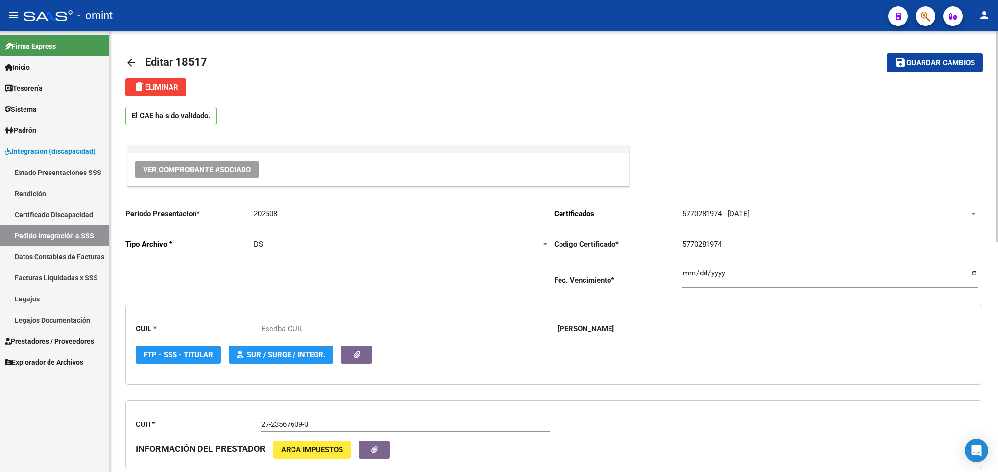
type input "20574853606"
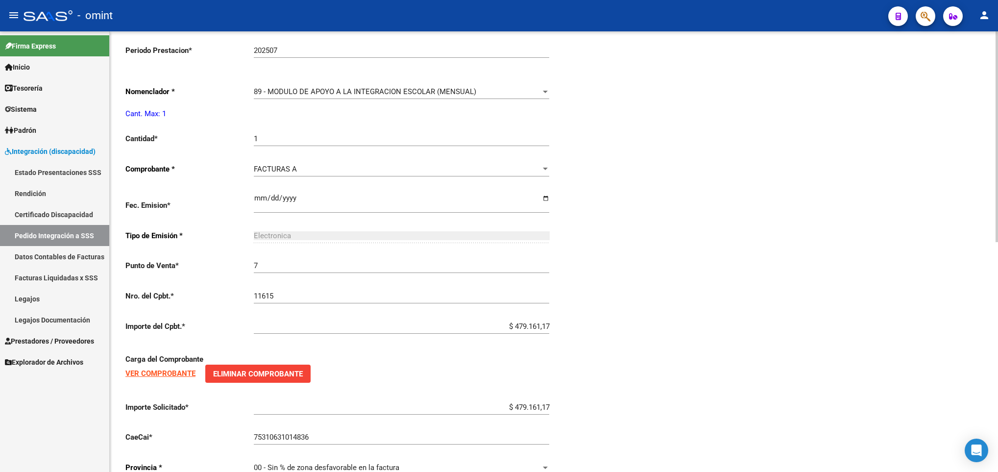
click at [996, 365] on div at bounding box center [997, 251] width 2 height 441
click at [527, 412] on input "$ 479.161,17" at bounding box center [401, 407] width 295 height 9
paste input "5.830,36"
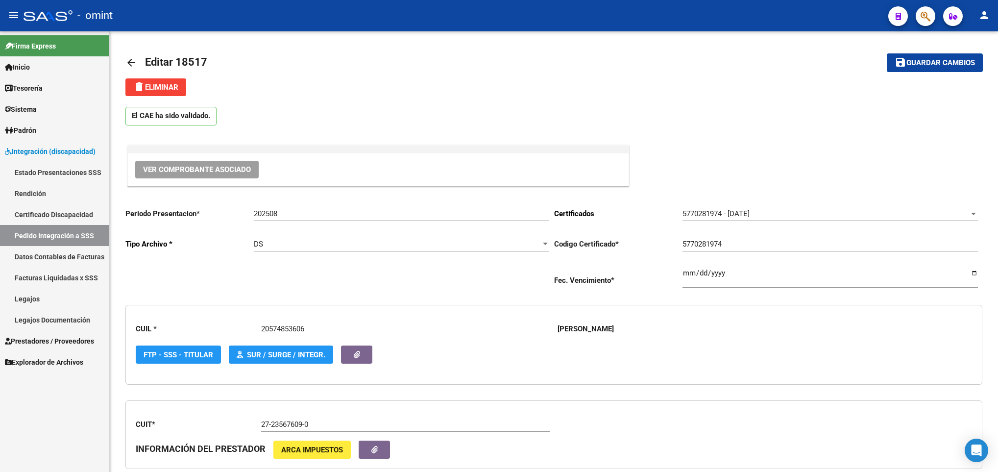
click at [998, 57] on html "menu - omint person Firma Express Inicio Calendario SSS Instructivos Contacto O…" at bounding box center [499, 236] width 998 height 472
type input "$ 475.830,36"
click at [956, 54] on button "save Guardar cambios" at bounding box center [935, 62] width 96 height 18
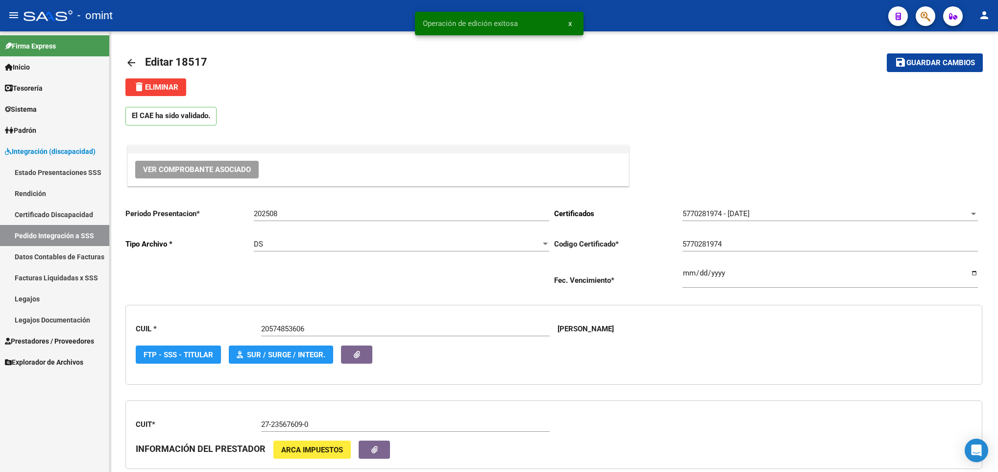
click at [135, 53] on link "arrow_back" at bounding box center [135, 62] width 20 height 23
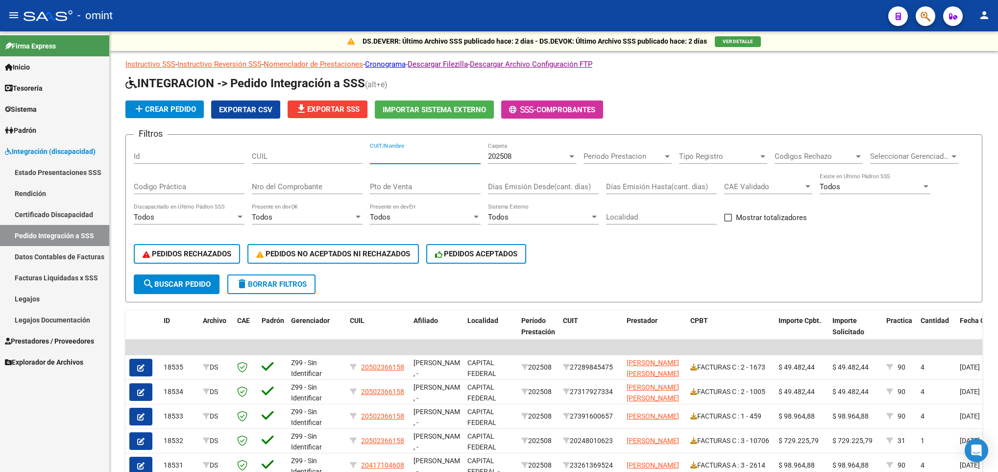
click at [420, 158] on input "CUIT/Nombre" at bounding box center [425, 156] width 111 height 9
paste input "27235676090"
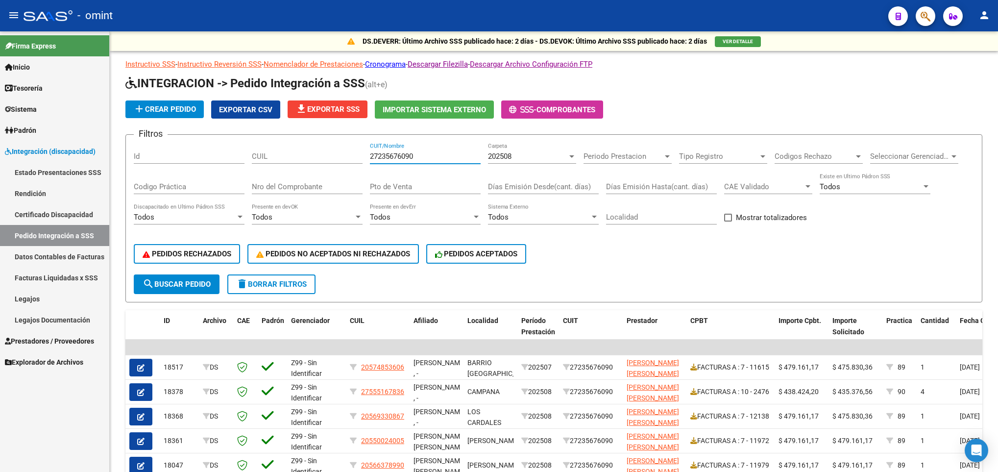
type input "27235676090"
click at [994, 385] on div "DS.DEVERR: Último Archivo SSS publicado hace: 2 días - DS.DEVOK: Último Archivo…" at bounding box center [554, 345] width 888 height 628
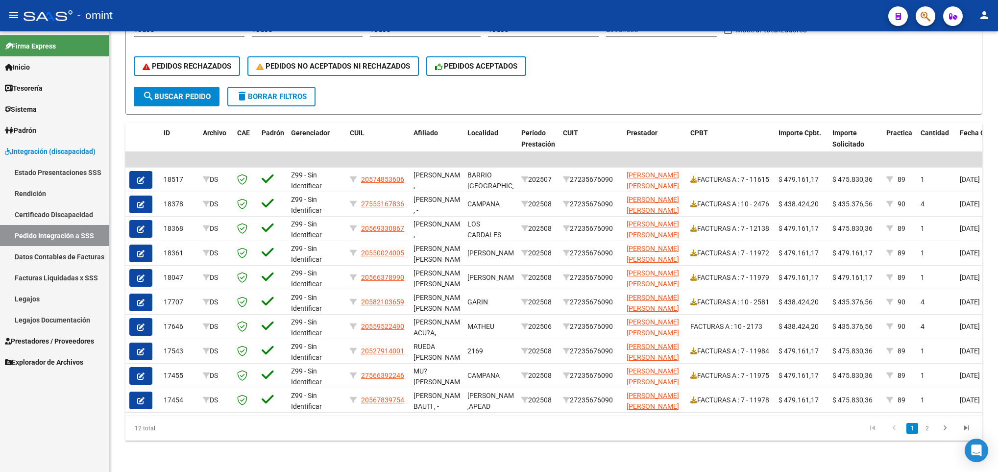
click at [996, 412] on div at bounding box center [997, 251] width 2 height 441
click at [996, 412] on div at bounding box center [997, 320] width 2 height 303
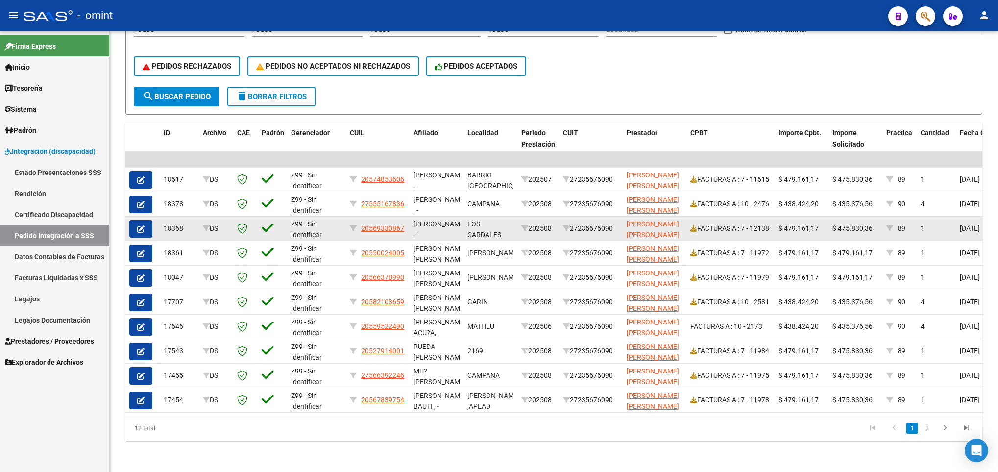
click at [854, 224] on span "$ 475.830,36" at bounding box center [853, 228] width 40 height 8
copy span "475.830,36"
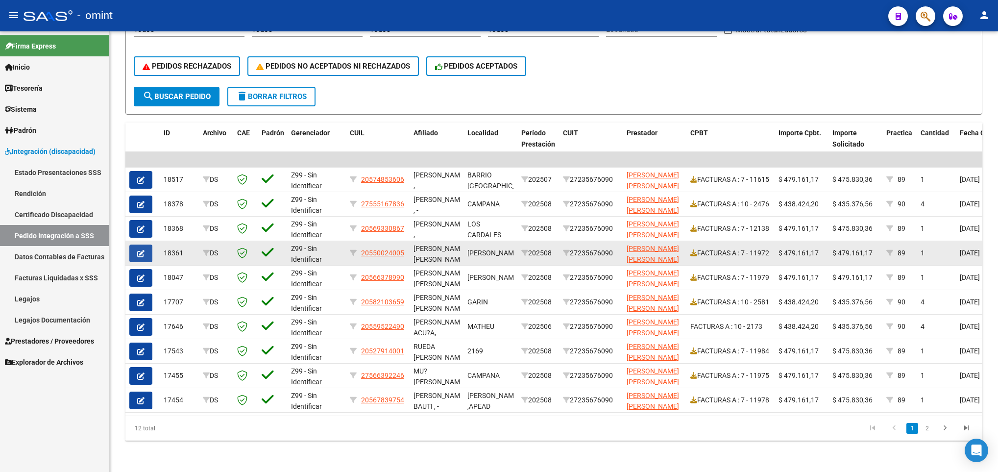
click at [139, 250] on icon "button" at bounding box center [140, 253] width 7 height 7
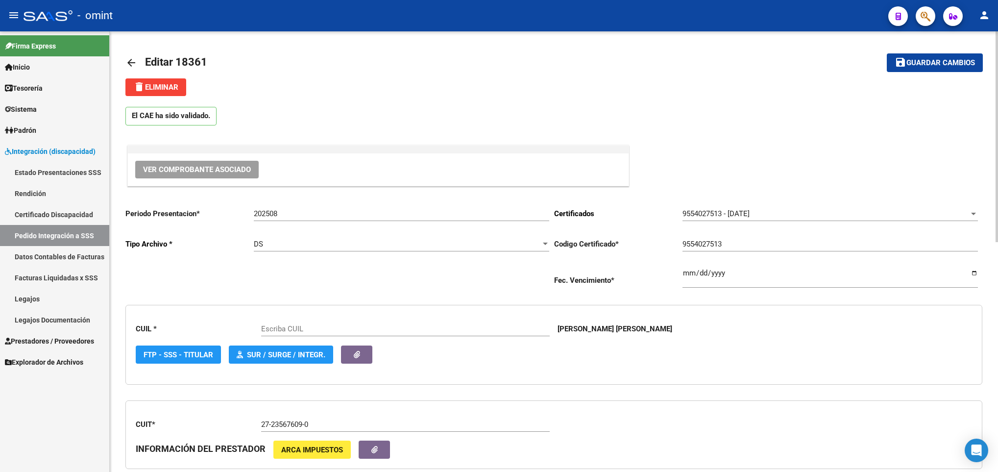
type input "20550024005"
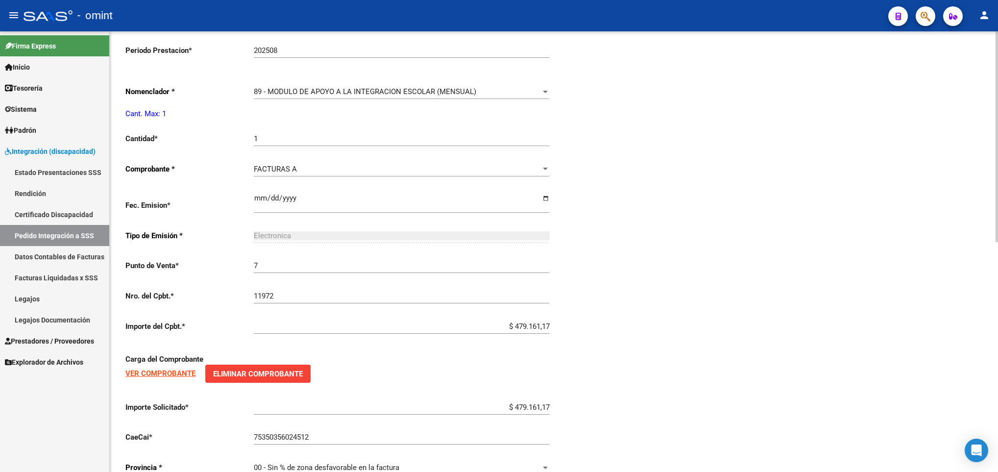
click at [998, 369] on html "menu - omint person Firma Express Inicio Calendario SSS Instructivos Contacto O…" at bounding box center [499, 236] width 998 height 472
click at [532, 412] on input "$ 479.161,17" at bounding box center [401, 407] width 295 height 9
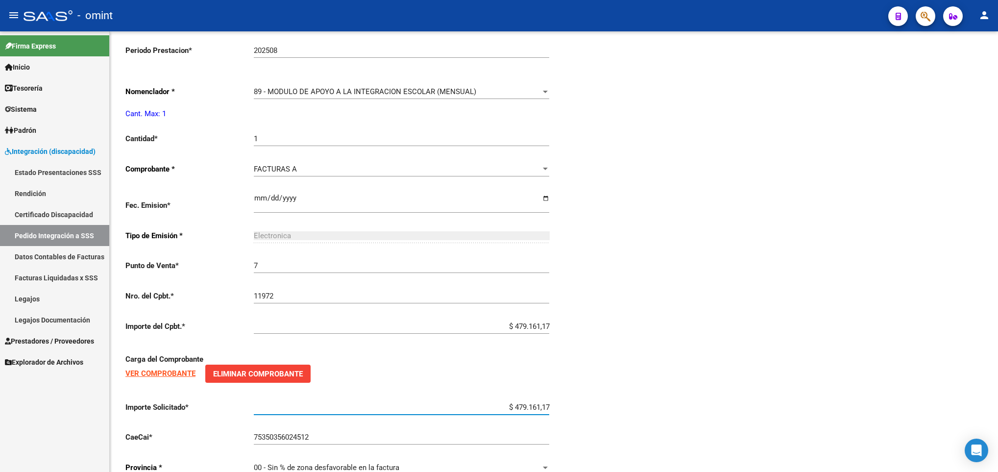
paste input "5.830,36"
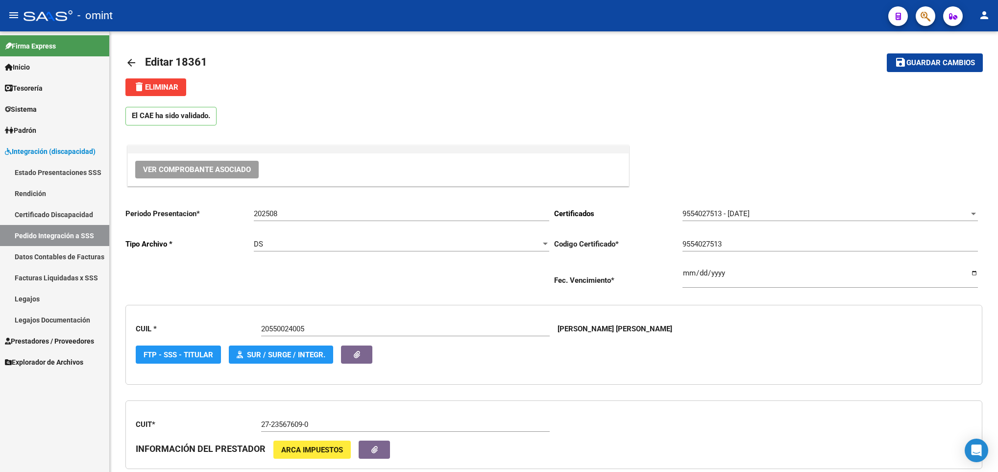
click at [996, 43] on div at bounding box center [997, 251] width 2 height 441
type input "$ 475.830,36"
click at [927, 56] on button "save Guardar cambios" at bounding box center [935, 62] width 96 height 18
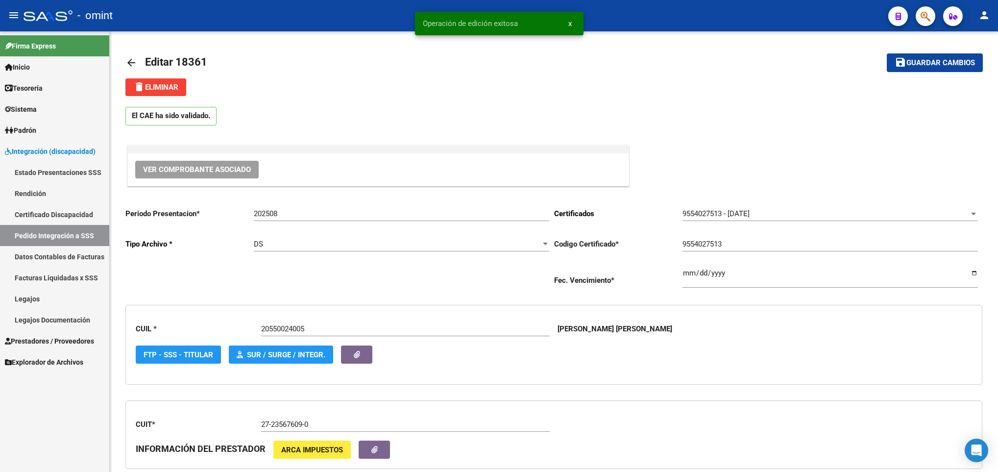
click at [128, 60] on mat-icon "arrow_back" at bounding box center [131, 63] width 12 height 12
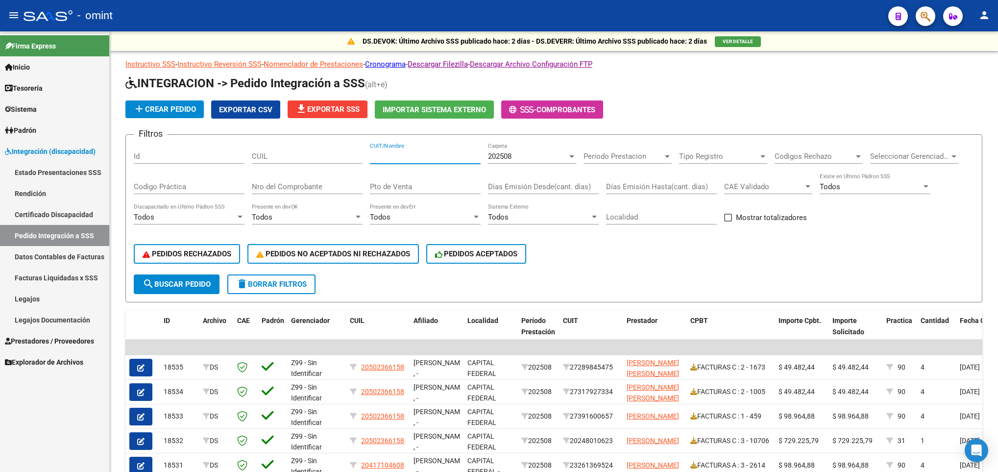
click at [412, 154] on input "CUIT/Nombre" at bounding box center [425, 156] width 111 height 9
paste input "27235676090"
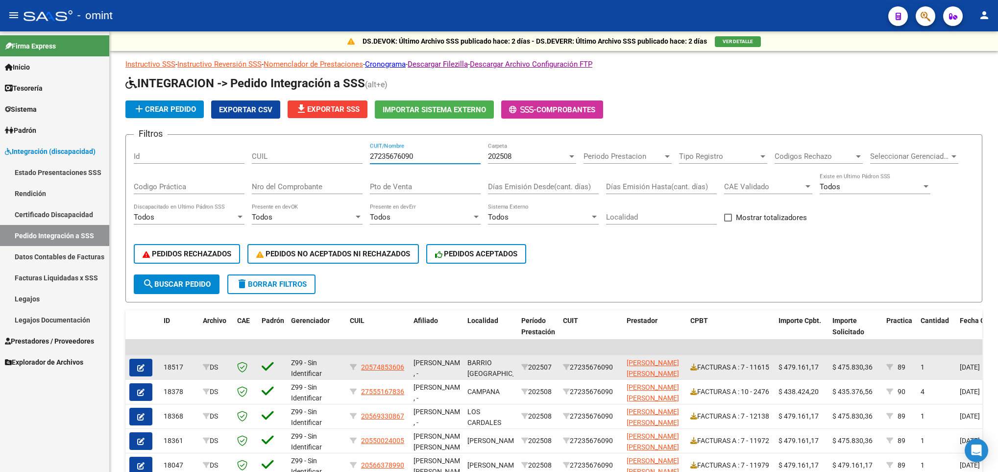
type input "27235676090"
click at [850, 370] on span "$ 475.830,36" at bounding box center [853, 367] width 40 height 8
copy span "475.830,36"
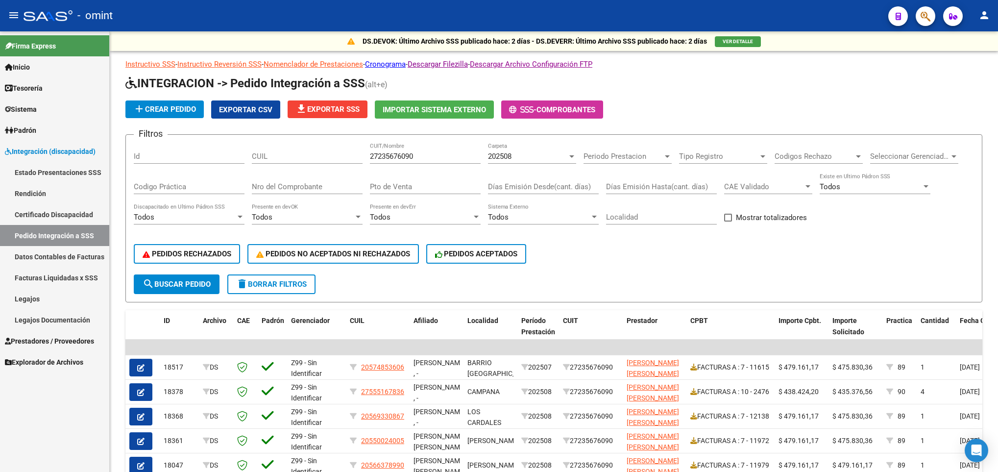
scroll to position [199, 0]
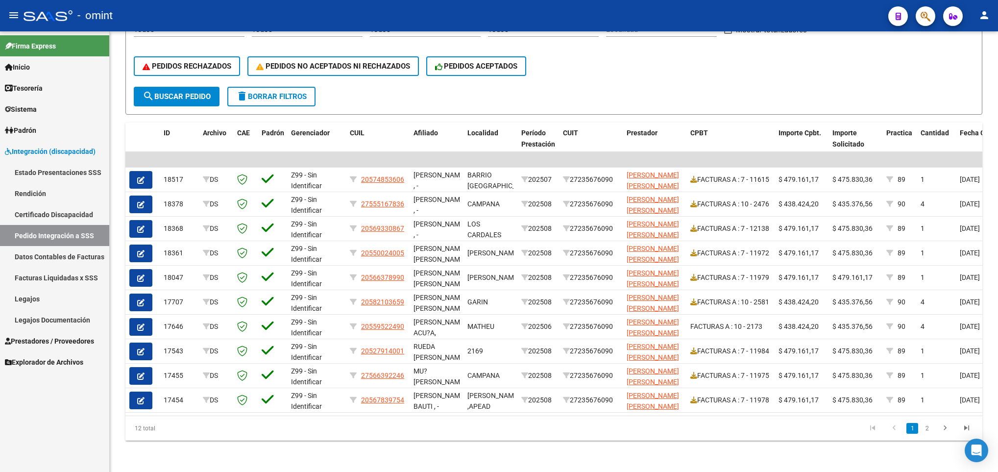
click at [997, 425] on div at bounding box center [997, 251] width 2 height 441
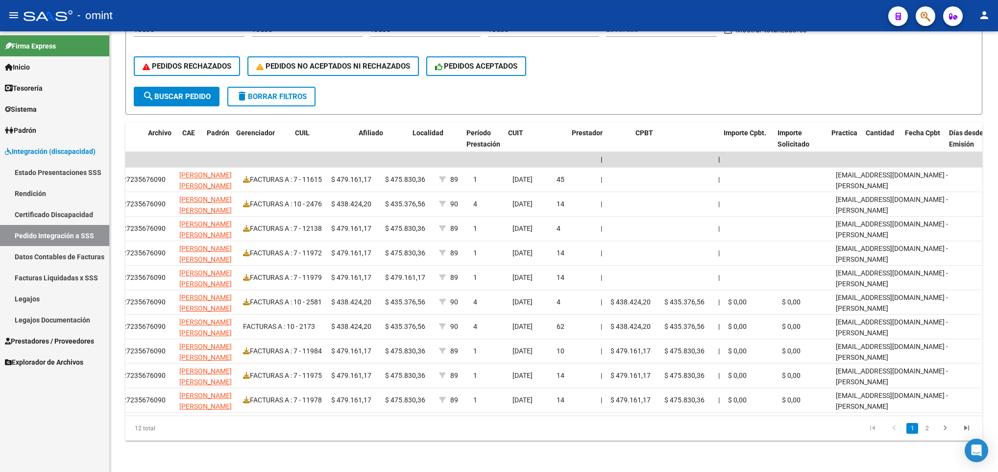
scroll to position [0, 0]
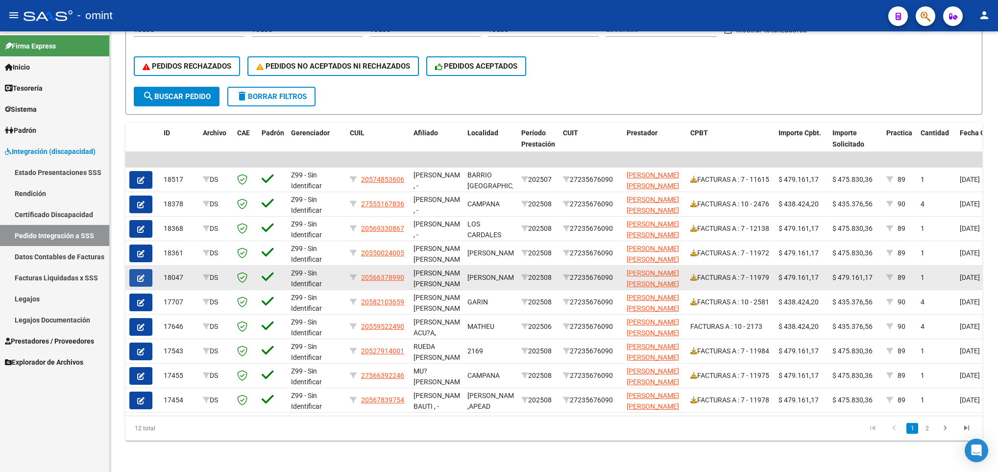
click at [142, 274] on icon "button" at bounding box center [140, 277] width 7 height 7
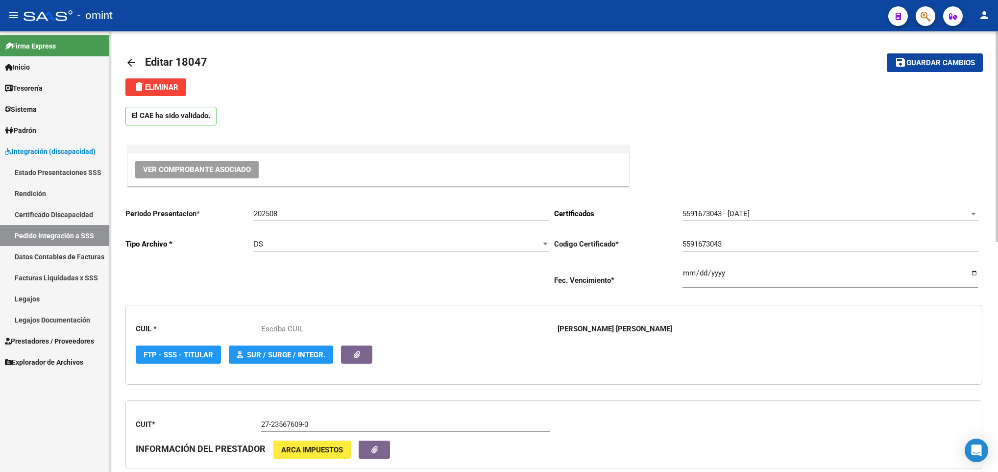
scroll to position [440, 0]
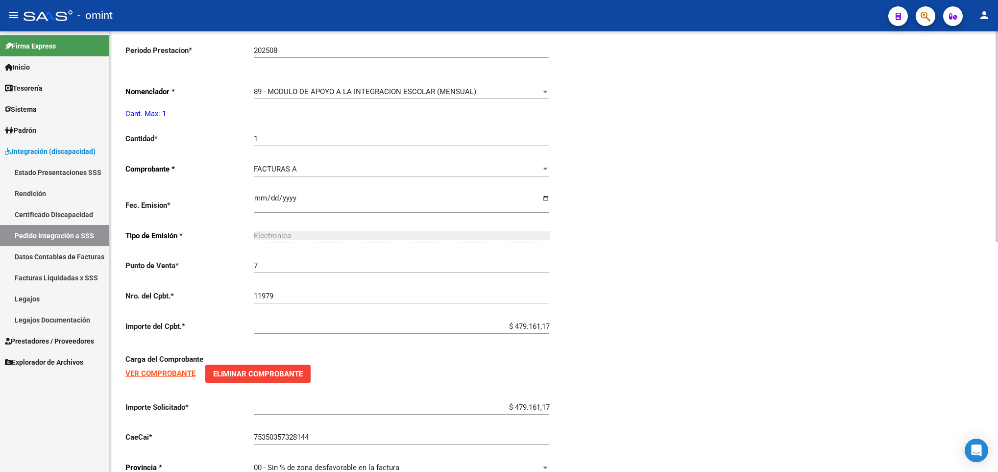
type input "20566378990"
click at [998, 434] on html "menu - omint person Firma Express Inicio Calendario SSS Instructivos Contacto O…" at bounding box center [499, 236] width 998 height 472
click at [518, 409] on input "$ 479.161,17" at bounding box center [401, 407] width 295 height 9
paste input "5.830,36"
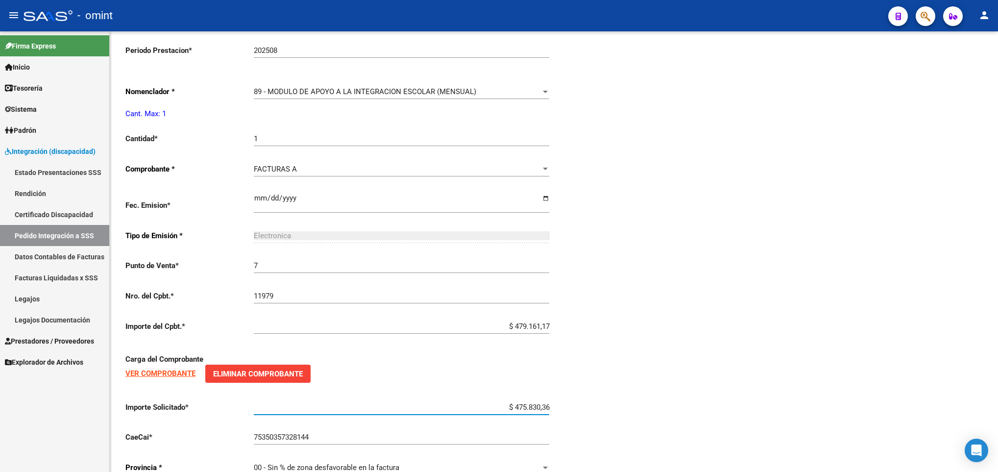
type input "$ 475.830,36"
click at [992, 50] on div "arrow_back Editar 18047 save Guardar cambios delete Eliminar El CAE ha sido val…" at bounding box center [554, 49] width 888 height 916
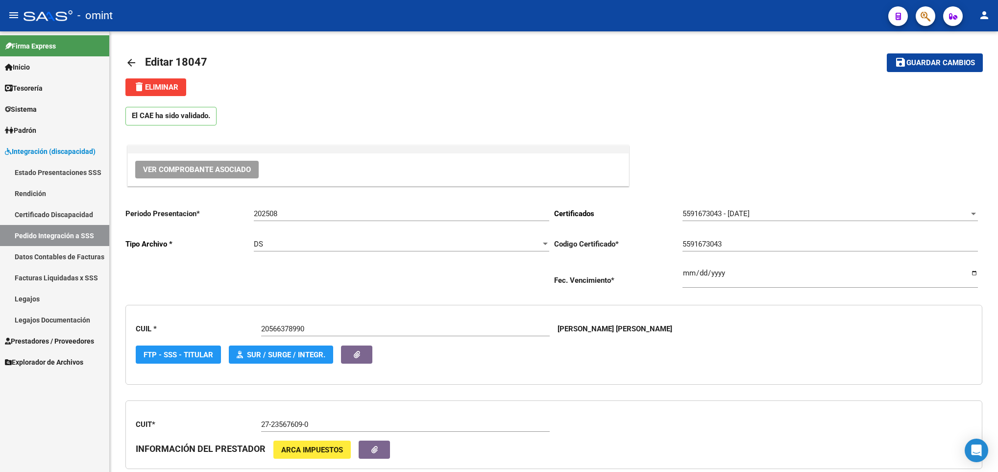
click at [996, 36] on div at bounding box center [997, 251] width 2 height 441
click at [960, 62] on span "Guardar cambios" at bounding box center [941, 63] width 69 height 9
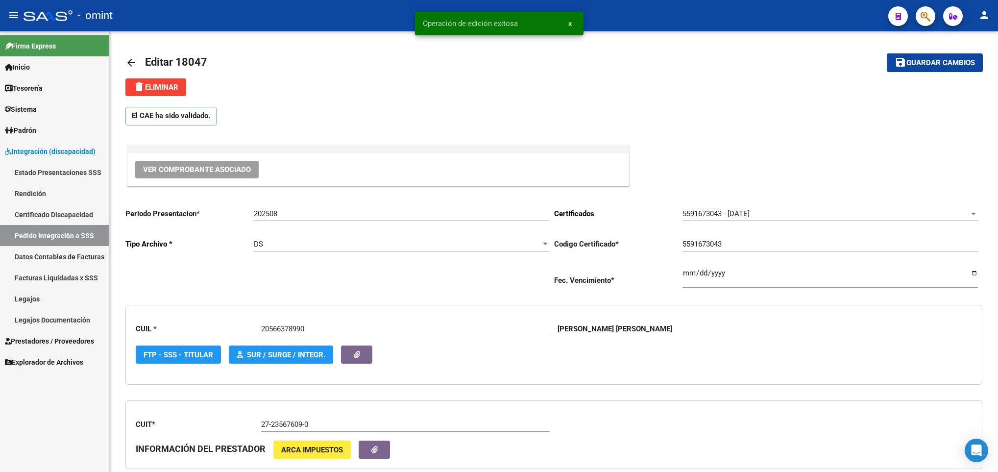
click at [141, 59] on link "arrow_back" at bounding box center [135, 62] width 20 height 23
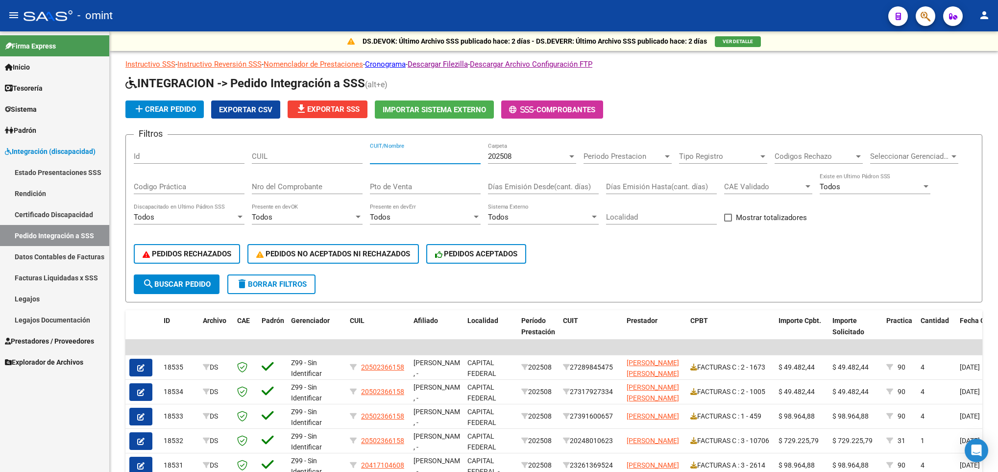
click at [418, 156] on input "CUIT/Nombre" at bounding box center [425, 156] width 111 height 9
paste input "30716229978"
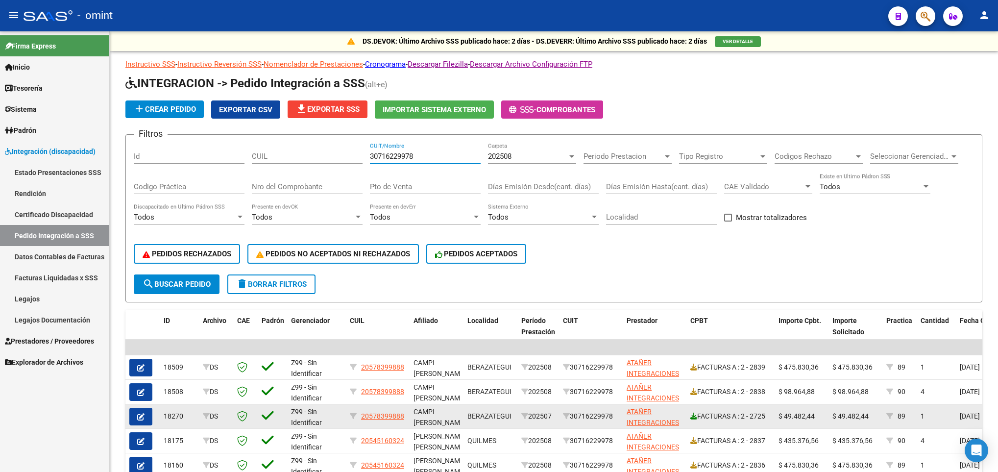
type input "30716229978"
click at [693, 416] on icon at bounding box center [693, 416] width 7 height 7
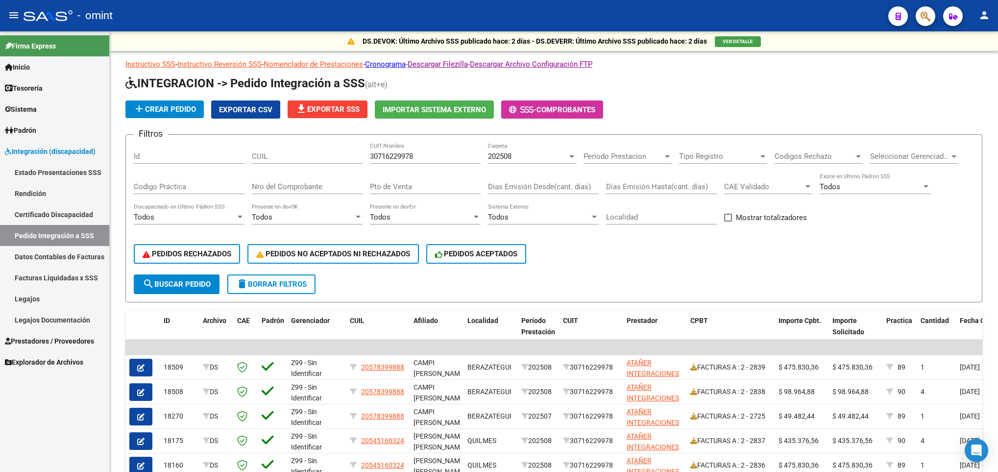
scroll to position [101, 0]
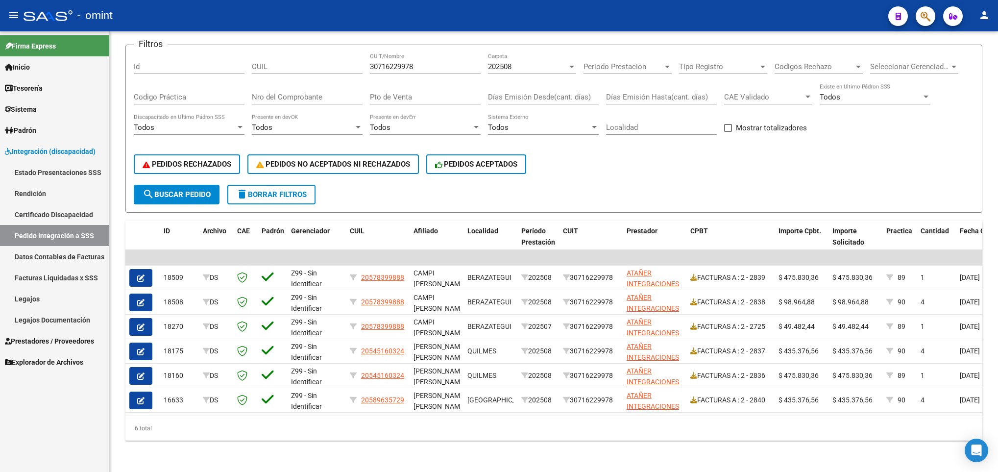
click at [998, 415] on html "menu - omint person Firma Express Inicio Calendario SSS Instructivos Contacto O…" at bounding box center [499, 236] width 998 height 472
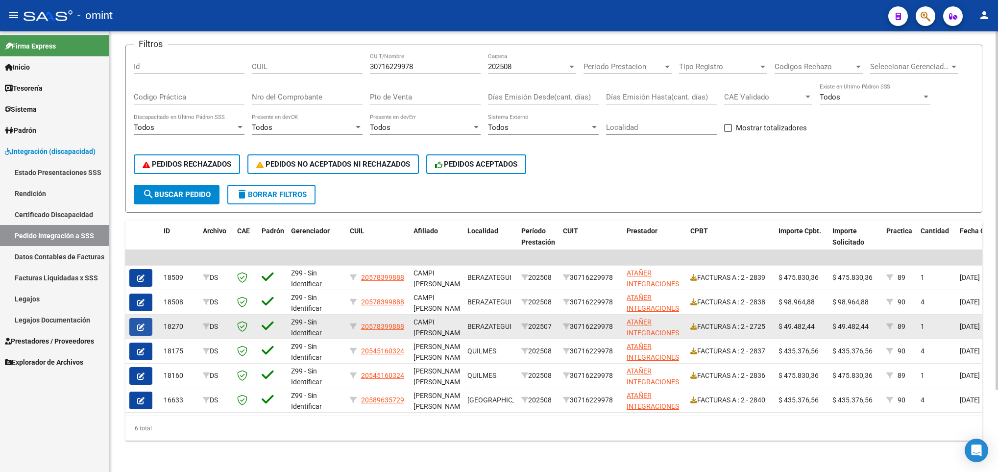
click at [141, 323] on icon "button" at bounding box center [140, 326] width 7 height 7
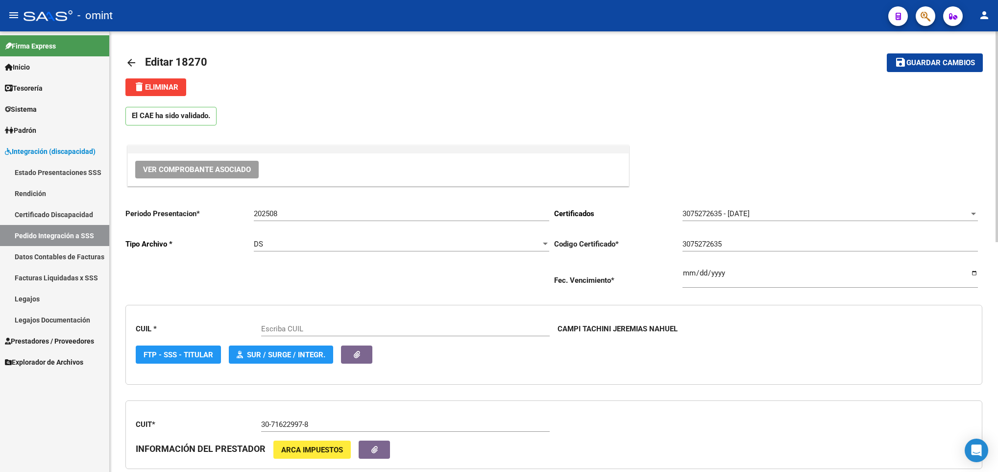
click at [778, 363] on div "FTP - SSS - Titular SUR / SURGE / INTEGR. ARCA Padrón" at bounding box center [554, 354] width 836 height 18
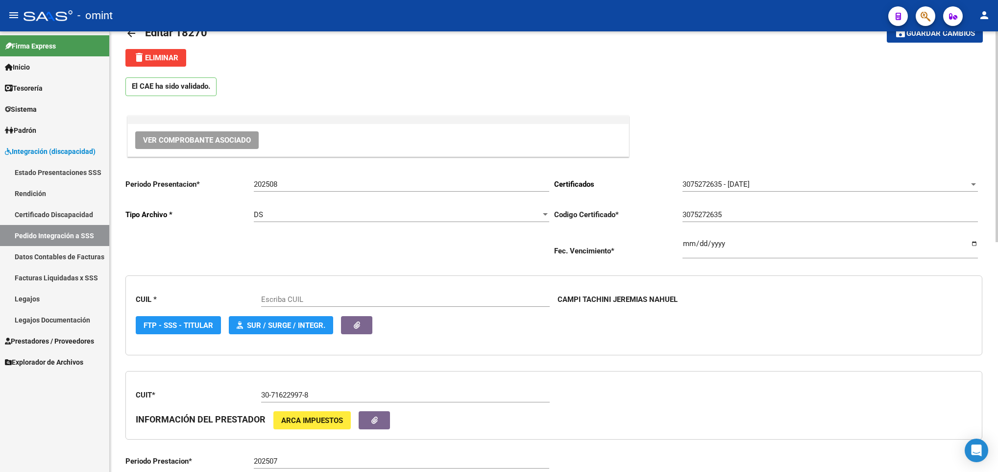
type input "20578399888"
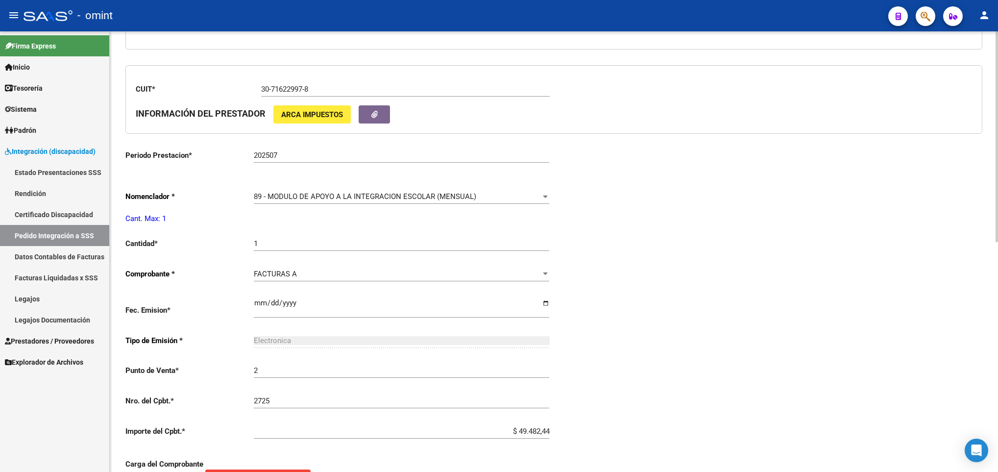
scroll to position [353, 0]
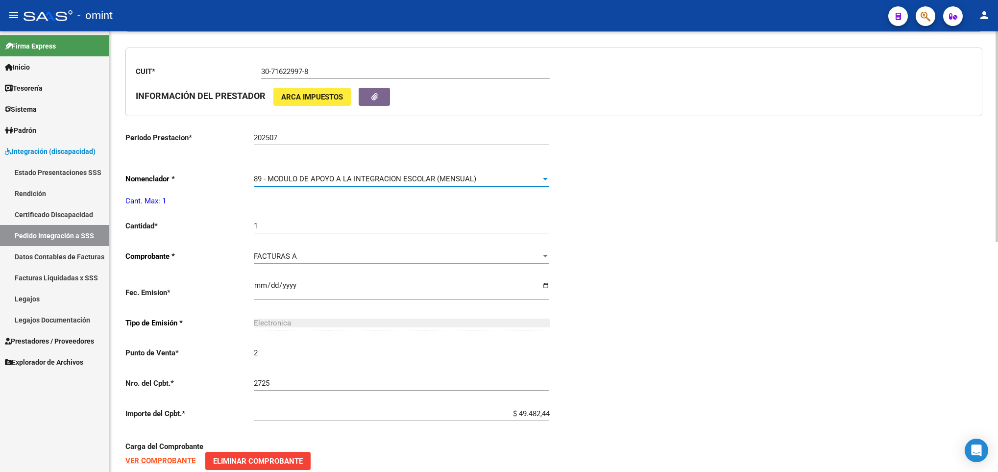
click at [516, 182] on div "89 - MODULO DE APOYO A LA INTEGRACION ESCOLAR (MENSUAL)" at bounding box center [397, 178] width 287 height 9
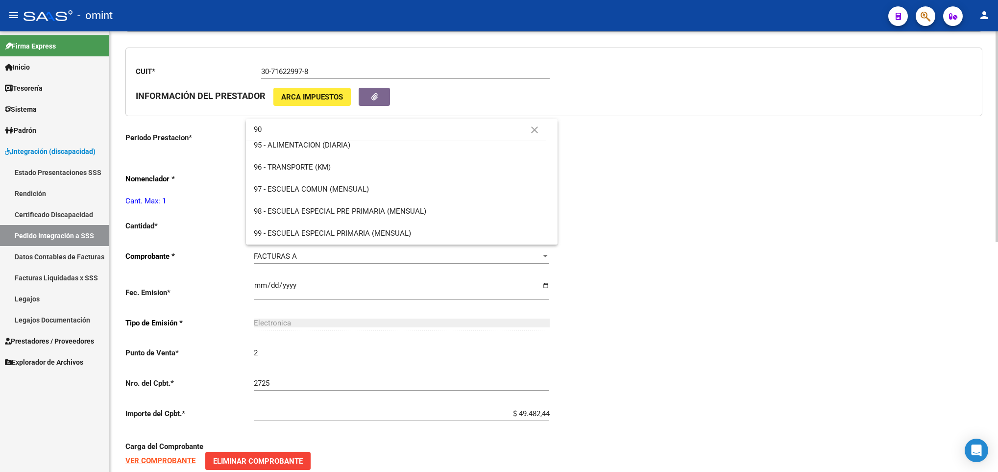
scroll to position [0, 0]
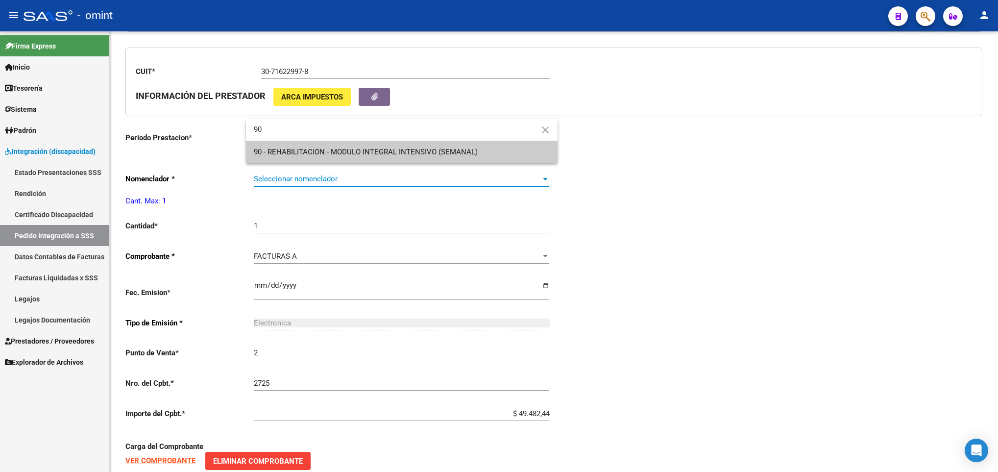
type input "90"
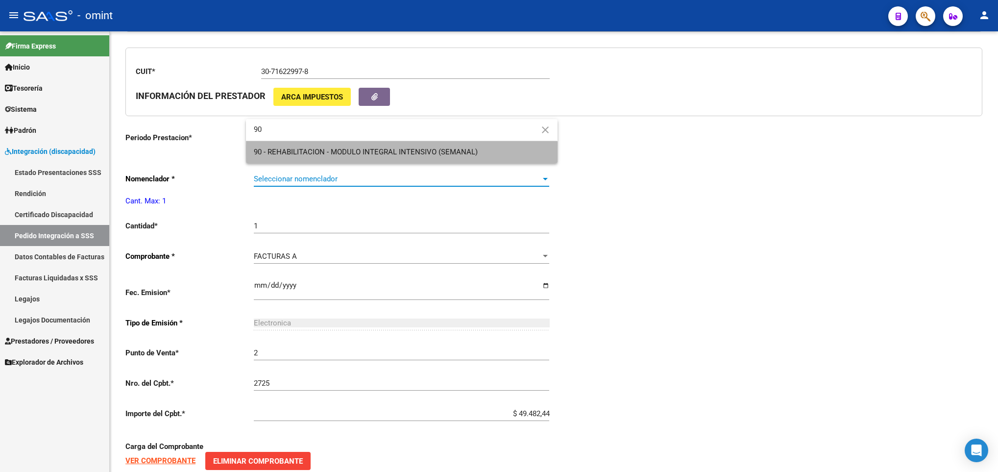
click at [501, 152] on span "90 - REHABILITACION - MODULO INTEGRAL INTENSIVO (SEMANAL)" at bounding box center [401, 152] width 295 height 22
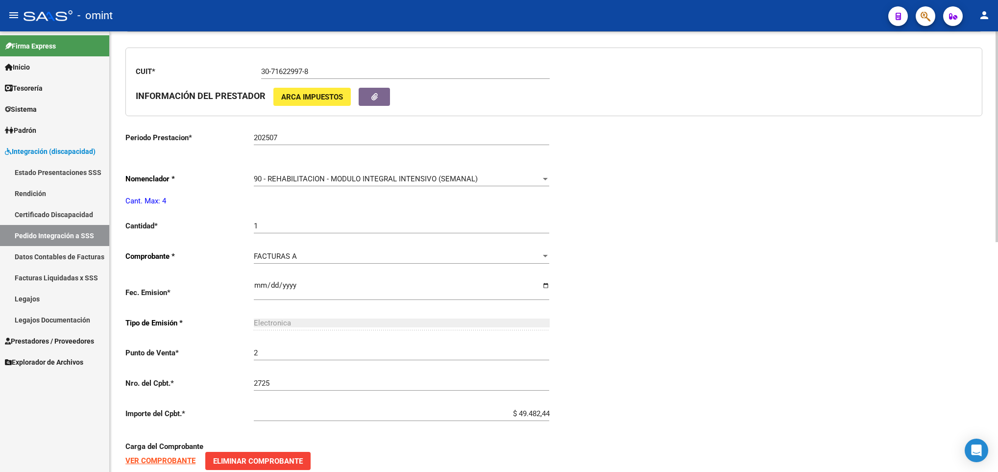
drag, startPoint x: 349, startPoint y: 234, endPoint x: 350, endPoint y: 228, distance: 6.0
click at [350, 228] on div "1 Ingresar el nro" at bounding box center [401, 222] width 295 height 21
click at [350, 228] on input "1" at bounding box center [401, 225] width 295 height 9
type input "4"
click at [841, 200] on div "Periodo Presentacion * 202508 Ingresar el Periodo Tipo Archivo * DS Seleccionar…" at bounding box center [553, 209] width 857 height 724
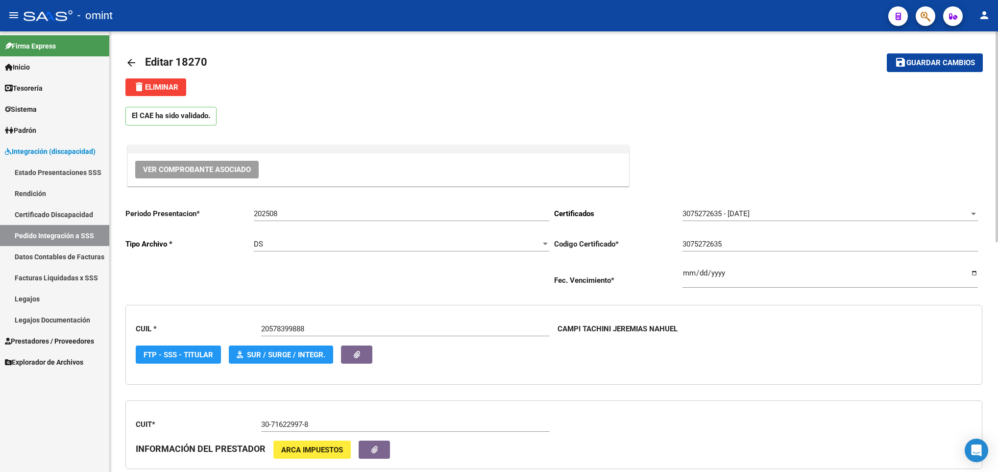
click at [998, 48] on html "menu - omint person Firma Express Inicio Calendario SSS Instructivos Contacto O…" at bounding box center [499, 236] width 998 height 472
click at [935, 59] on span "Guardar cambios" at bounding box center [941, 63] width 69 height 9
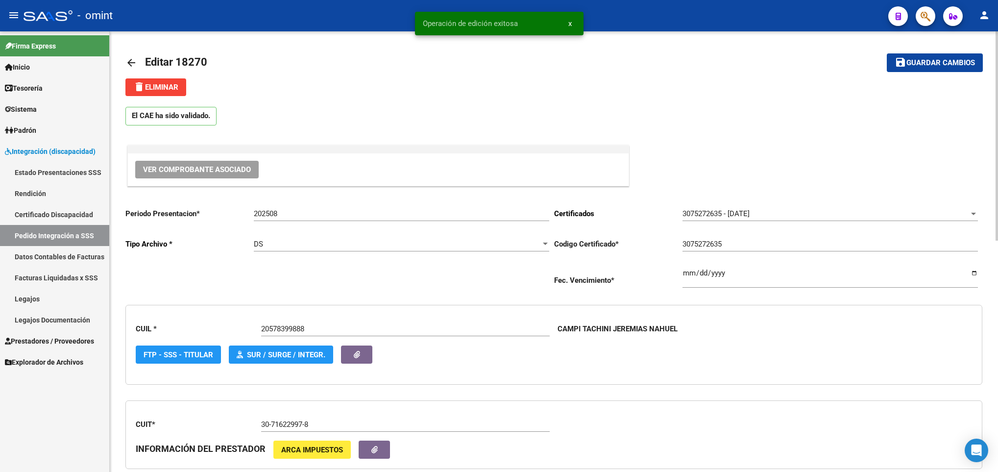
click at [131, 62] on mat-icon "arrow_back" at bounding box center [131, 63] width 12 height 12
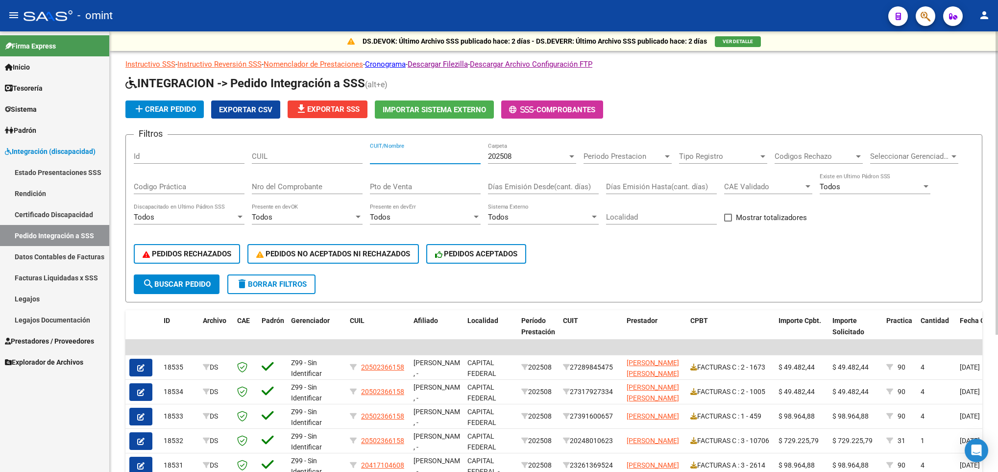
click at [386, 154] on input "CUIT/Nombre" at bounding box center [425, 156] width 111 height 9
paste input "27228387229"
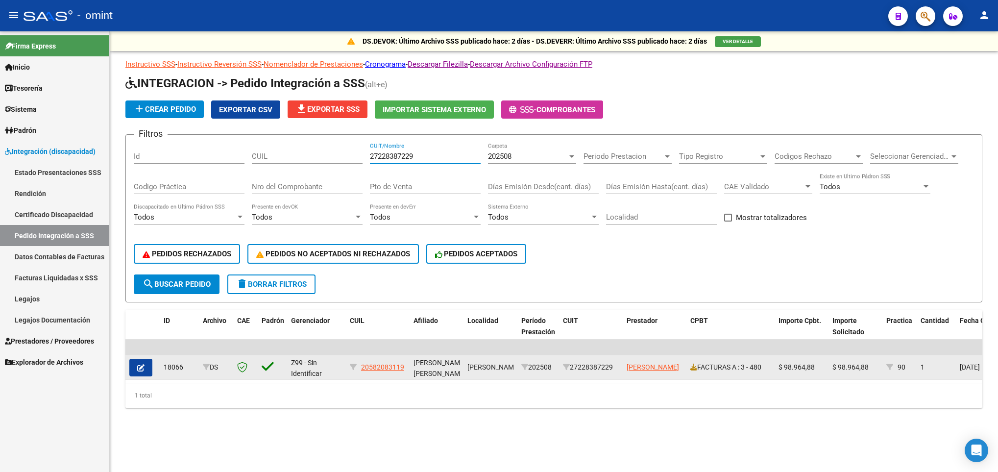
type input "27228387229"
click at [139, 364] on icon "button" at bounding box center [140, 367] width 7 height 7
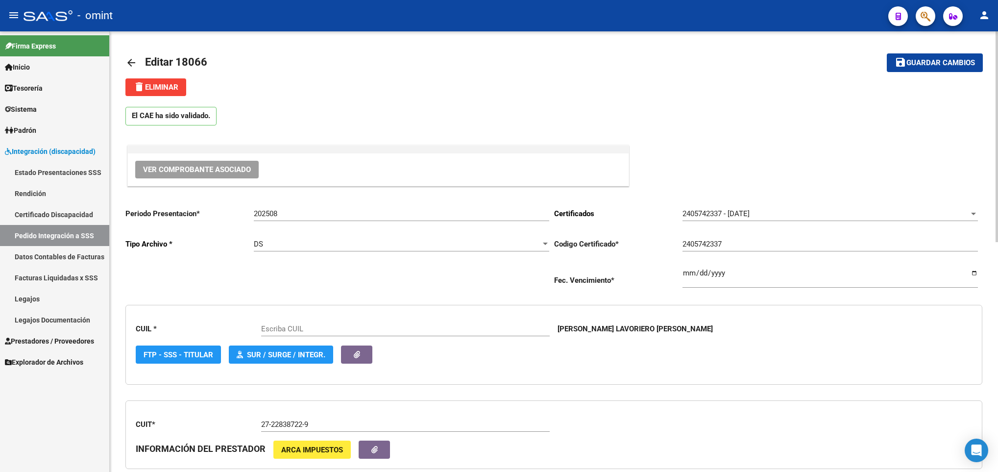
scroll to position [440, 0]
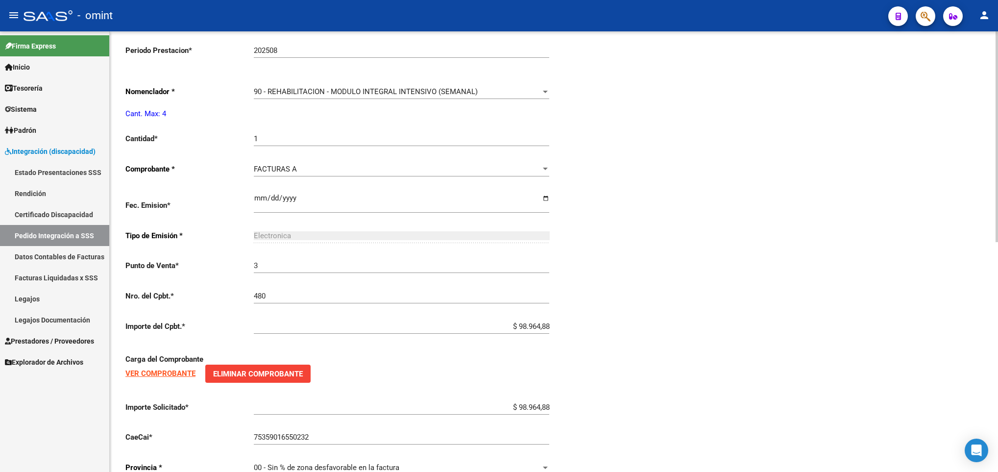
type input "20582083119"
click at [998, 404] on html "menu - omint person Firma Express Inicio Calendario SSS Instructivos Contacto O…" at bounding box center [499, 236] width 998 height 472
click at [391, 143] on input "1" at bounding box center [401, 138] width 295 height 9
type input "4"
click at [601, 181] on div "Periodo Presentacion * 202508 Ingresar el Periodo Tipo Archivo * DS Seleccionar…" at bounding box center [553, 122] width 857 height 724
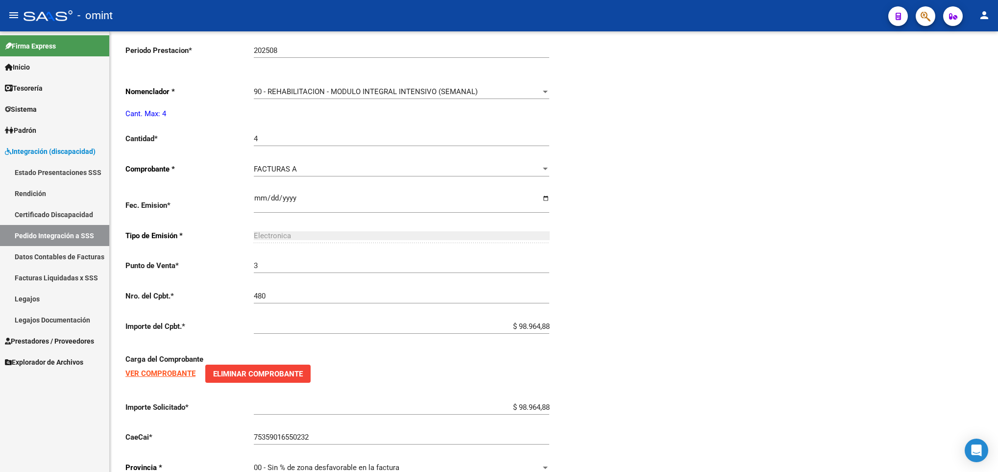
scroll to position [0, 0]
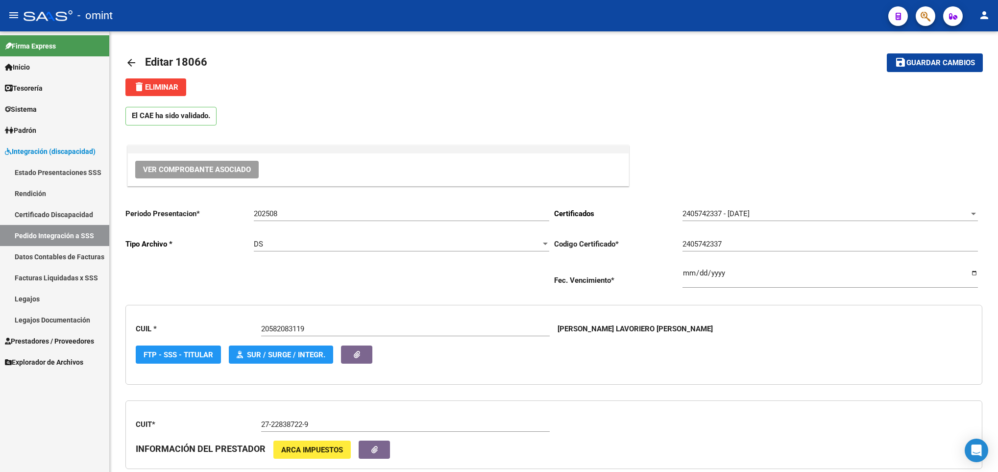
click at [996, 37] on div at bounding box center [997, 251] width 2 height 441
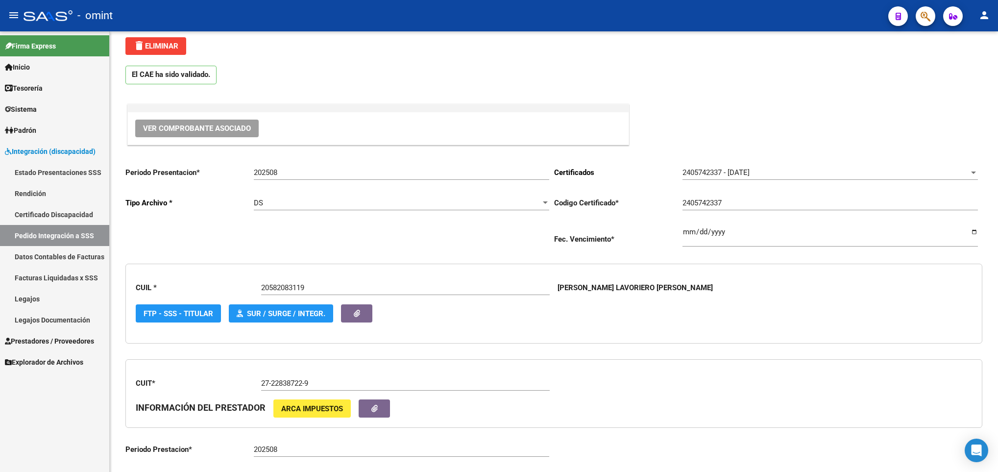
scroll to position [72, 0]
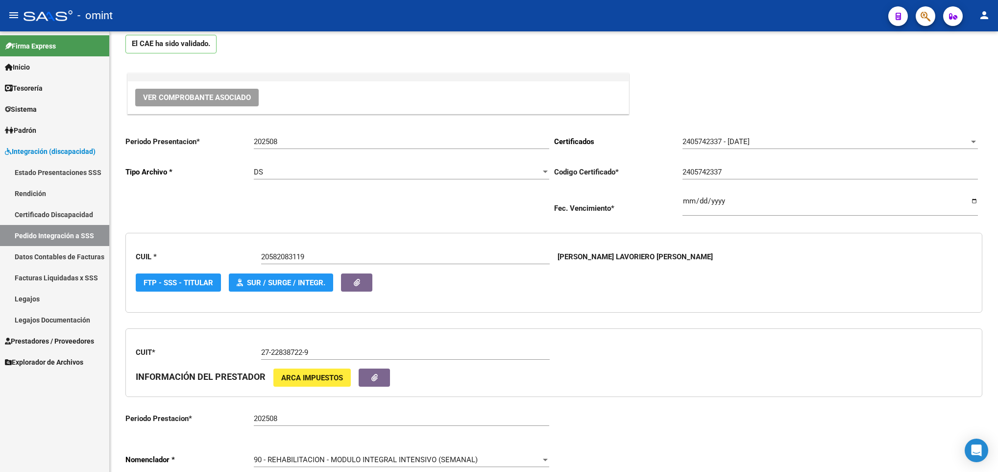
click at [967, 71] on div "arrow_back Editar 18066 save Guardar cambios delete Eliminar El CAE ha sido val…" at bounding box center [555, 417] width 891 height 916
click at [991, 46] on div "arrow_back Editar 18066 save Guardar cambios delete Eliminar El CAE ha sido val…" at bounding box center [554, 417] width 888 height 916
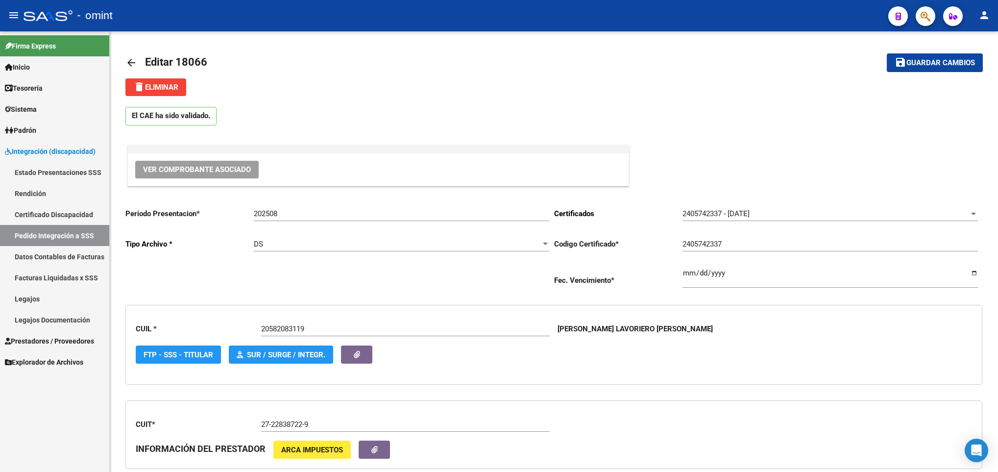
click at [946, 65] on span "Guardar cambios" at bounding box center [941, 63] width 69 height 9
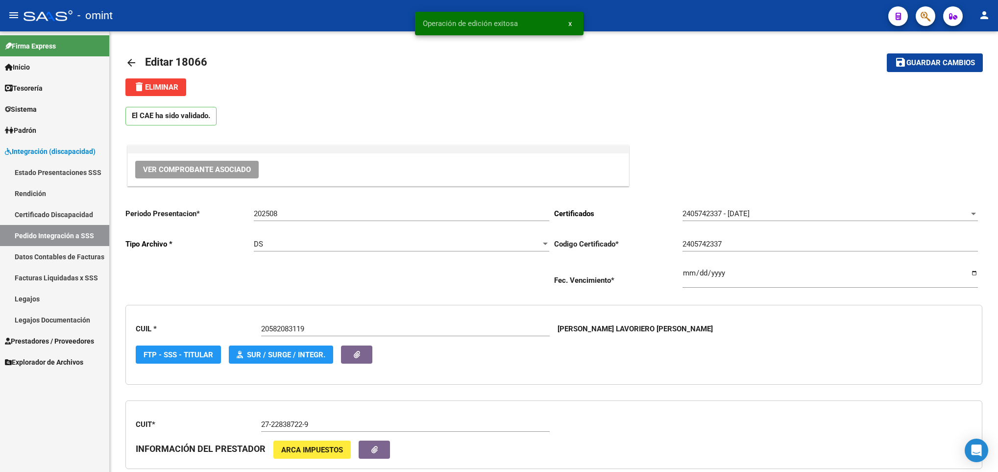
click at [134, 58] on mat-icon "arrow_back" at bounding box center [131, 63] width 12 height 12
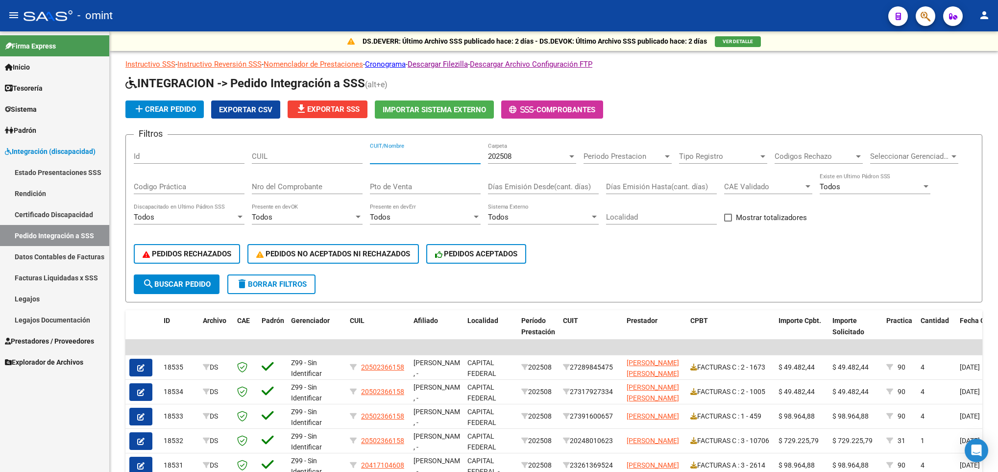
click at [381, 156] on input "CUIT/Nombre" at bounding box center [425, 156] width 111 height 9
paste input "27279559644"
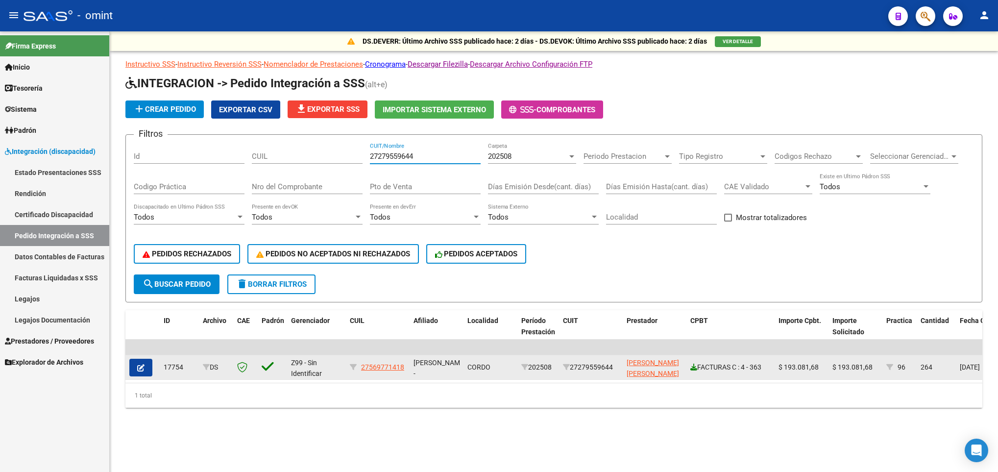
type input "27279559644"
click at [694, 369] on icon at bounding box center [693, 367] width 7 height 7
click at [142, 364] on icon "button" at bounding box center [140, 367] width 7 height 7
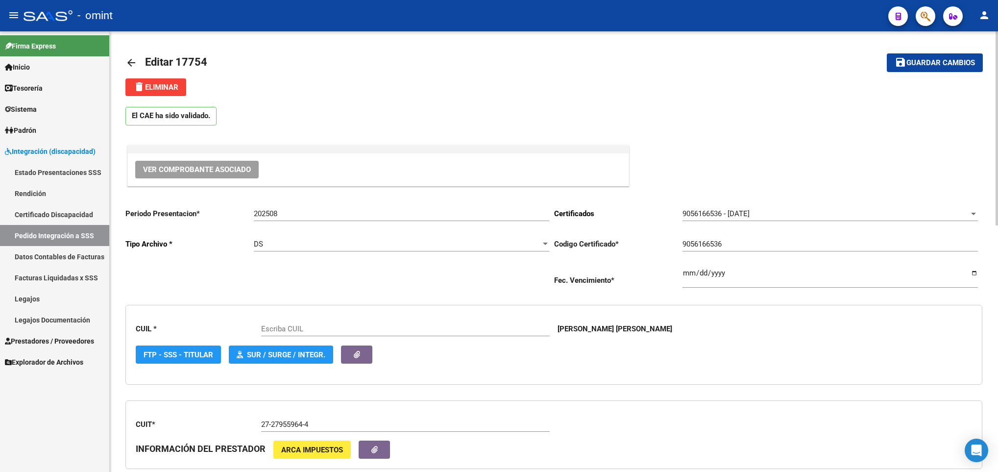
scroll to position [440, 0]
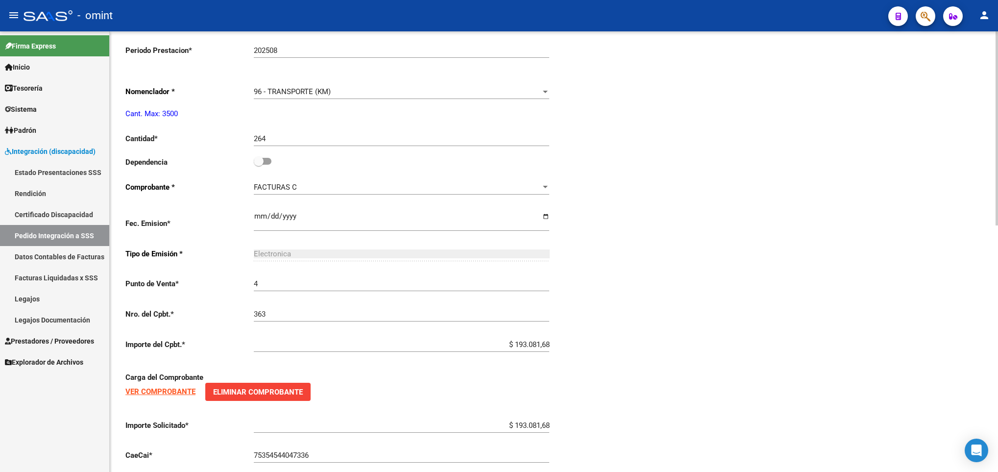
click at [998, 405] on html "menu - omint person Firma Express Inicio Calendario SSS Instructivos Contacto O…" at bounding box center [499, 236] width 998 height 472
type input "27569771418"
click at [268, 161] on span at bounding box center [263, 161] width 18 height 7
click at [259, 165] on input "checkbox" at bounding box center [258, 165] width 0 height 0
checkbox input "true"
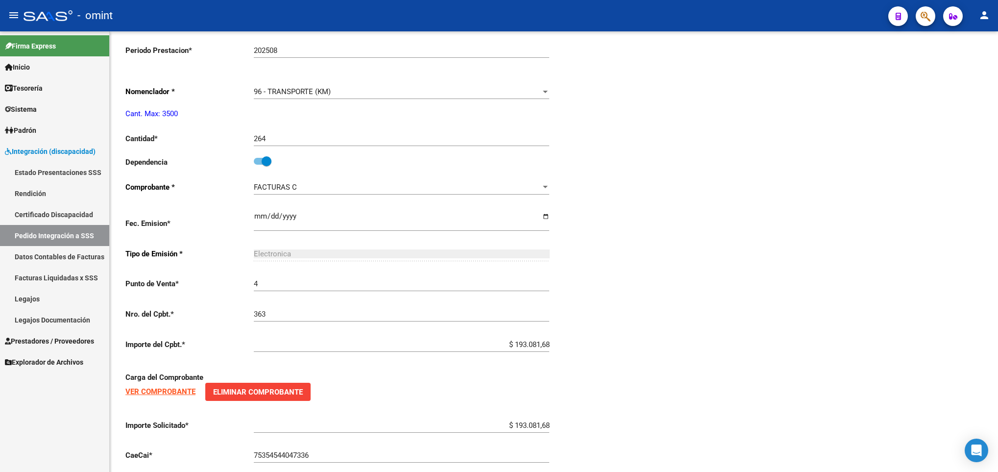
scroll to position [0, 0]
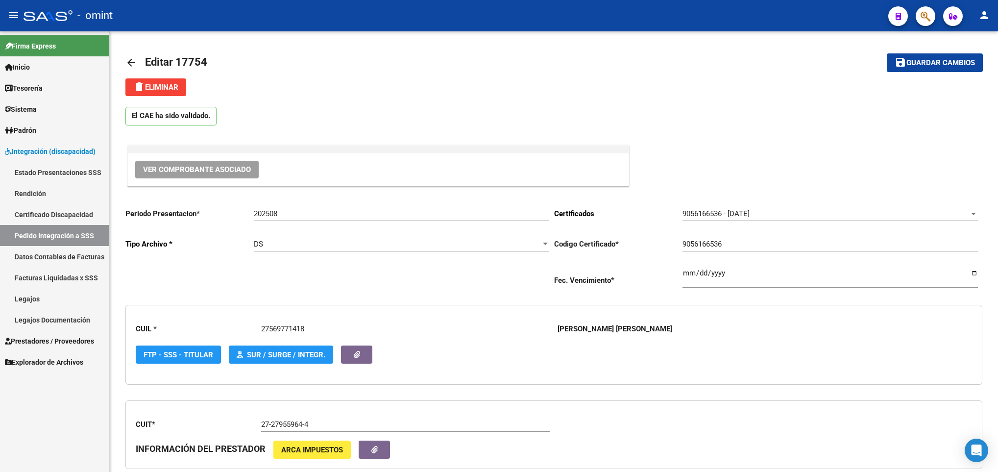
click at [996, 39] on div at bounding box center [997, 251] width 2 height 441
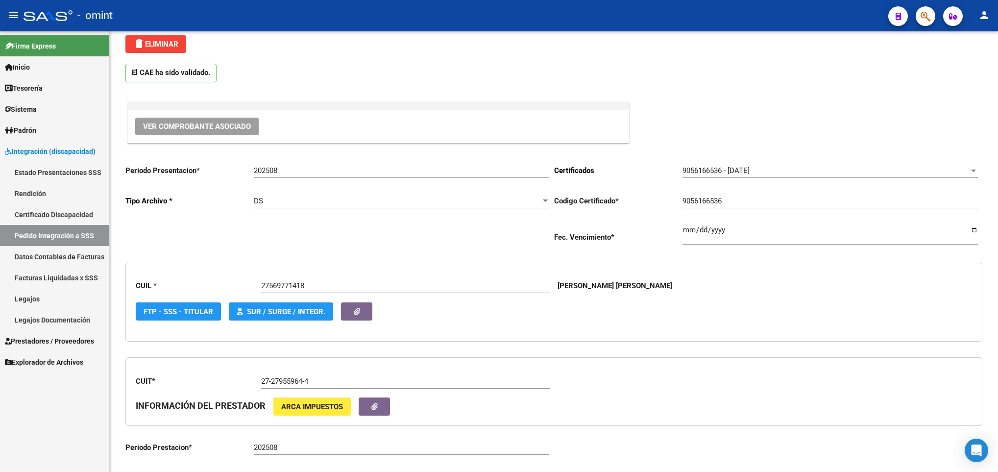
scroll to position [139, 0]
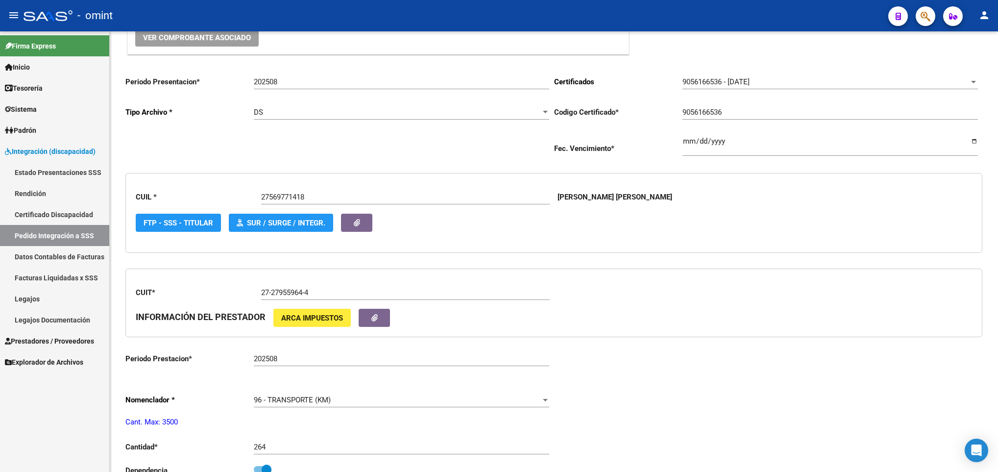
click at [976, 100] on div "arrow_back Editar 17754 save Guardar cambios delete Eliminar El CAE ha sido val…" at bounding box center [555, 397] width 891 height 995
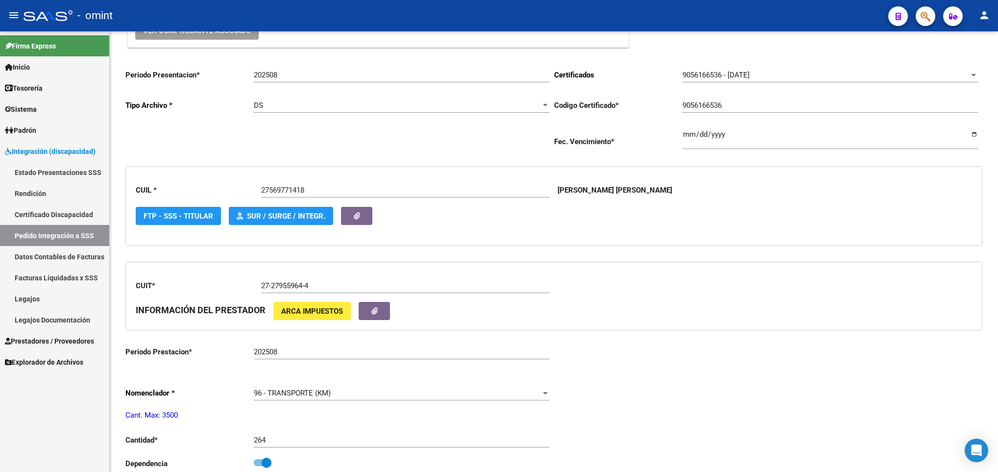
click at [993, 42] on div "arrow_back Editar 17754 save Guardar cambios delete Eliminar El CAE ha sido val…" at bounding box center [554, 390] width 888 height 995
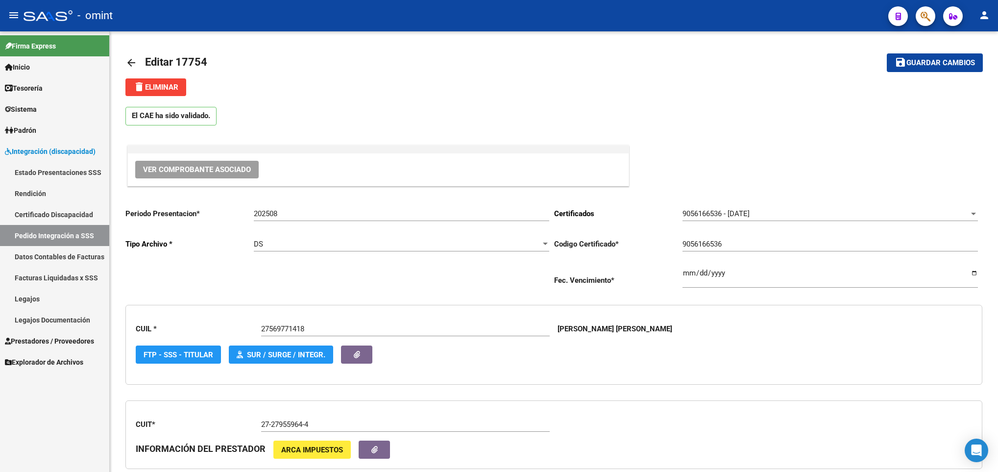
click at [996, 41] on div at bounding box center [997, 251] width 2 height 441
click at [941, 59] on span "Guardar cambios" at bounding box center [941, 63] width 69 height 9
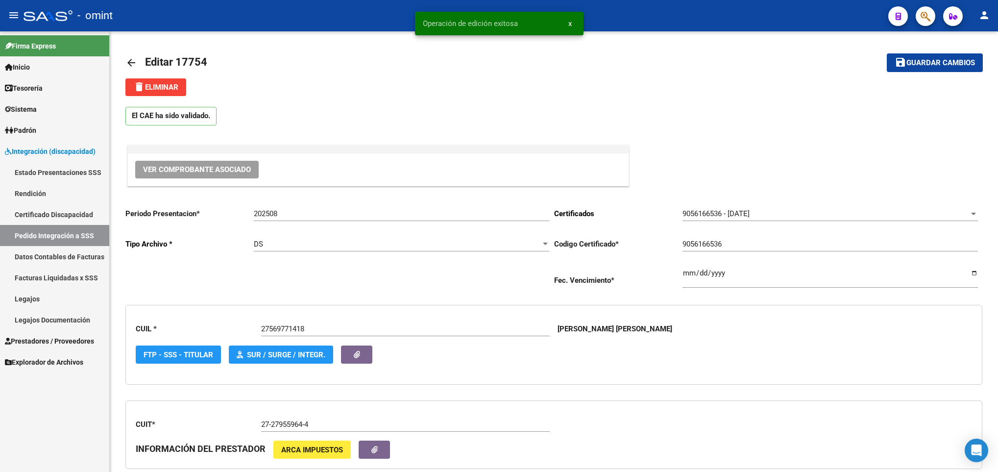
click at [134, 62] on mat-icon "arrow_back" at bounding box center [131, 63] width 12 height 12
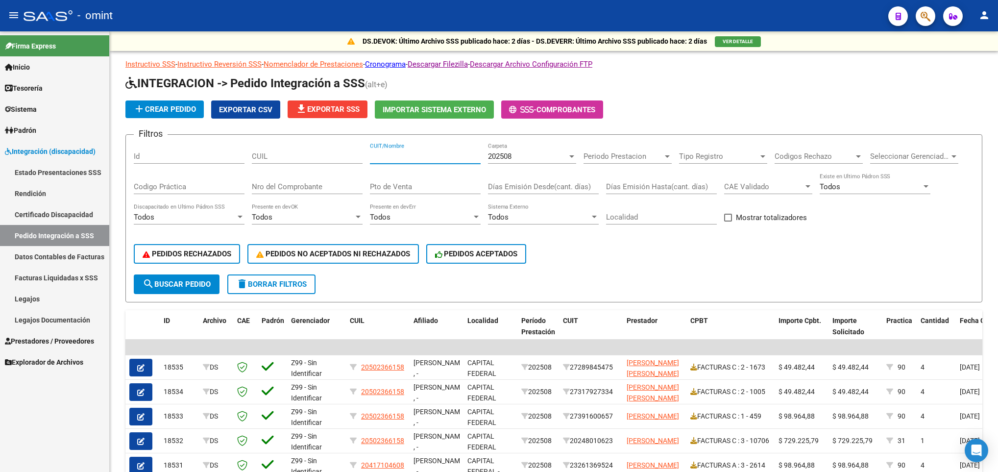
click at [394, 155] on input "CUIT/Nombre" at bounding box center [425, 156] width 111 height 9
paste input "30718077903"
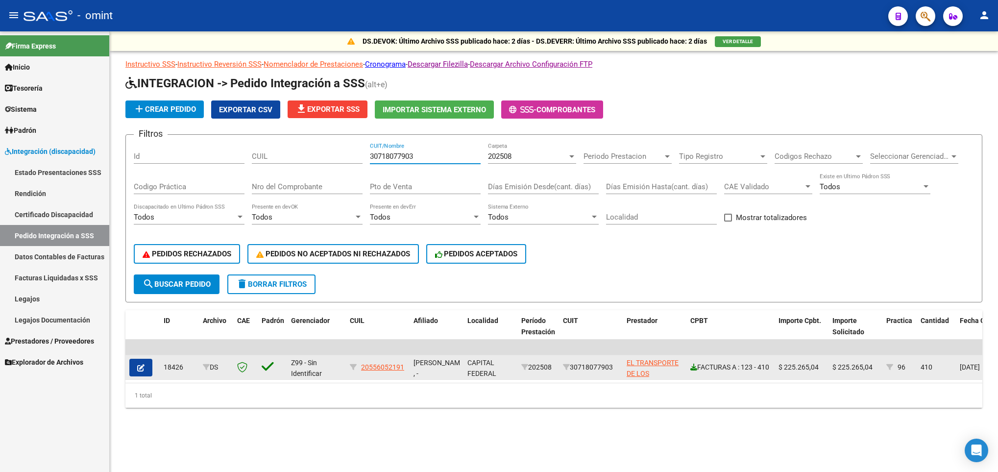
type input "30718077903"
click at [694, 364] on icon at bounding box center [693, 367] width 7 height 7
click at [141, 372] on button "button" at bounding box center [140, 368] width 23 height 18
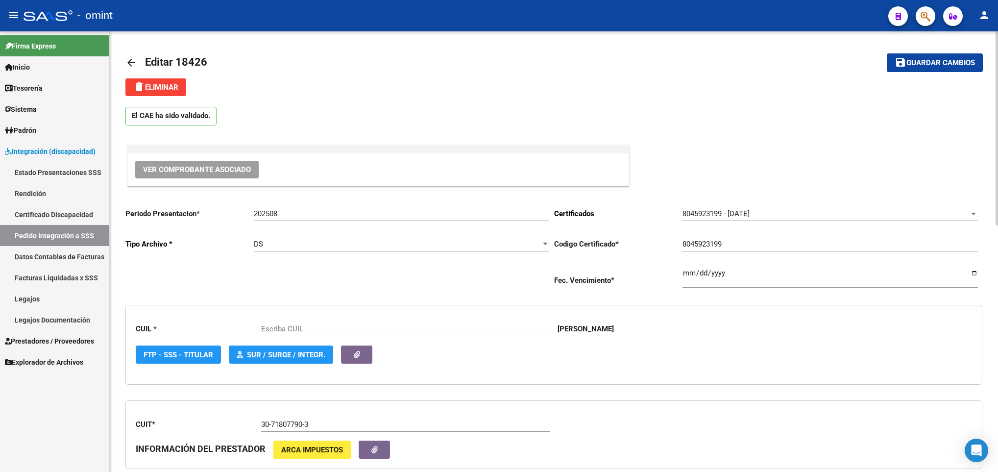
scroll to position [440, 0]
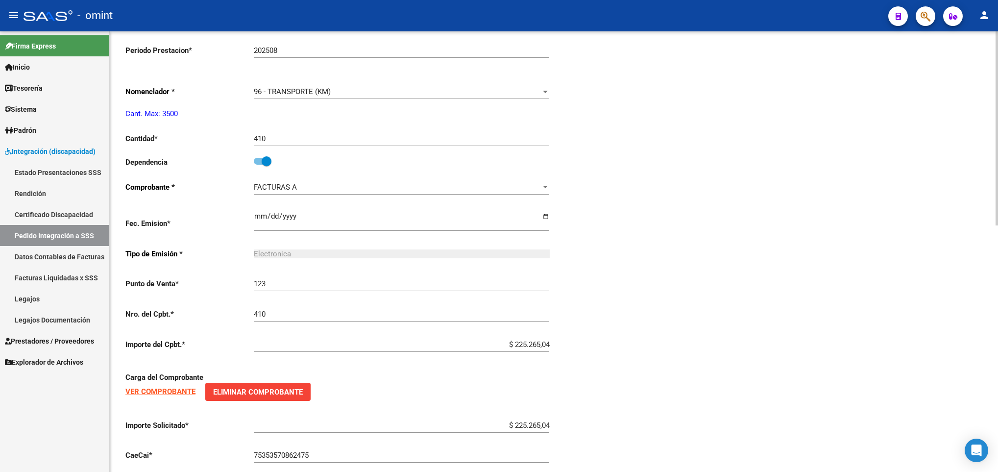
click at [998, 440] on html "menu - omint person Firma Express Inicio Calendario SSS Instructivos Contacto O…" at bounding box center [499, 236] width 998 height 472
type input "20556052191"
click at [339, 143] on input "410" at bounding box center [401, 138] width 295 height 9
type input "4"
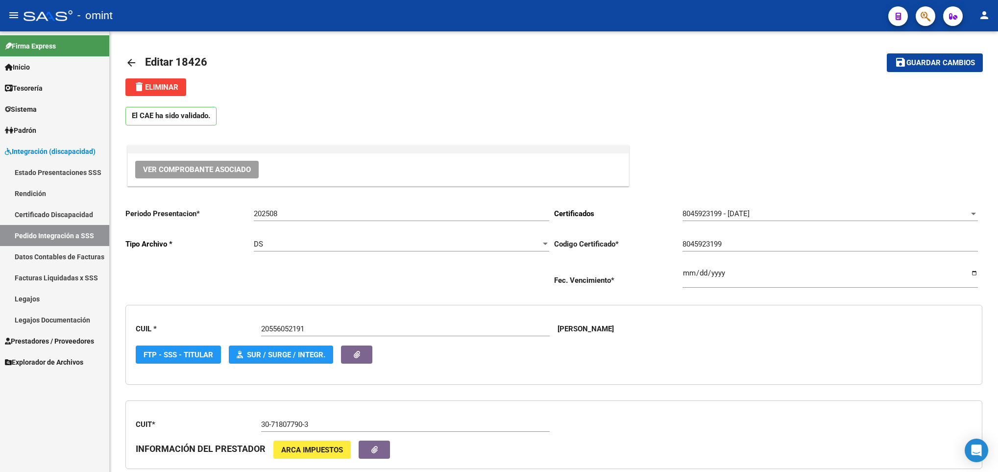
click at [996, 38] on div at bounding box center [997, 251] width 2 height 441
type input "308"
click at [950, 60] on span "Guardar cambios" at bounding box center [941, 63] width 69 height 9
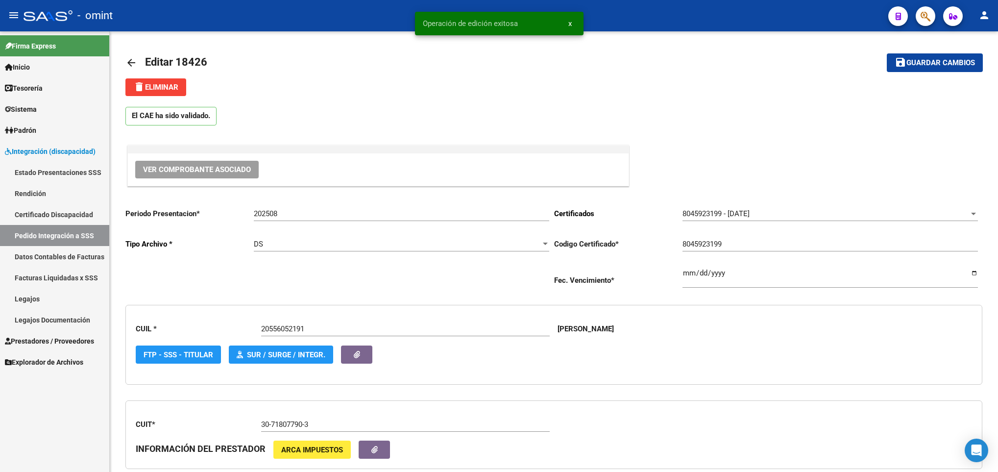
click at [131, 61] on mat-icon "arrow_back" at bounding box center [131, 63] width 12 height 12
